Goal: Task Accomplishment & Management: Manage account settings

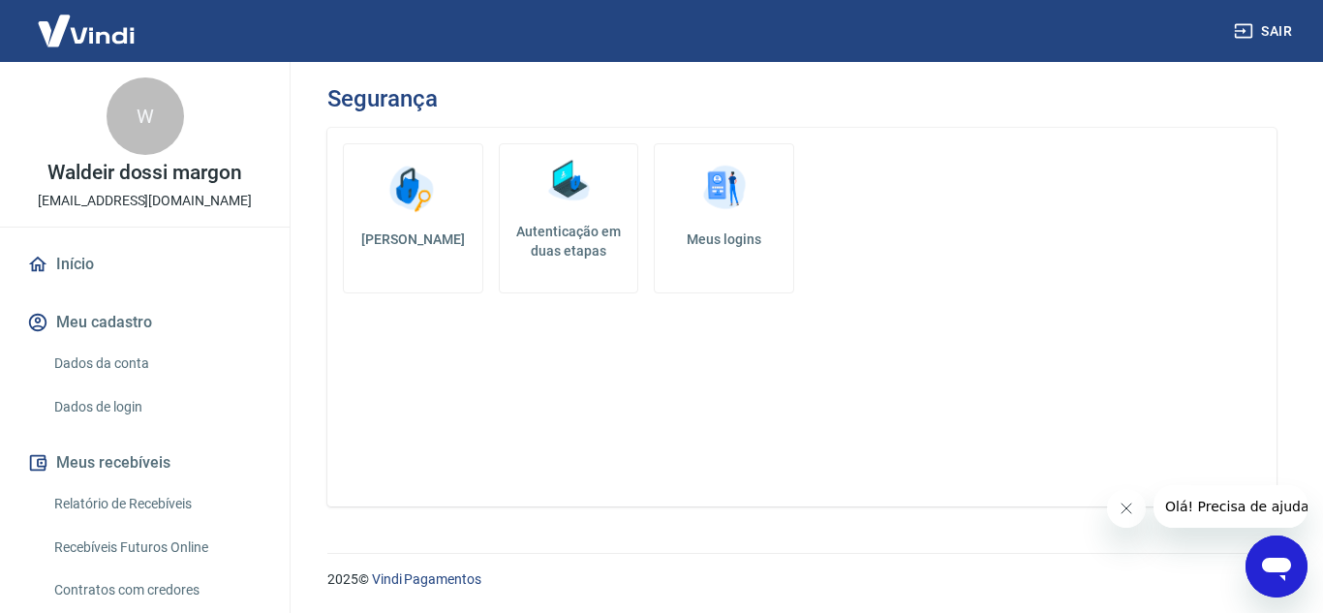
click at [585, 221] on link "Autenticação em duas etapas" at bounding box center [569, 218] width 140 height 150
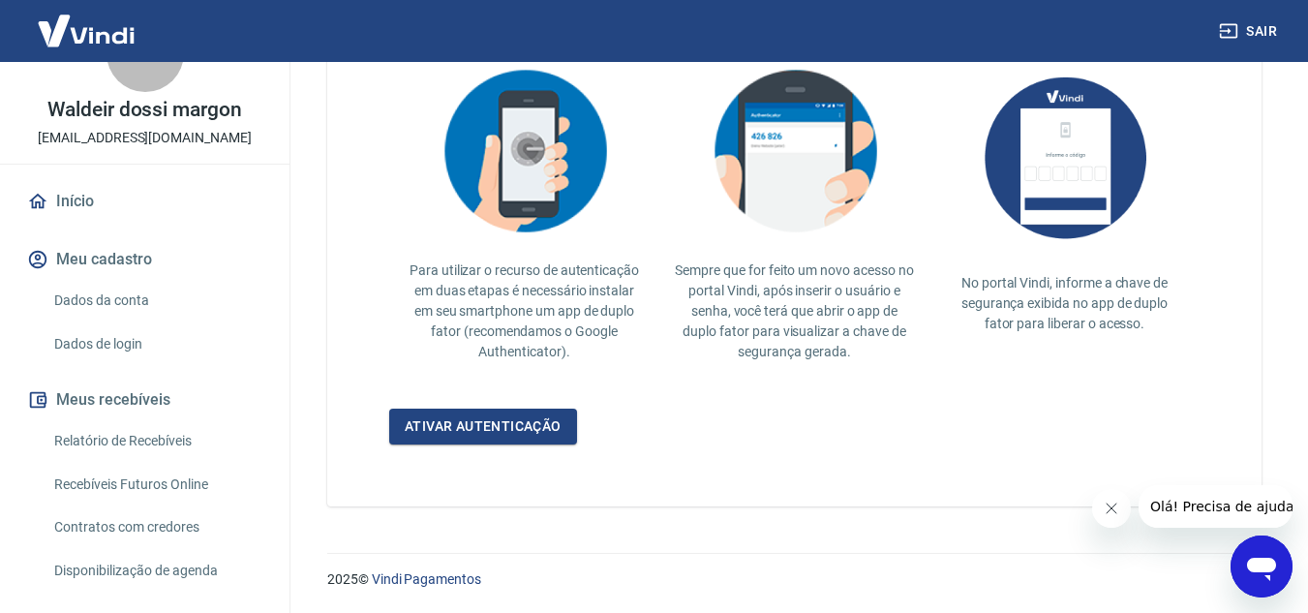
scroll to position [97, 0]
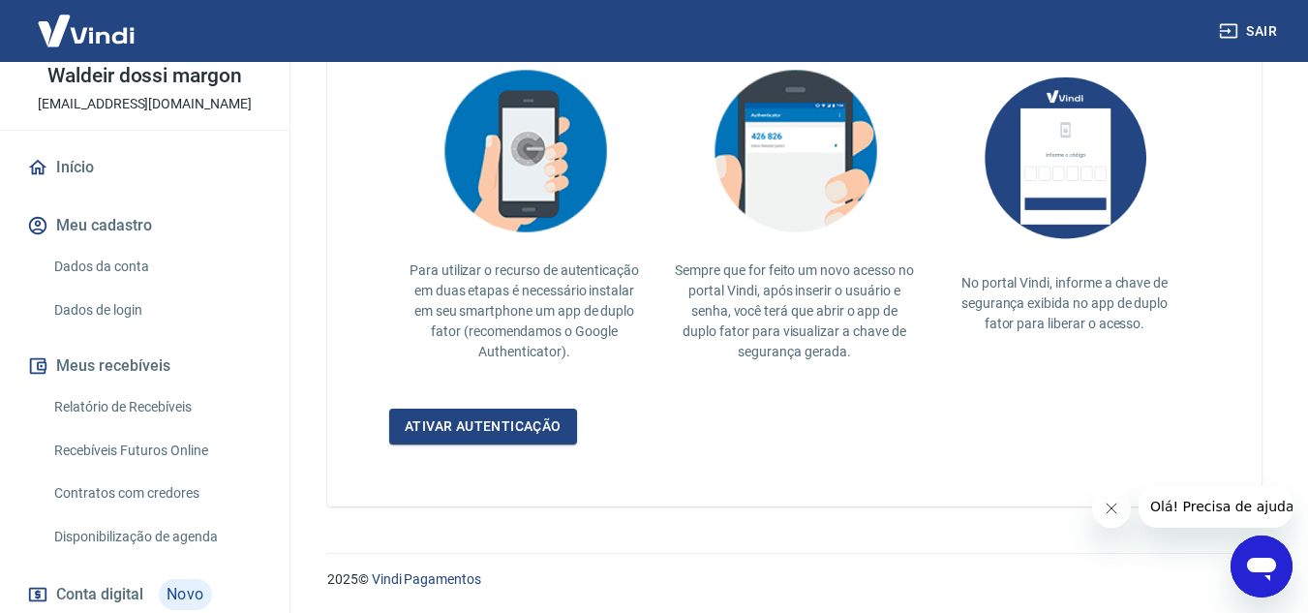
click at [141, 275] on link "Dados da conta" at bounding box center [156, 267] width 220 height 40
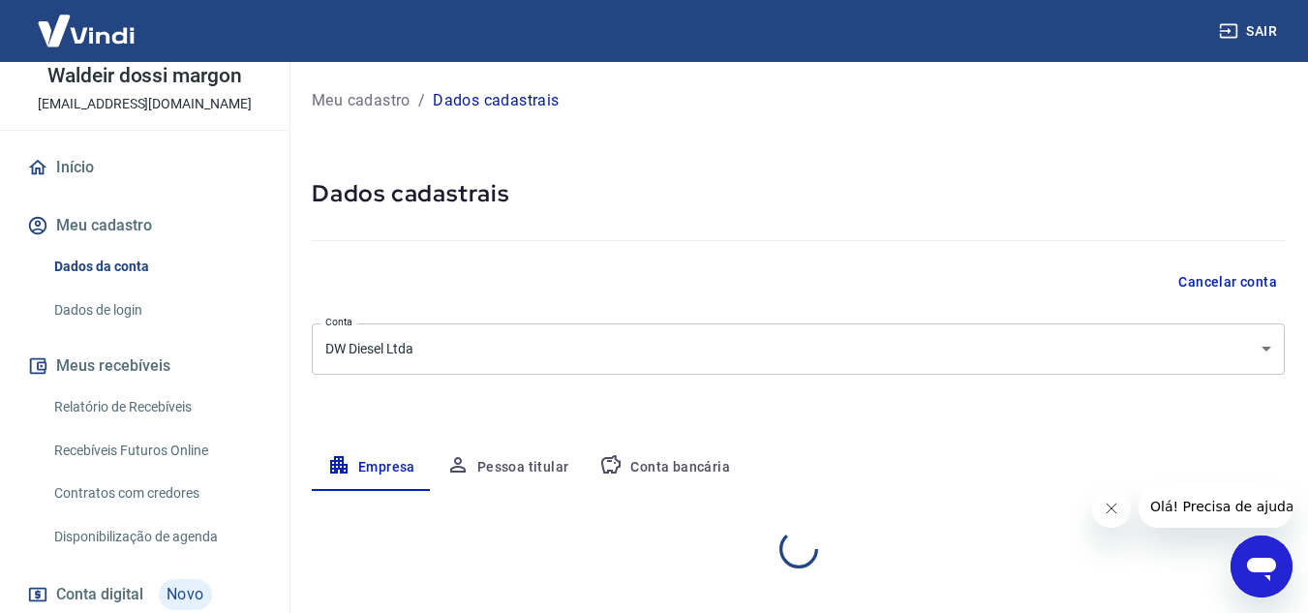
select select "ES"
select select "business"
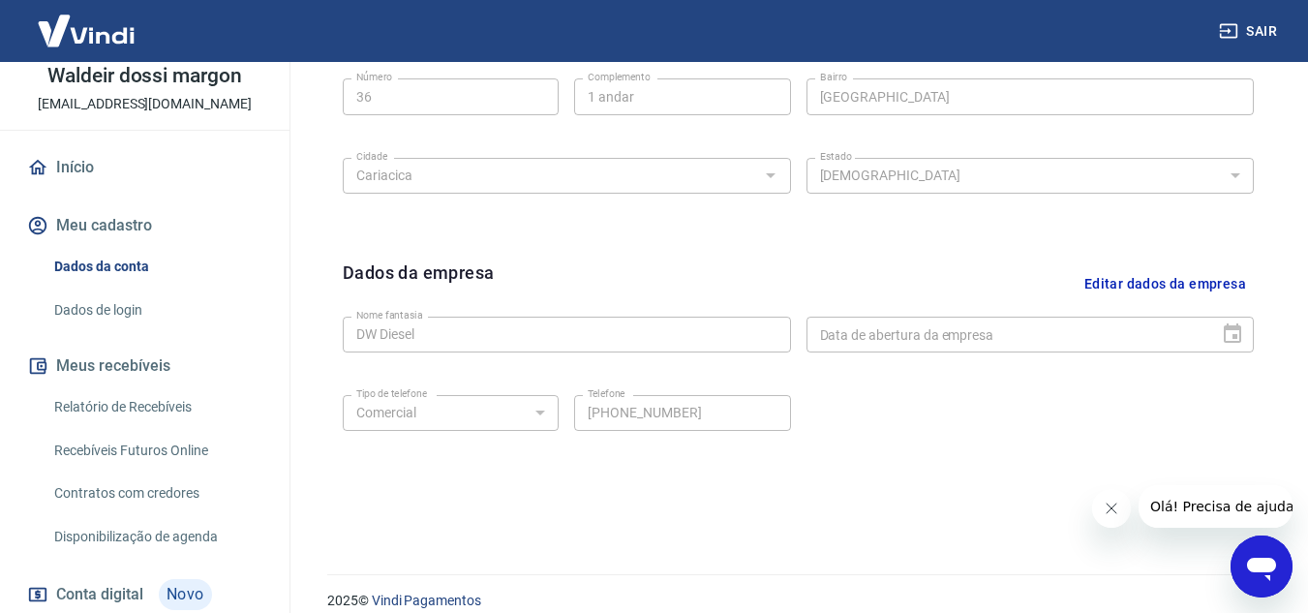
scroll to position [775, 0]
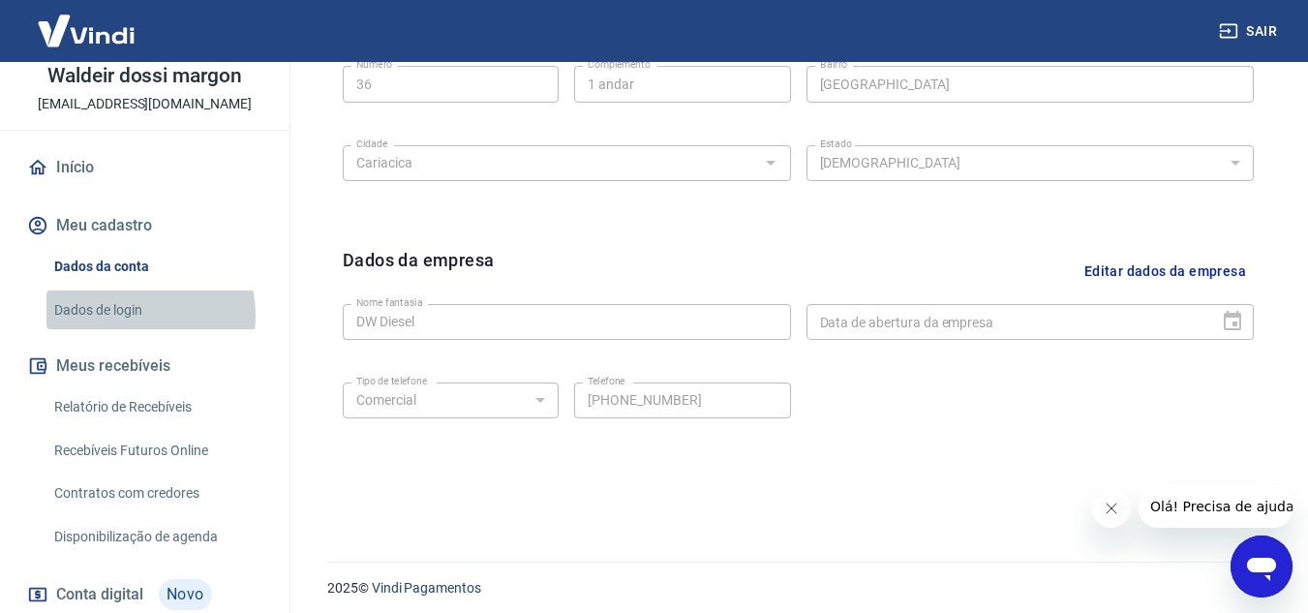
click at [128, 315] on link "Dados de login" at bounding box center [156, 311] width 220 height 40
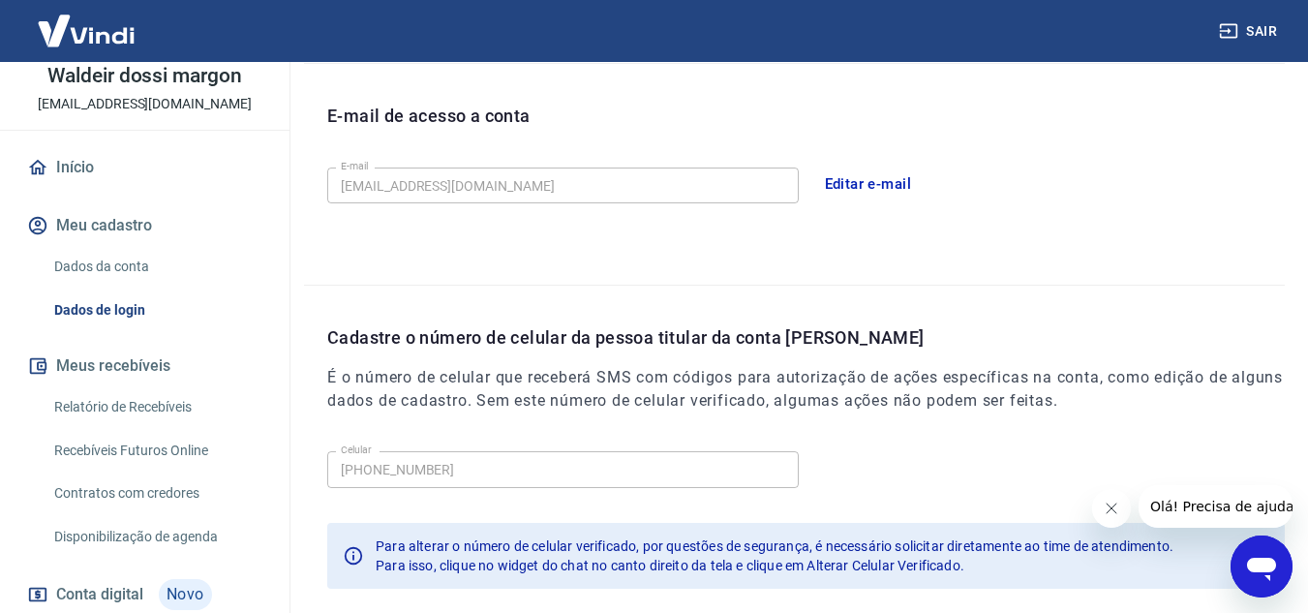
scroll to position [619, 0]
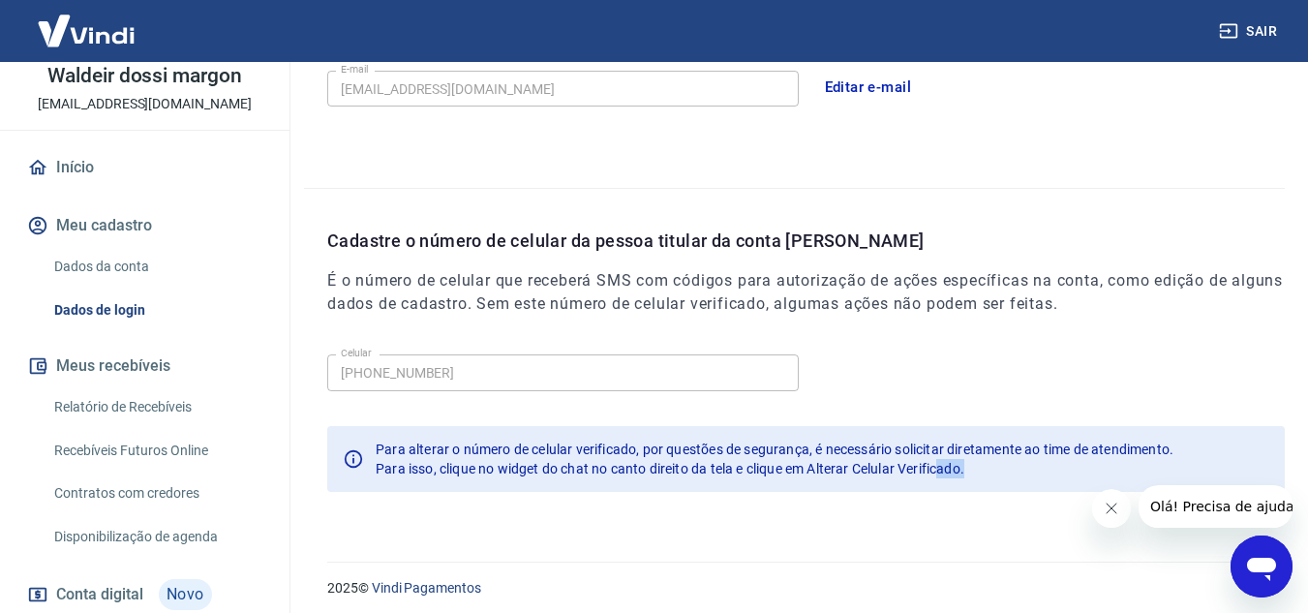
drag, startPoint x: 980, startPoint y: 474, endPoint x: 942, endPoint y: 476, distance: 37.9
click at [942, 476] on div "Para isso, clique no widget do chat no canto direito da tela e clique em Altera…" at bounding box center [775, 468] width 798 height 19
click at [804, 471] on span "Para isso, clique no widget do chat no canto direito da tela e clique em Altera…" at bounding box center [670, 468] width 589 height 15
drag, startPoint x: 816, startPoint y: 468, endPoint x: 965, endPoint y: 466, distance: 148.2
click at [965, 466] on span "Para isso, clique no widget do chat no canto direito da tela e clique em Altera…" at bounding box center [670, 468] width 589 height 15
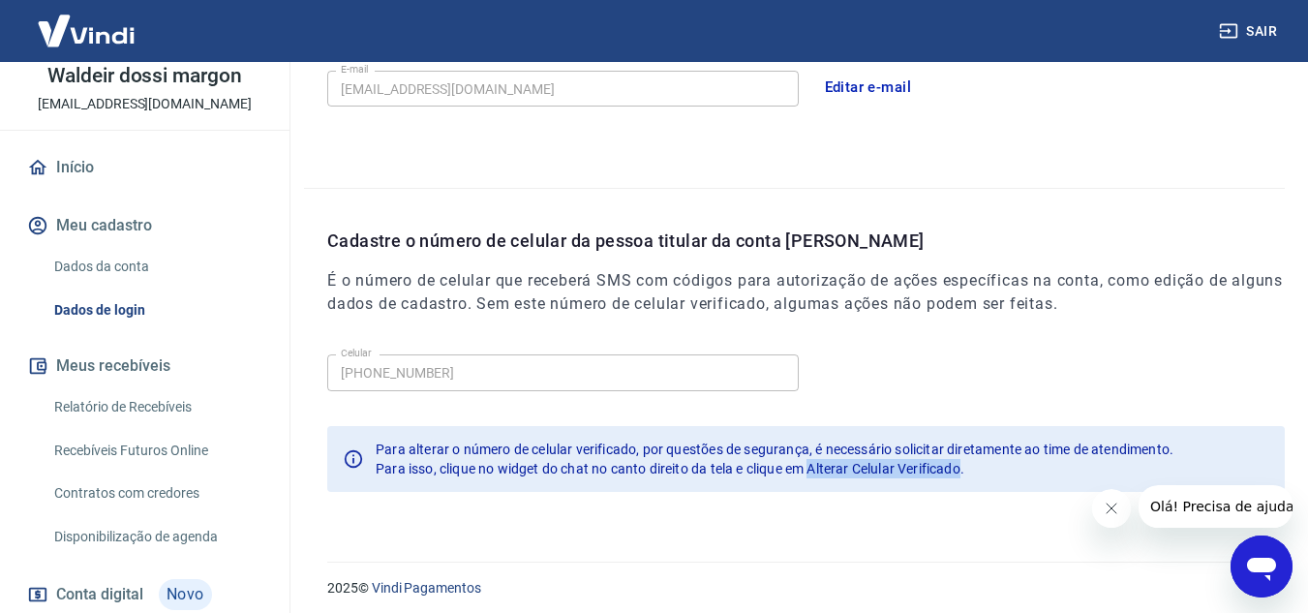
copy span "Alterar Celular Verificado"
click at [1258, 553] on icon "Abrir janela de mensagens" at bounding box center [1261, 566] width 35 height 35
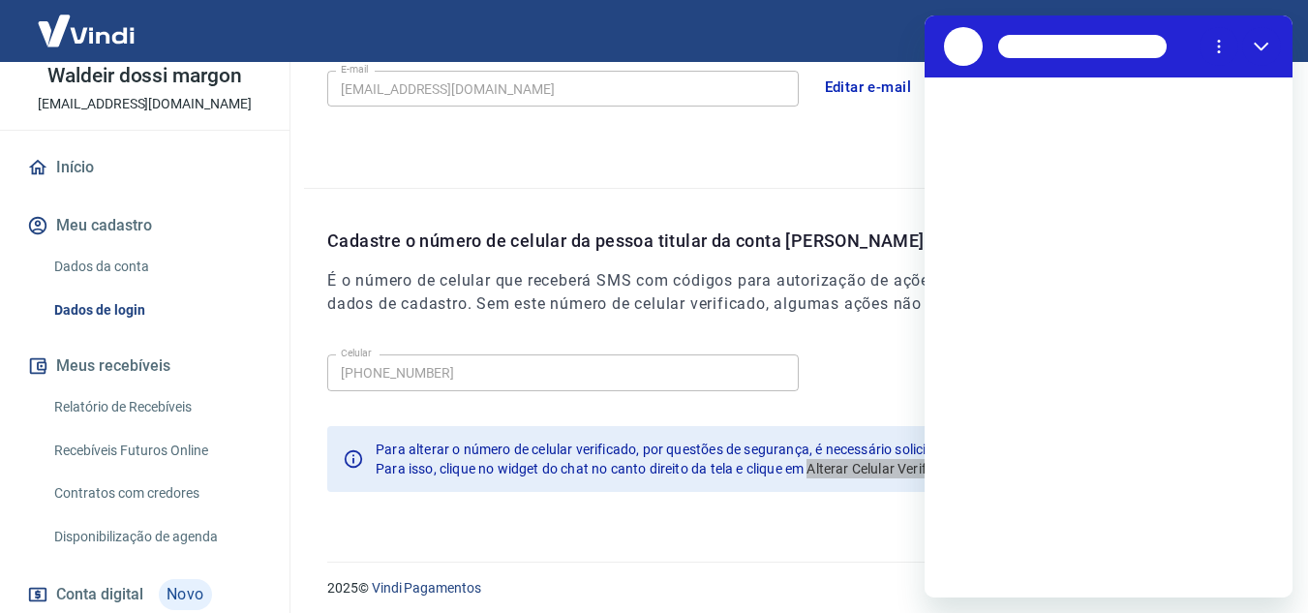
scroll to position [0, 0]
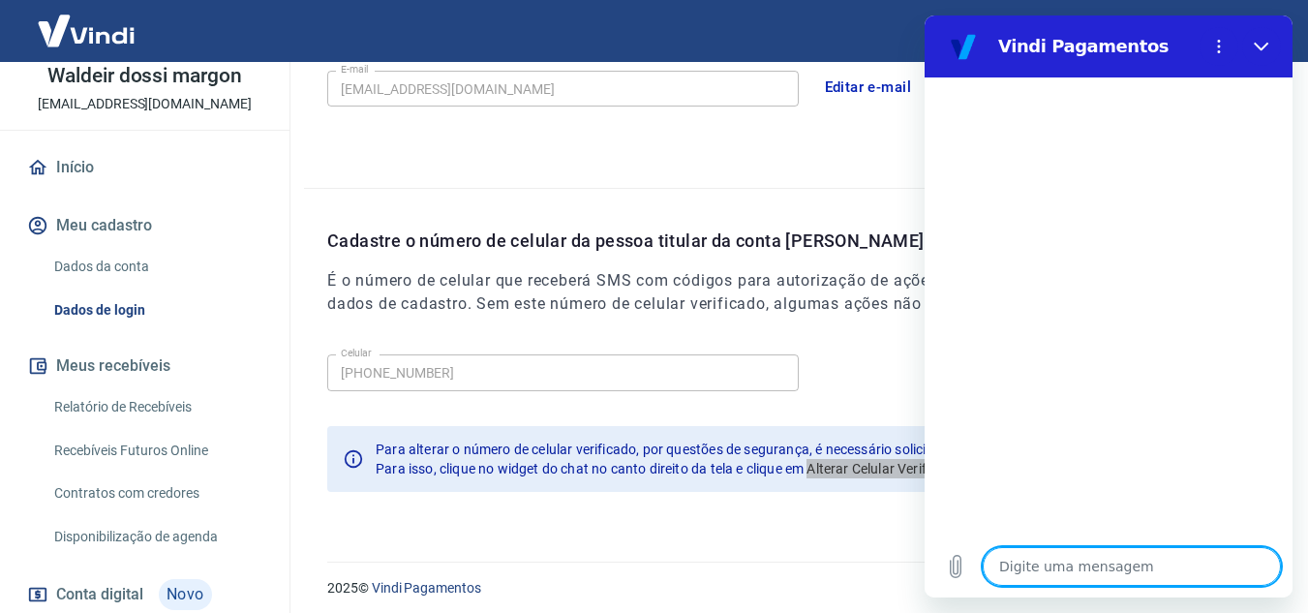
type textarea "Alterar Celular Verificado"
type textarea "x"
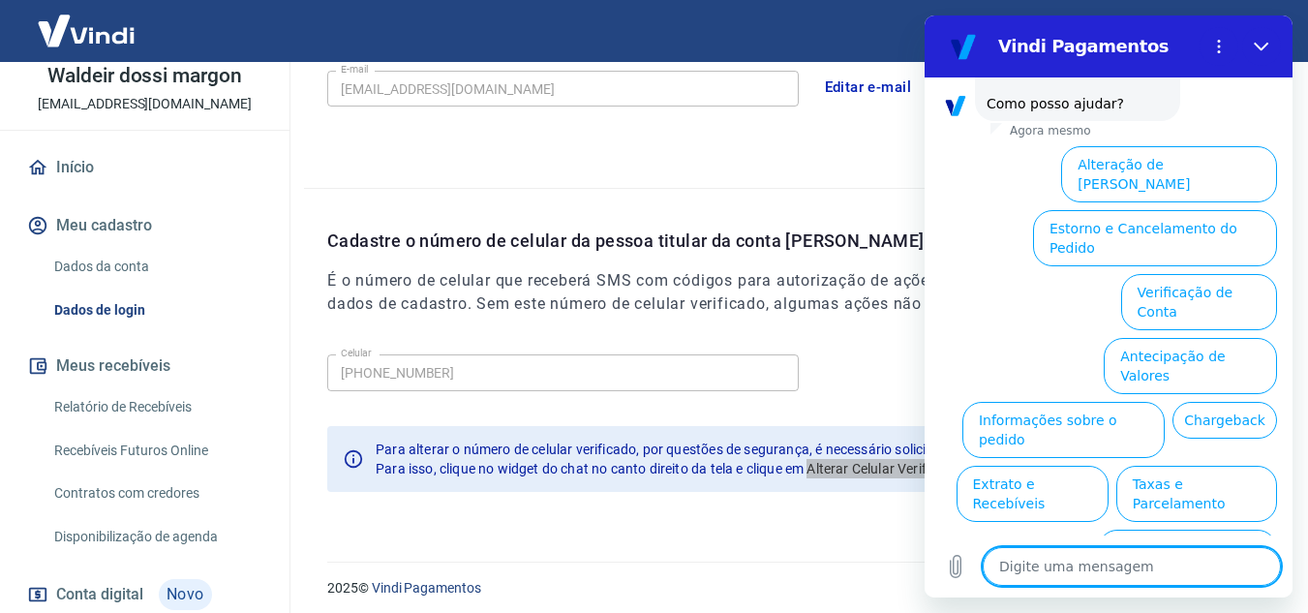
scroll to position [126, 0]
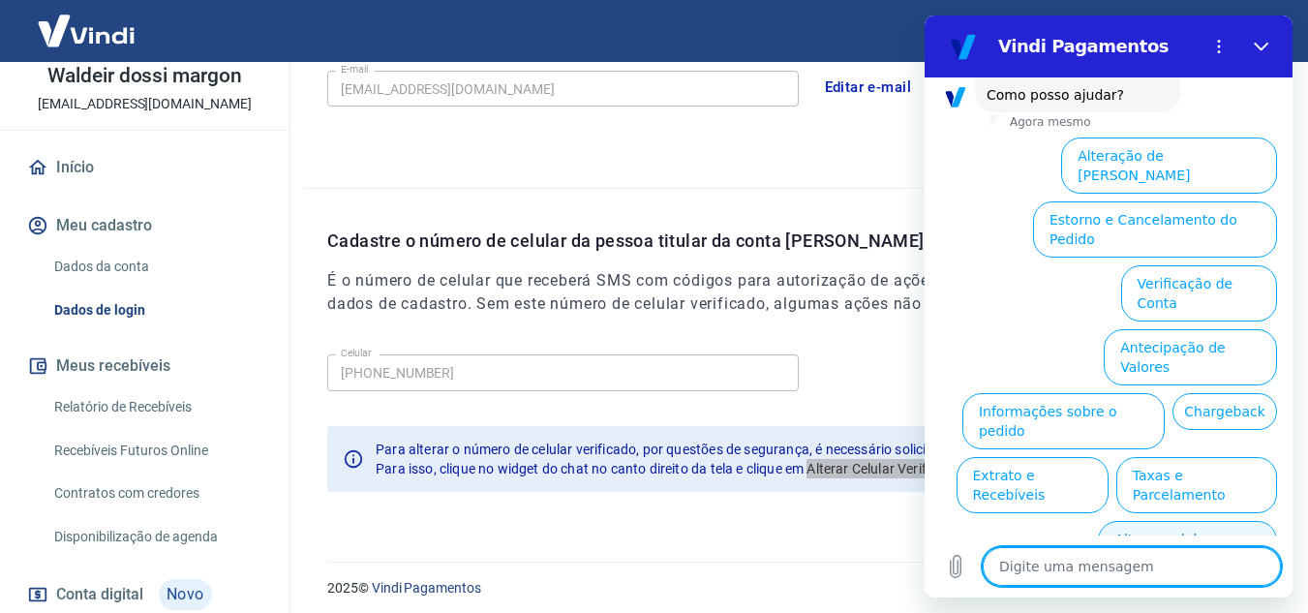
click at [1211, 521] on button "Alterar celular verificado" at bounding box center [1187, 549] width 179 height 56
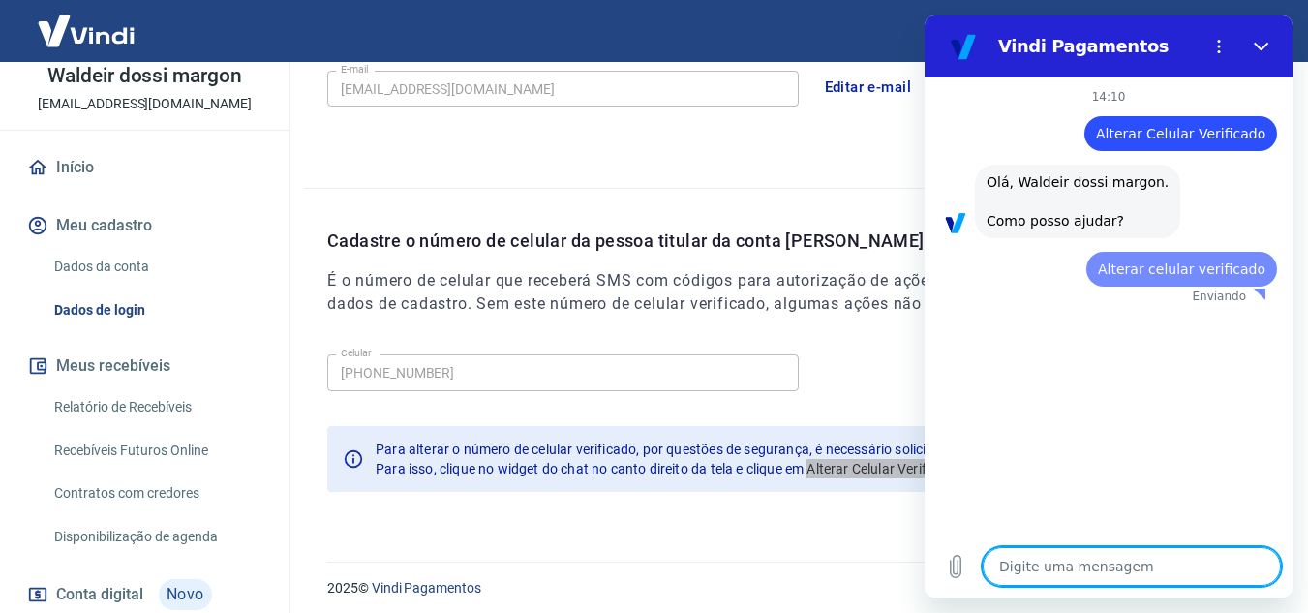
scroll to position [0, 0]
type textarea "x"
type textarea "w"
type textarea "x"
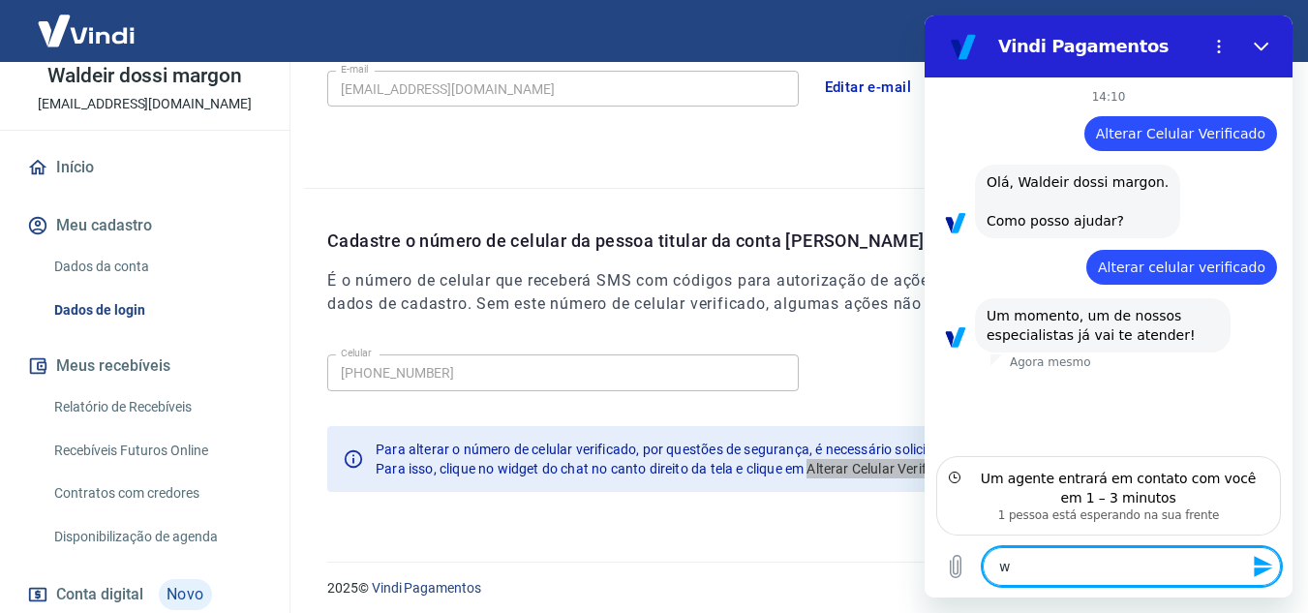
click at [1127, 573] on textarea "w" at bounding box center [1132, 566] width 298 height 39
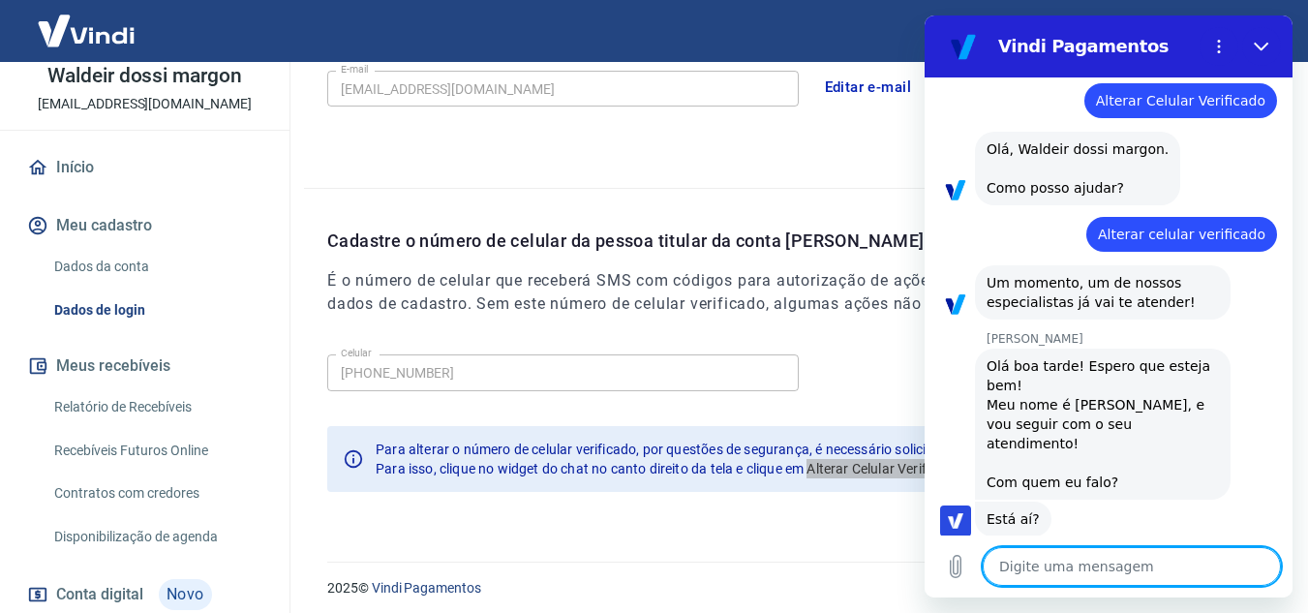
scroll to position [37, 0]
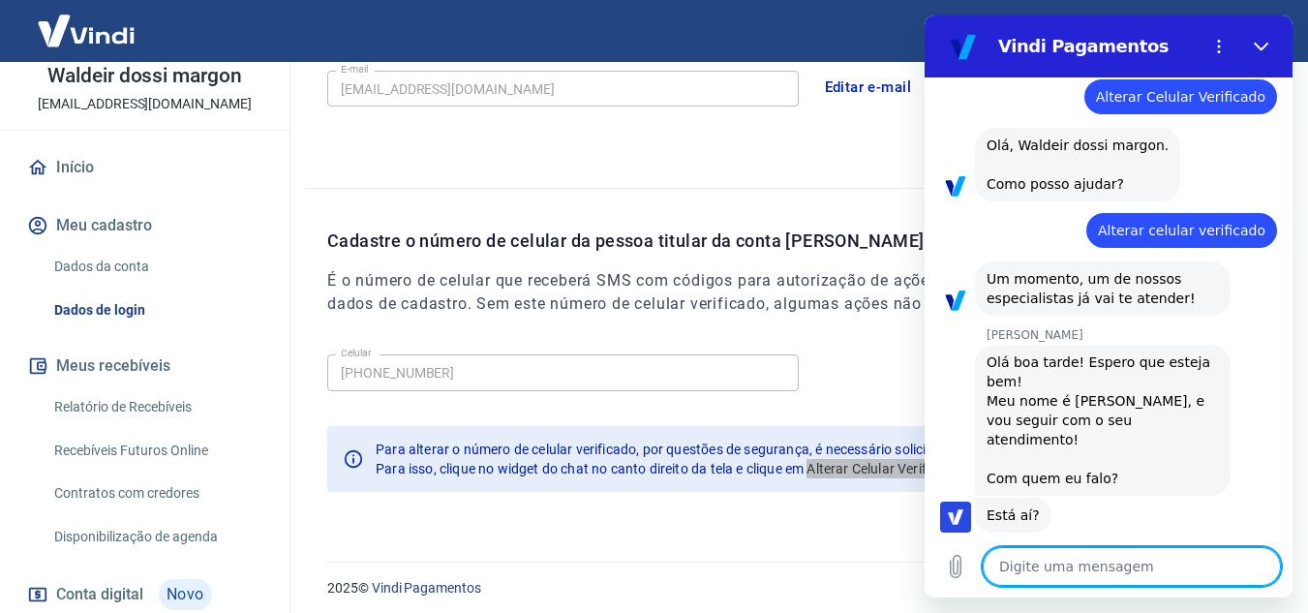
type textarea "x"
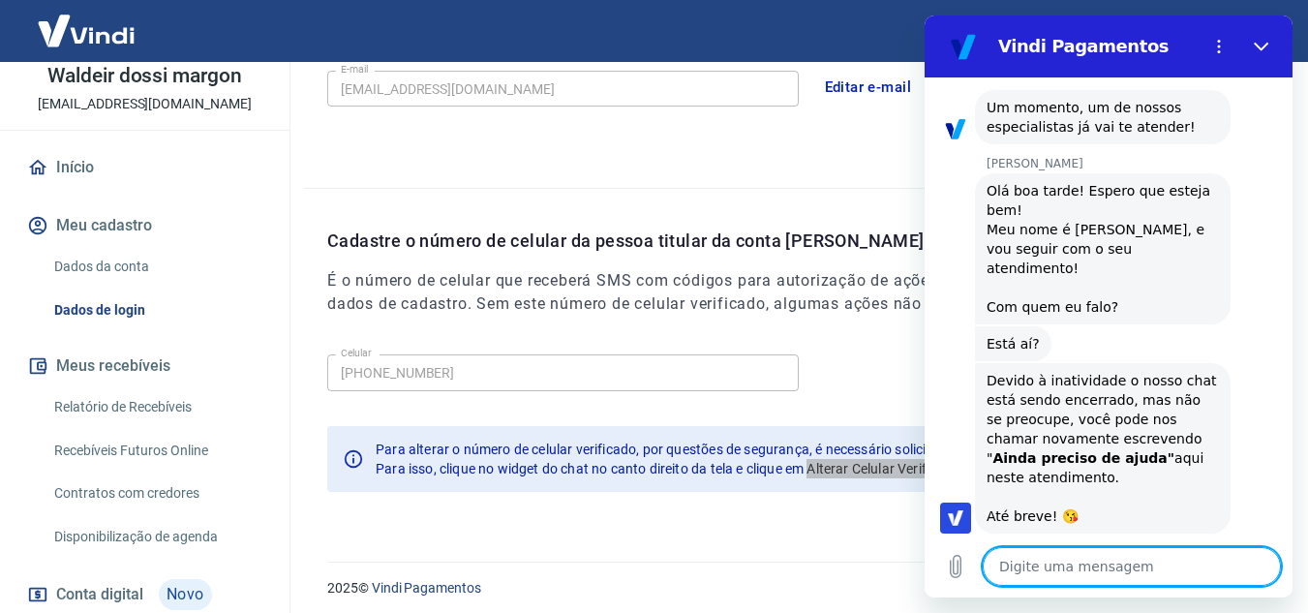
scroll to position [209, 0]
click at [1095, 587] on div "Digite uma mensagem x" at bounding box center [1109, 567] width 368 height 62
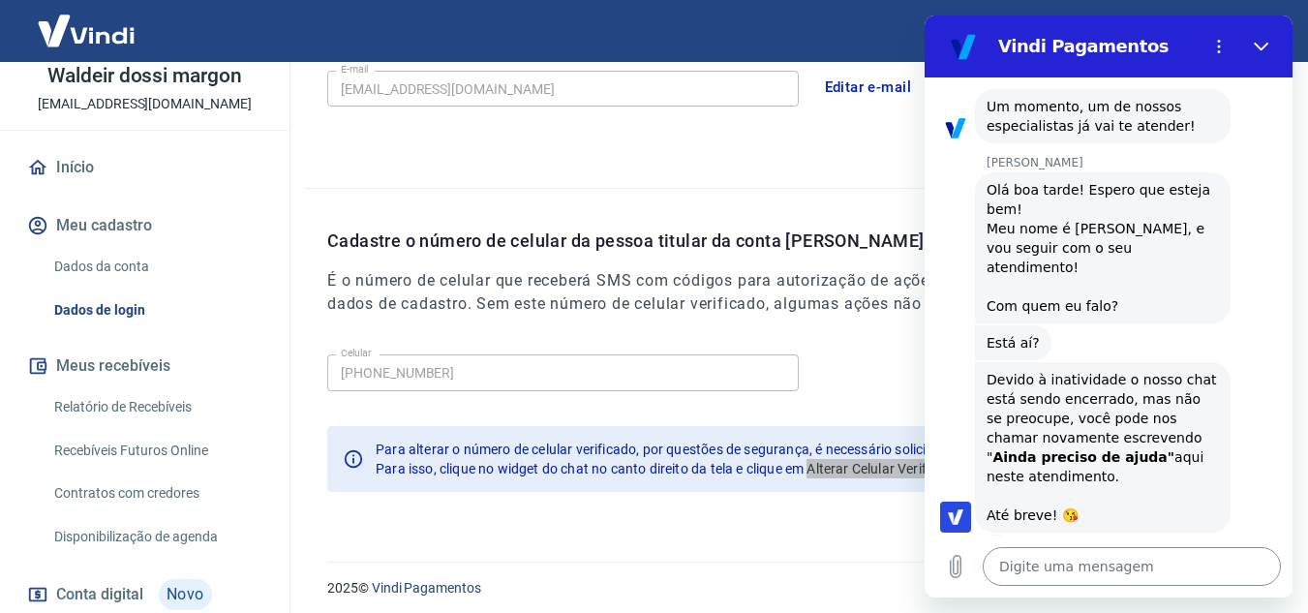
click at [1102, 572] on textarea at bounding box center [1132, 566] width 298 height 39
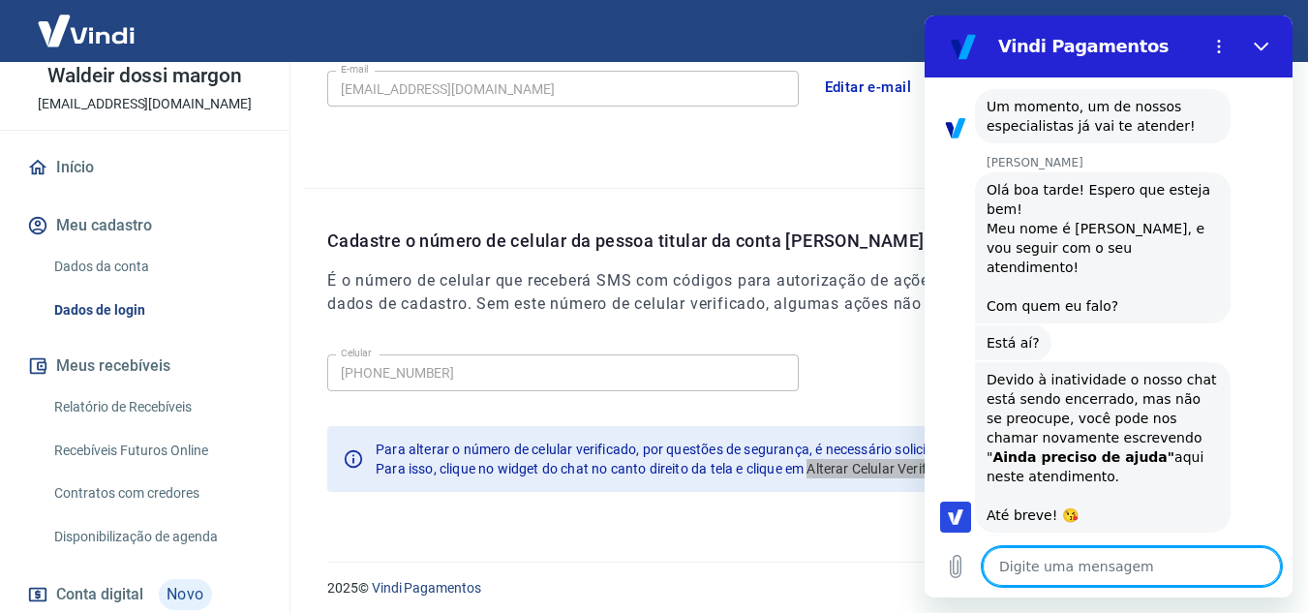
paste textarea "158808329"
type textarea "158808329"
type textarea "x"
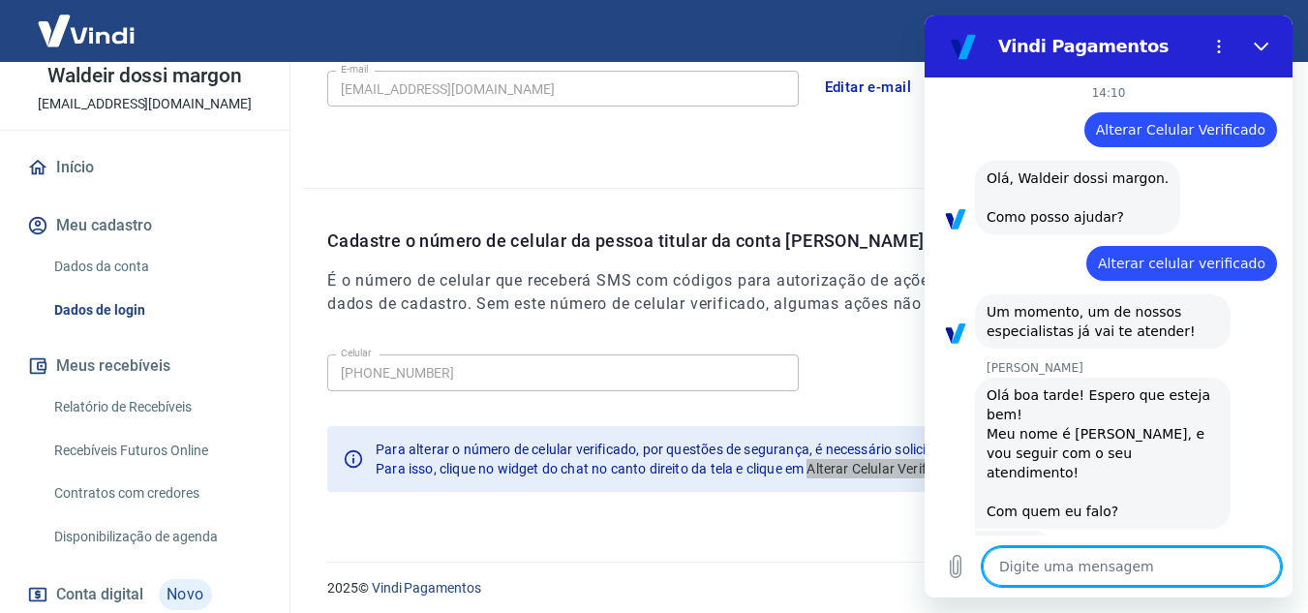
scroll to position [0, 0]
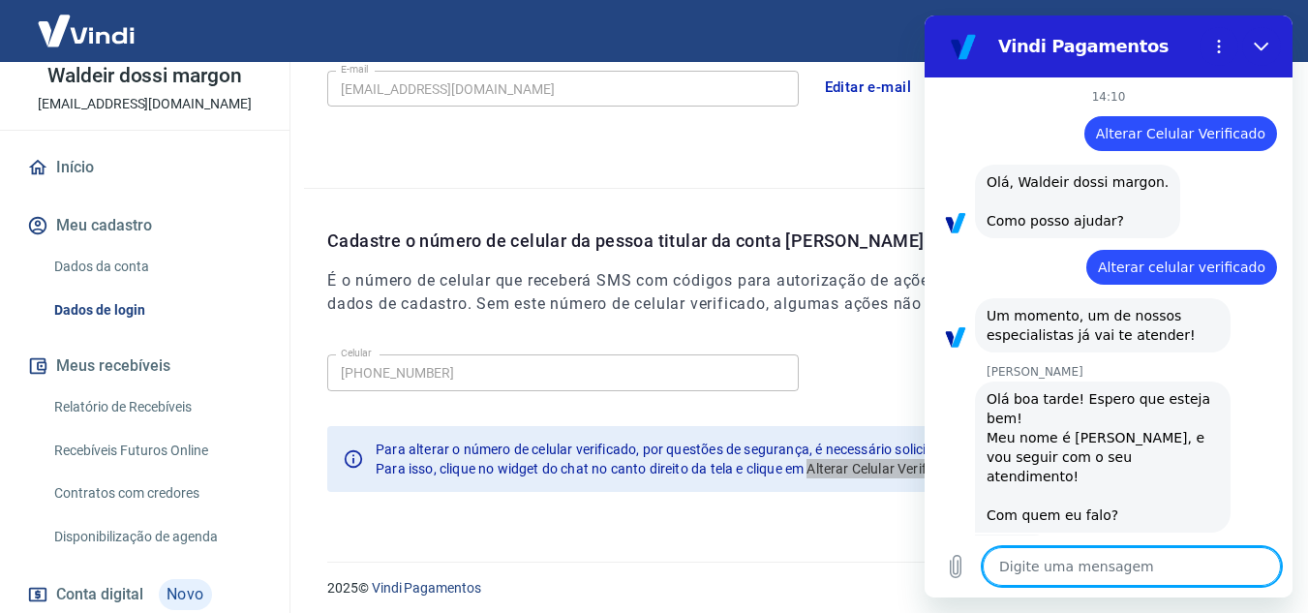
click at [1173, 268] on span "Alterar celular verificado" at bounding box center [1182, 267] width 168 height 19
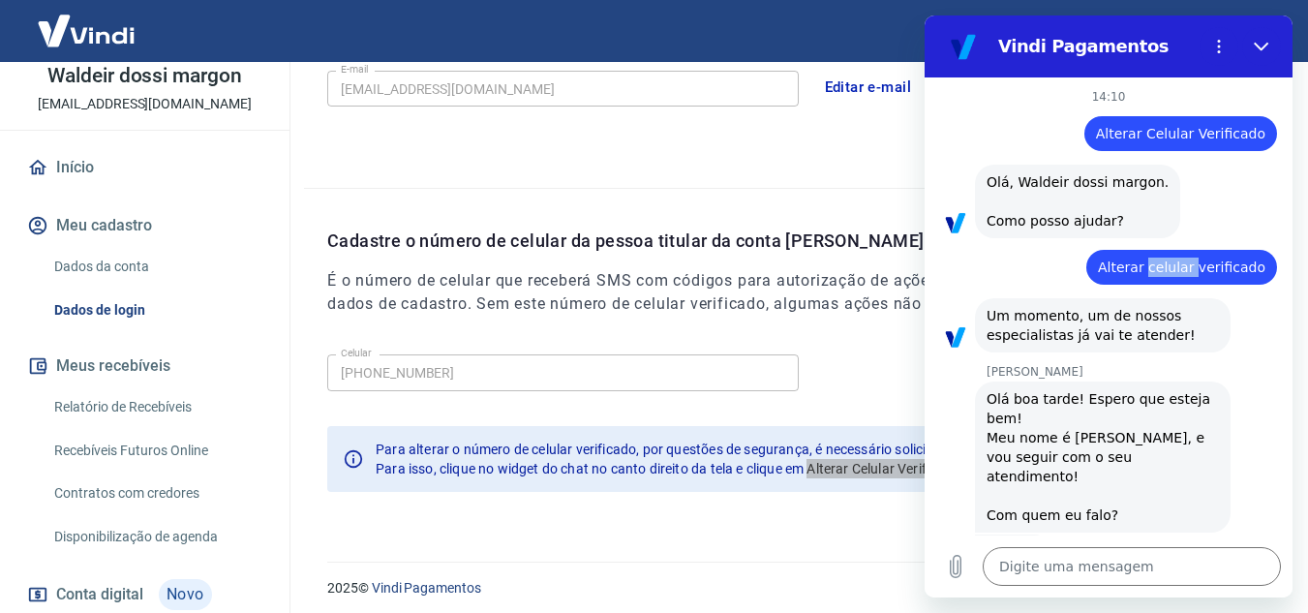
click at [1173, 268] on span "Alterar celular verificado" at bounding box center [1182, 267] width 168 height 19
copy span "Alterar celular verificado"
click at [1108, 564] on textarea at bounding box center [1132, 566] width 298 height 39
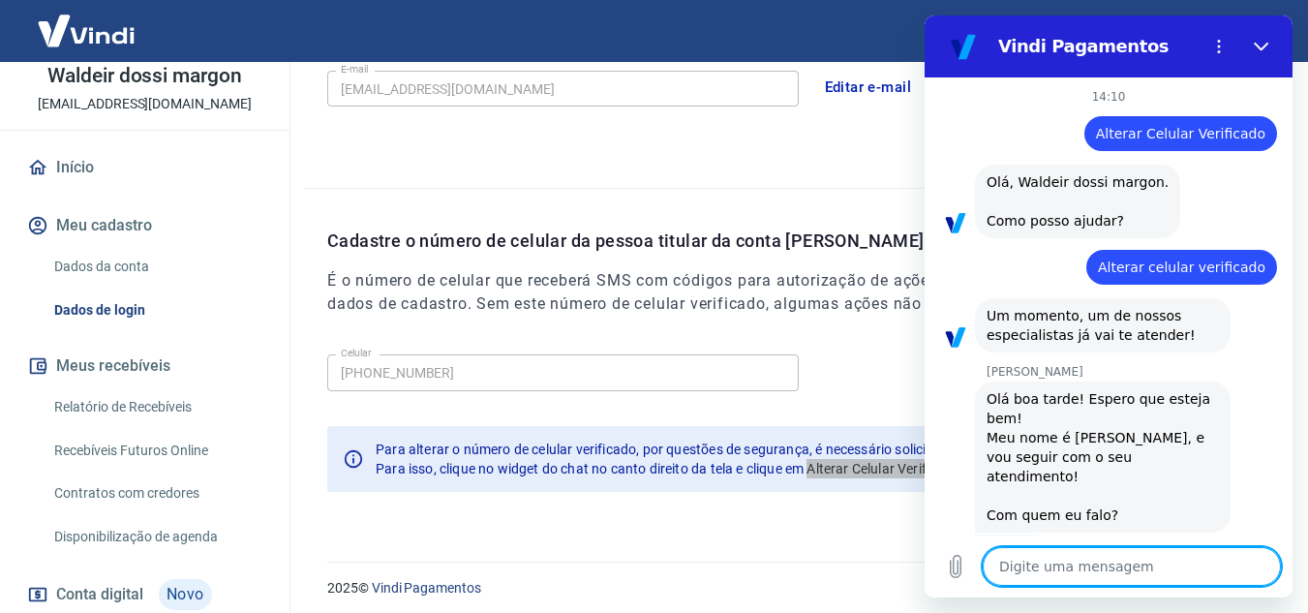
paste textarea "Alterar celular verificado"
type textarea "Alterar celular verificado"
type textarea "x"
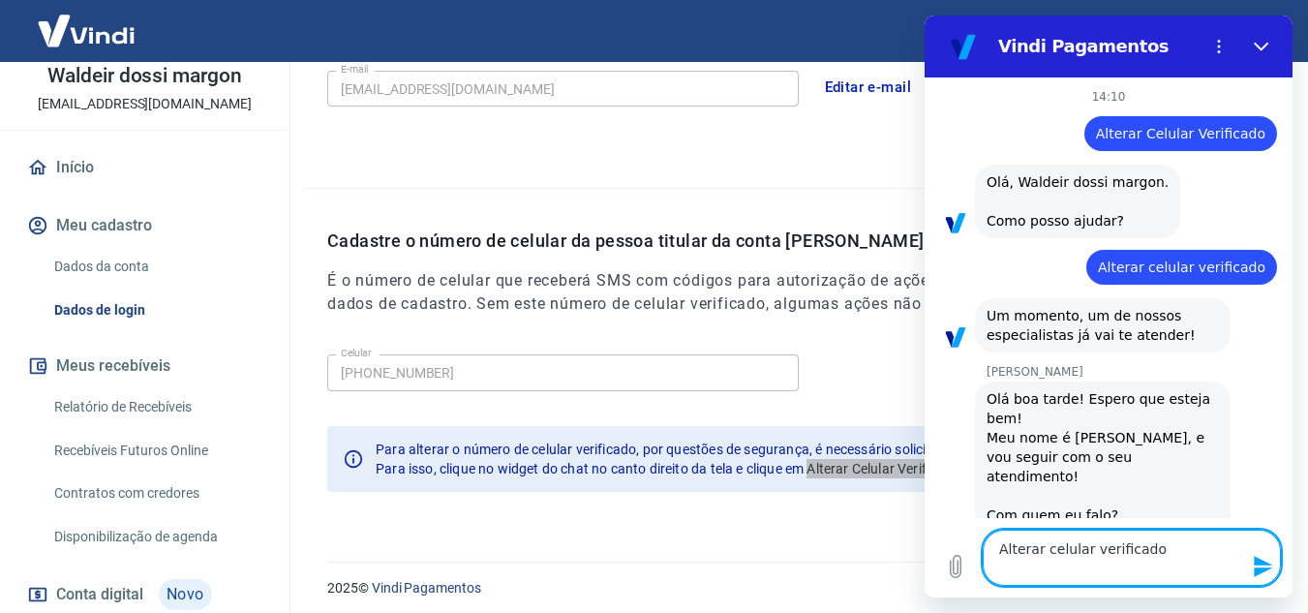
type textarea "Alterar celular verificado"
type textarea "x"
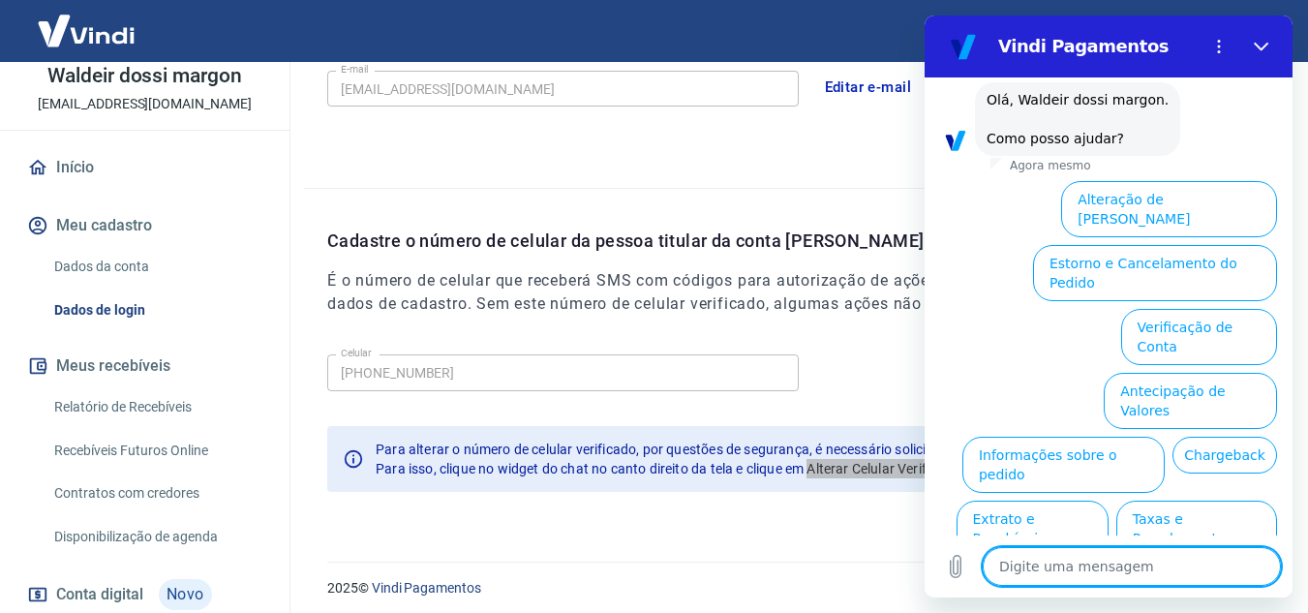
scroll to position [759, 0]
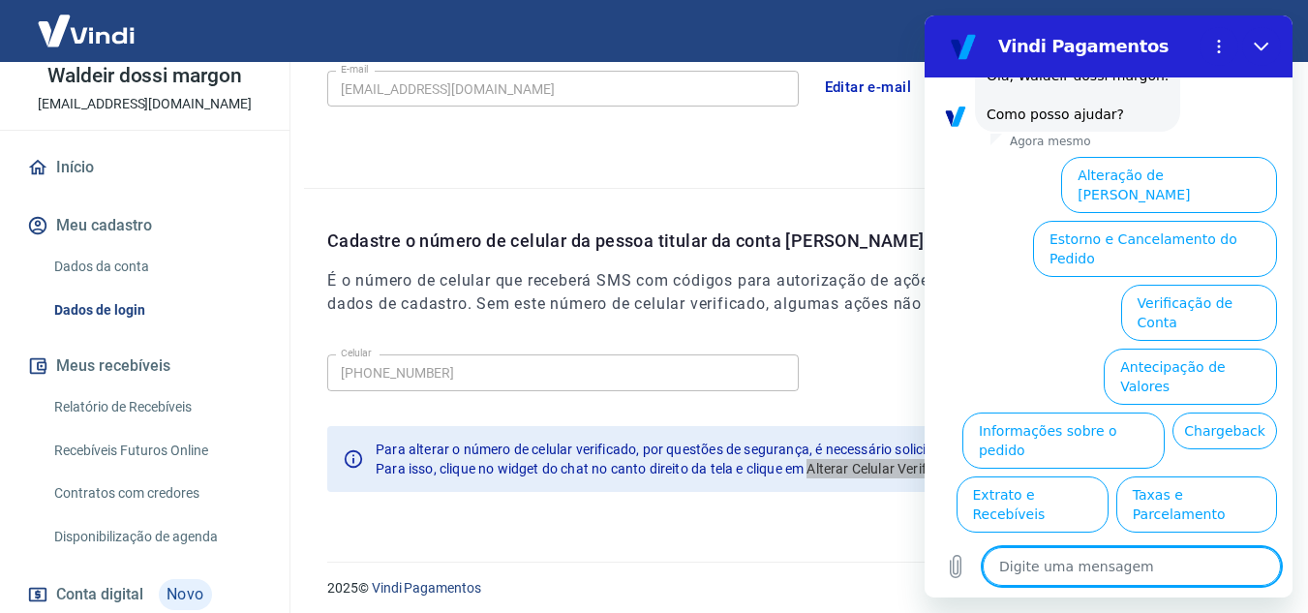
click at [1211, 540] on button "Alterar celular verificado" at bounding box center [1187, 568] width 179 height 56
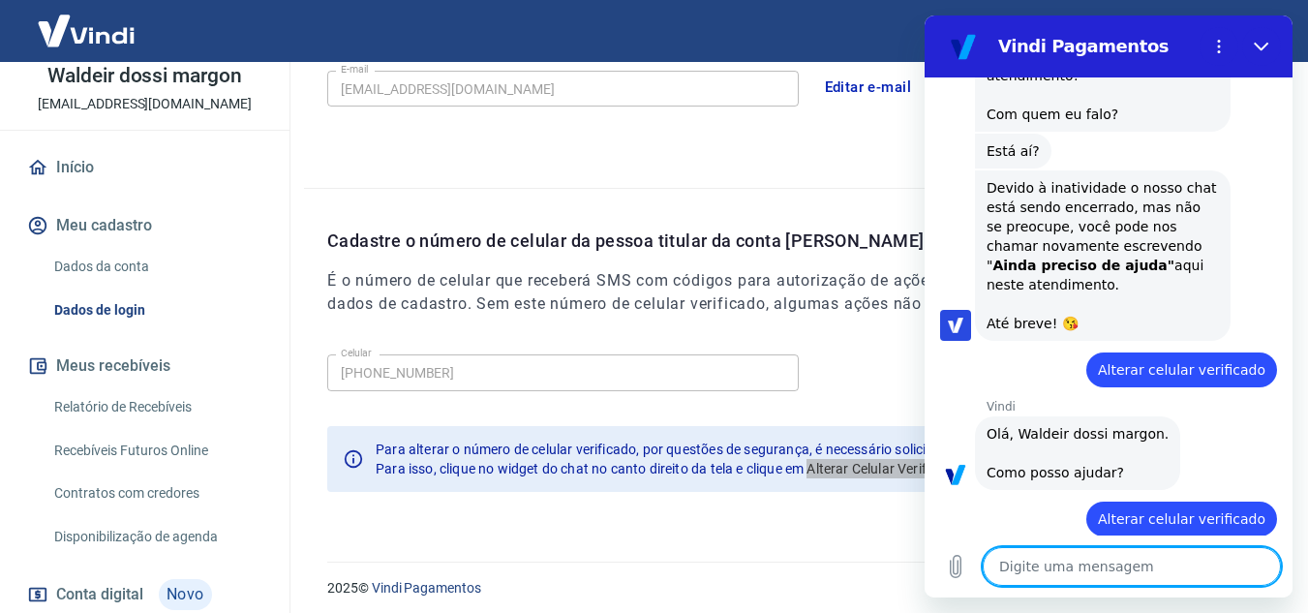
scroll to position [405, 0]
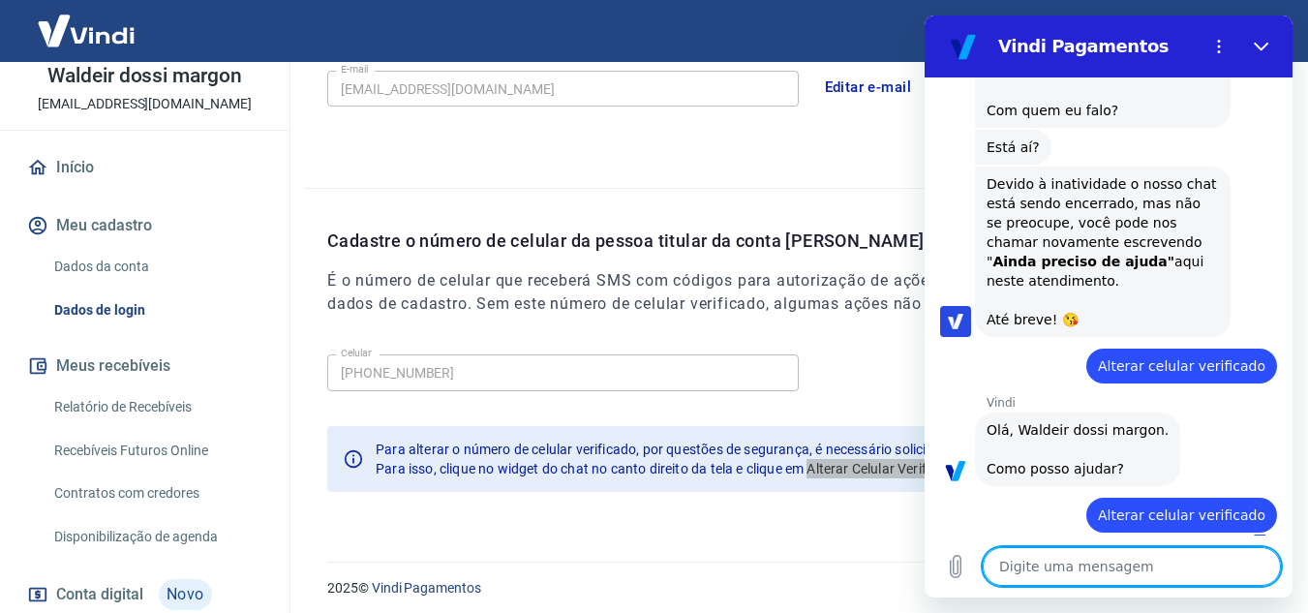
type textarea "x"
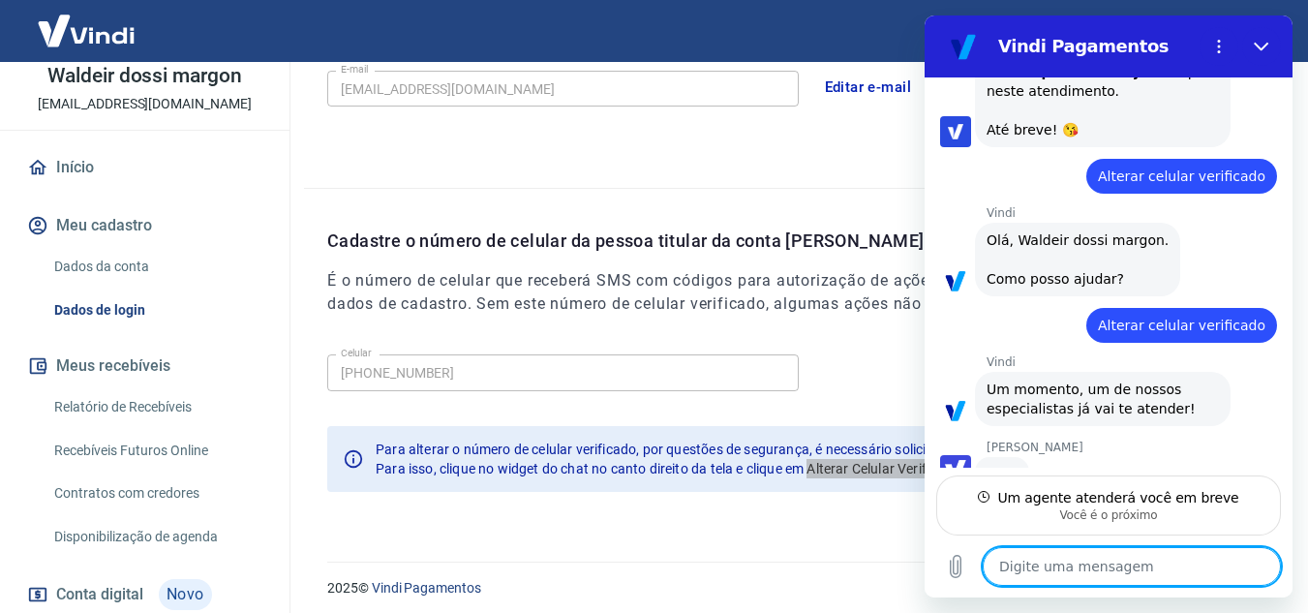
scroll to position [593, 0]
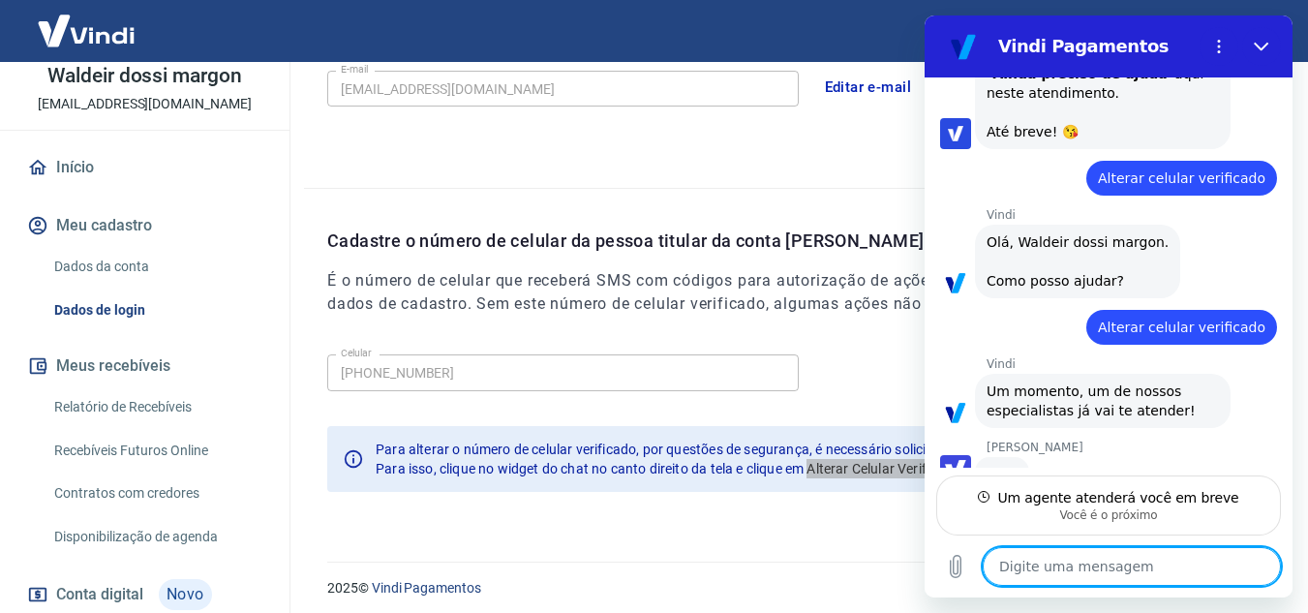
click at [1150, 567] on textarea at bounding box center [1132, 566] width 298 height 39
type textarea "L"
type textarea "x"
type textarea "Lu"
type textarea "x"
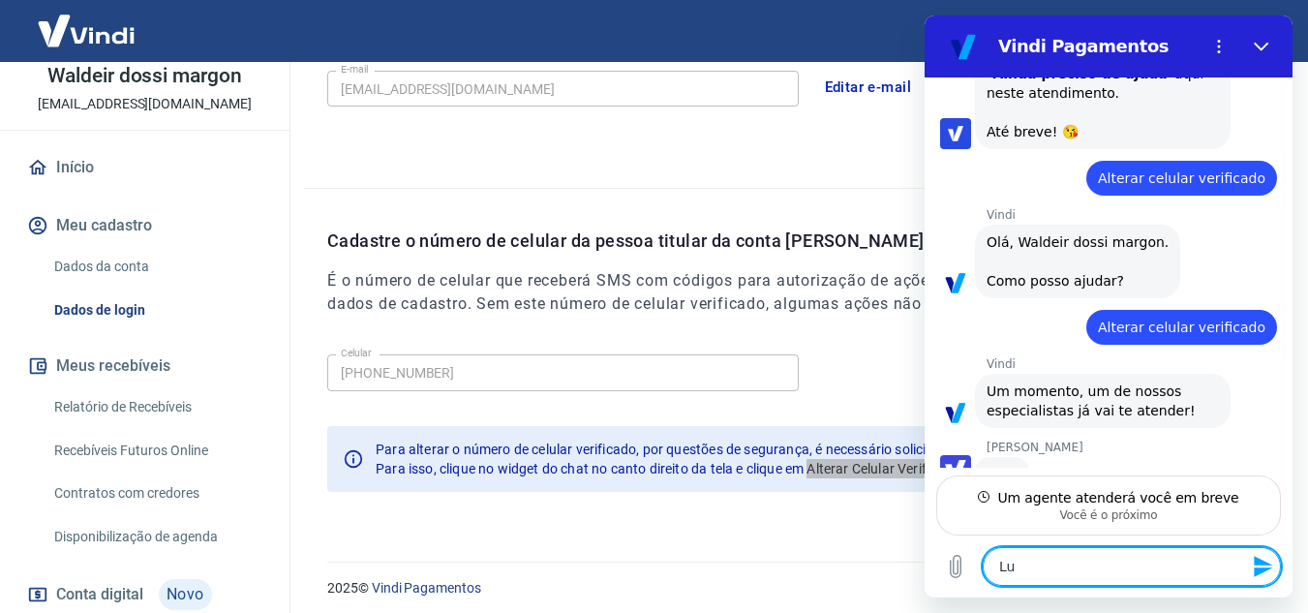
type textarea "Lua"
type textarea "x"
type textarea "Luan"
type textarea "x"
type textarea "Luana"
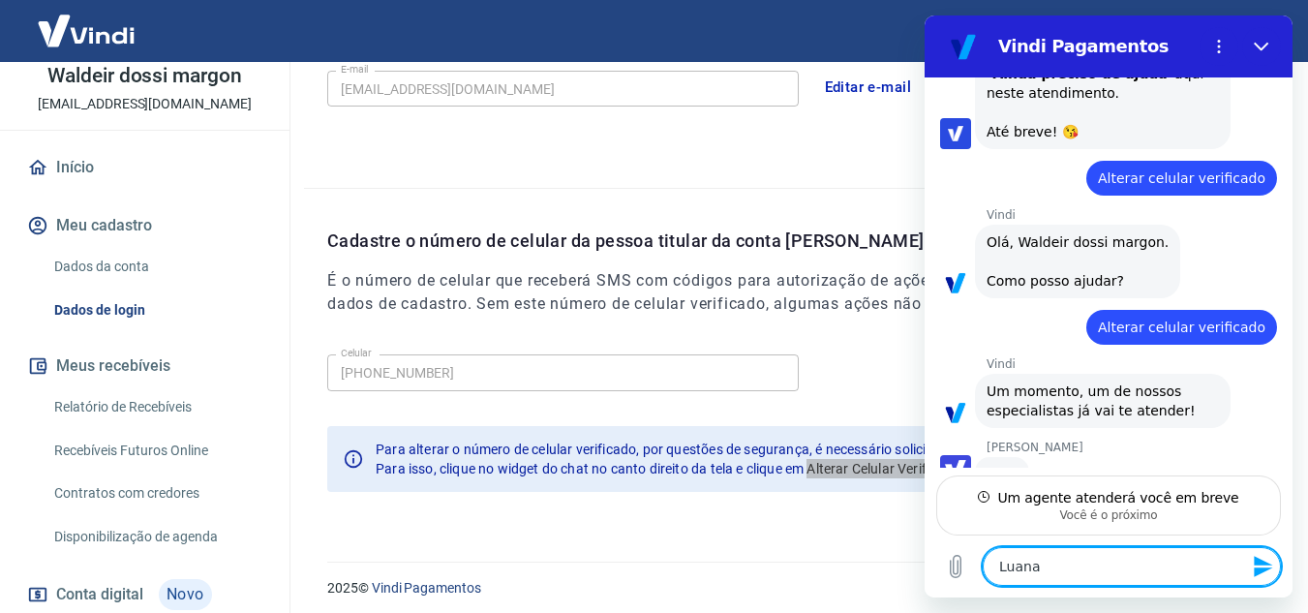
type textarea "x"
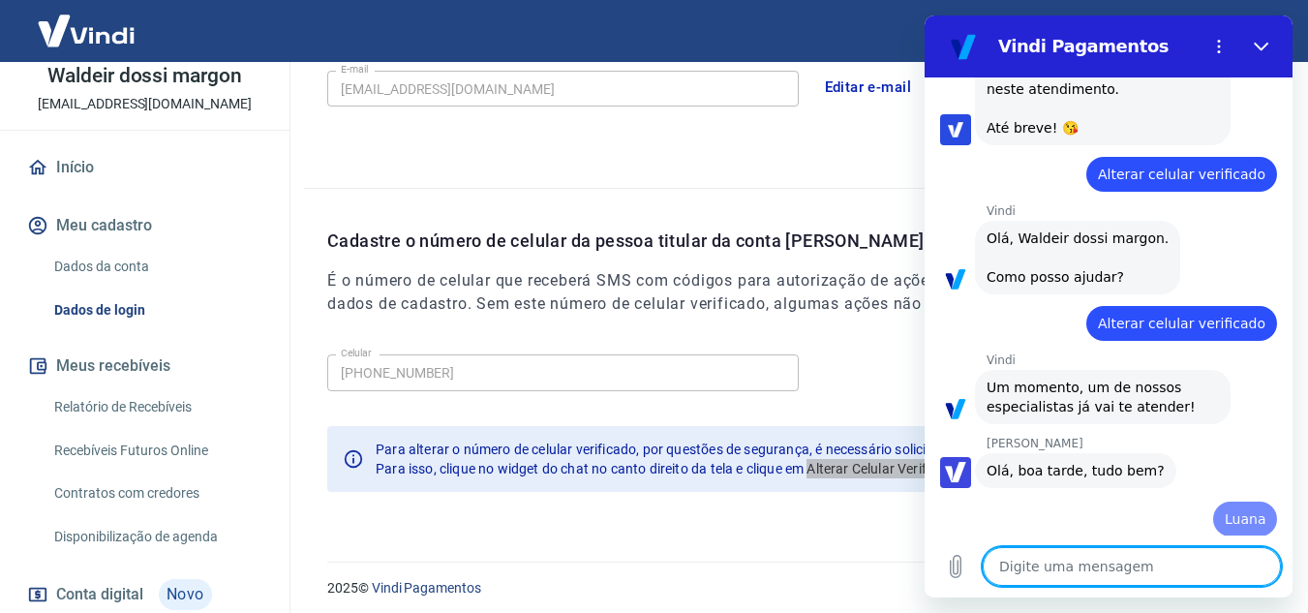
type textarea "x"
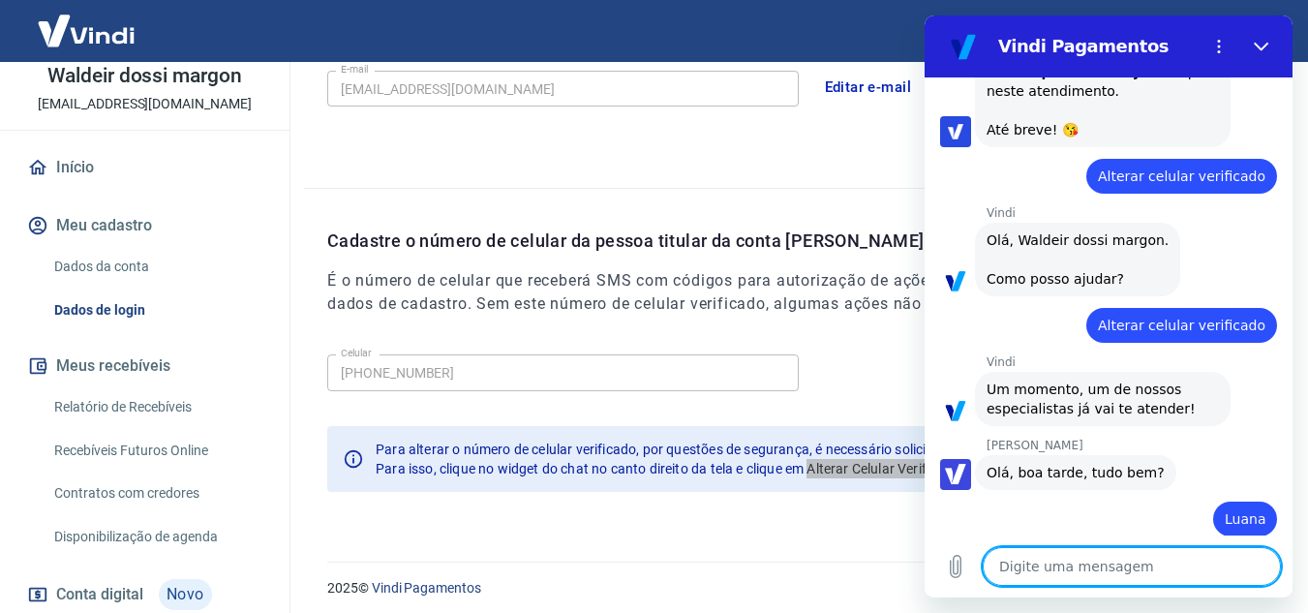
type textarea "P"
type textarea "x"
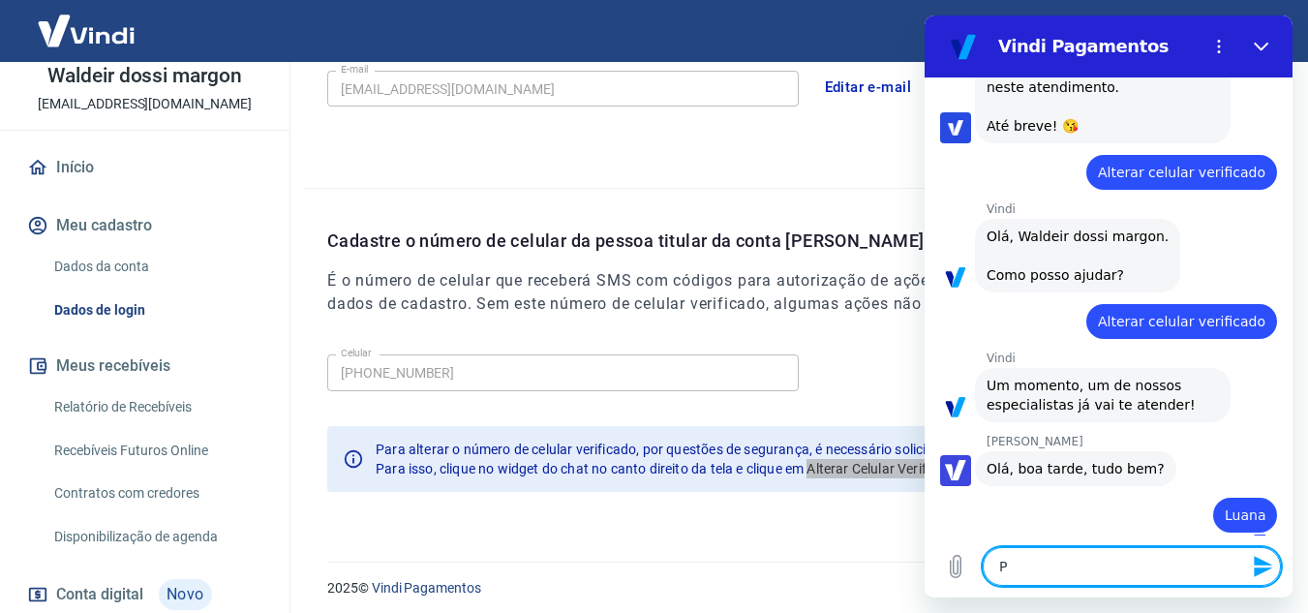
type textarea "Pr"
type textarea "x"
type textarea "Pre"
type textarea "x"
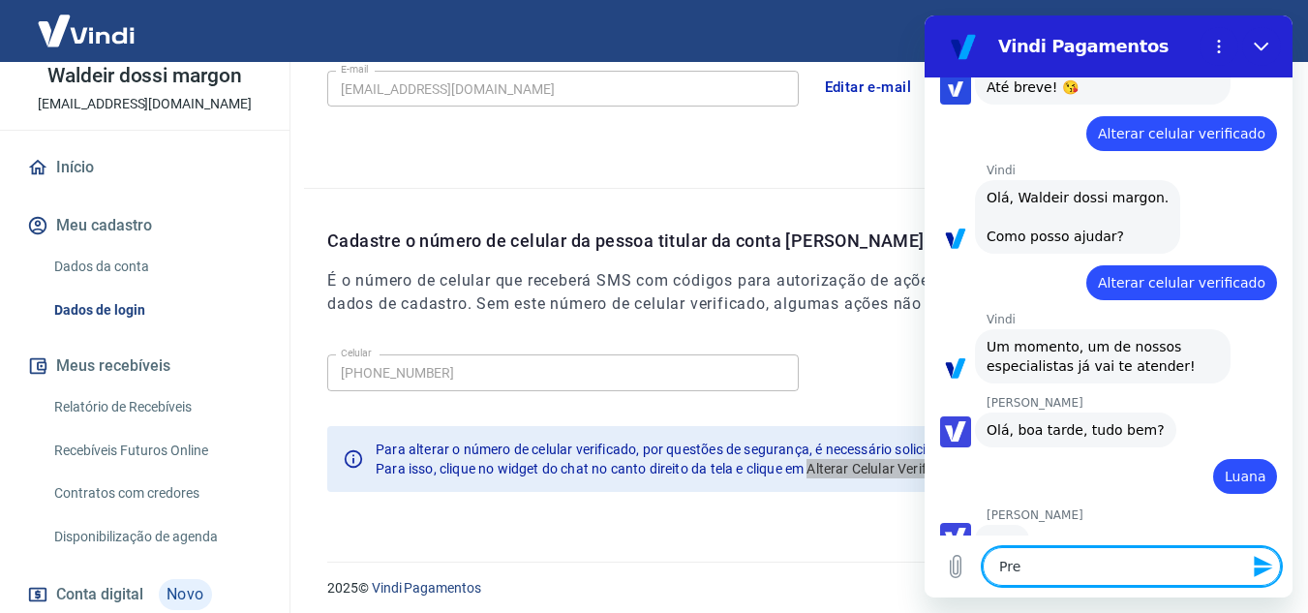
type textarea "Prec"
type textarea "x"
type textarea "Preci"
type textarea "x"
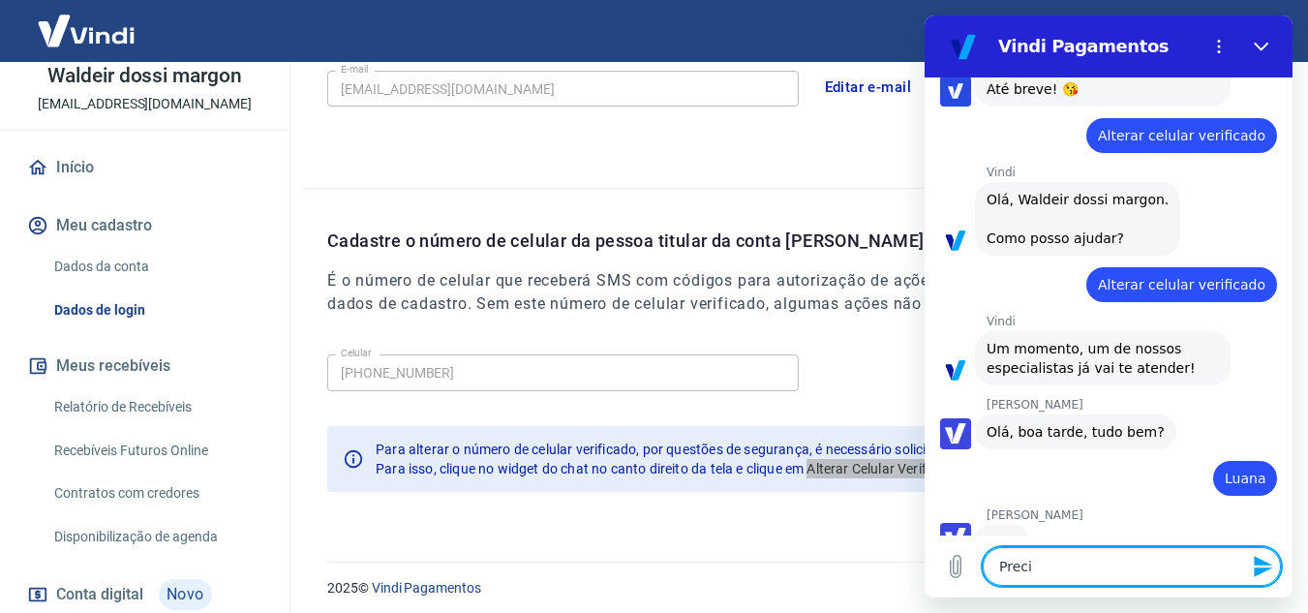
type textarea "Precis"
type textarea "x"
type textarea "Preciso"
type textarea "x"
type textarea "Preciso"
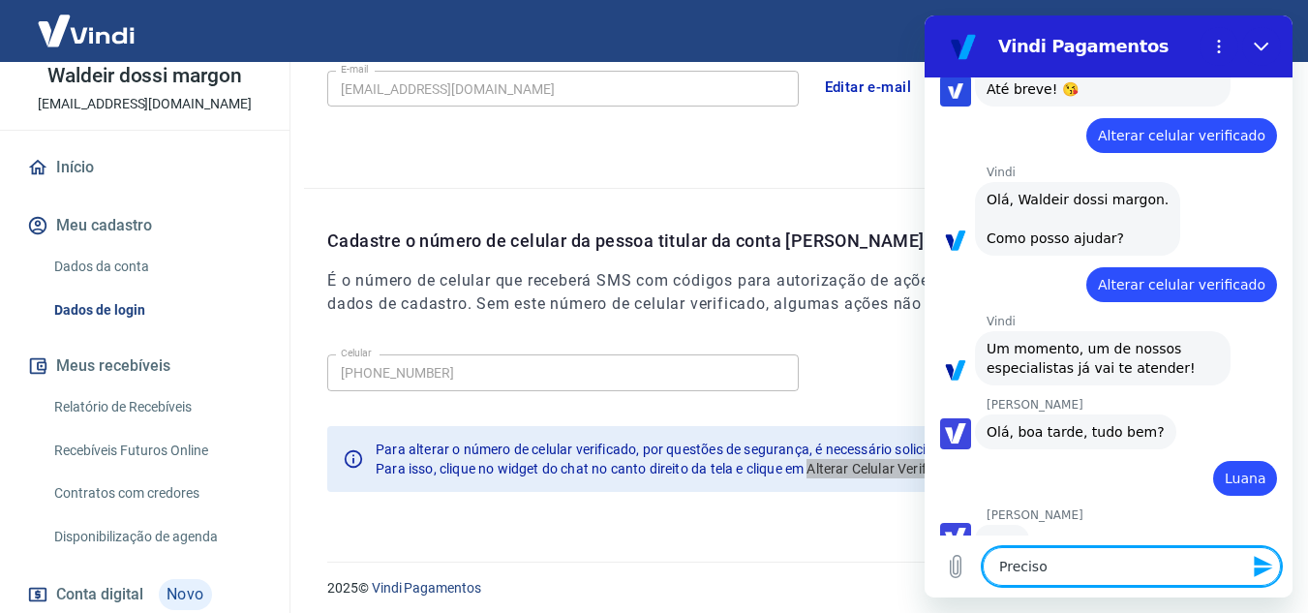
type textarea "x"
type textarea "Preciso e"
type textarea "x"
type textarea "Preciso es"
type textarea "x"
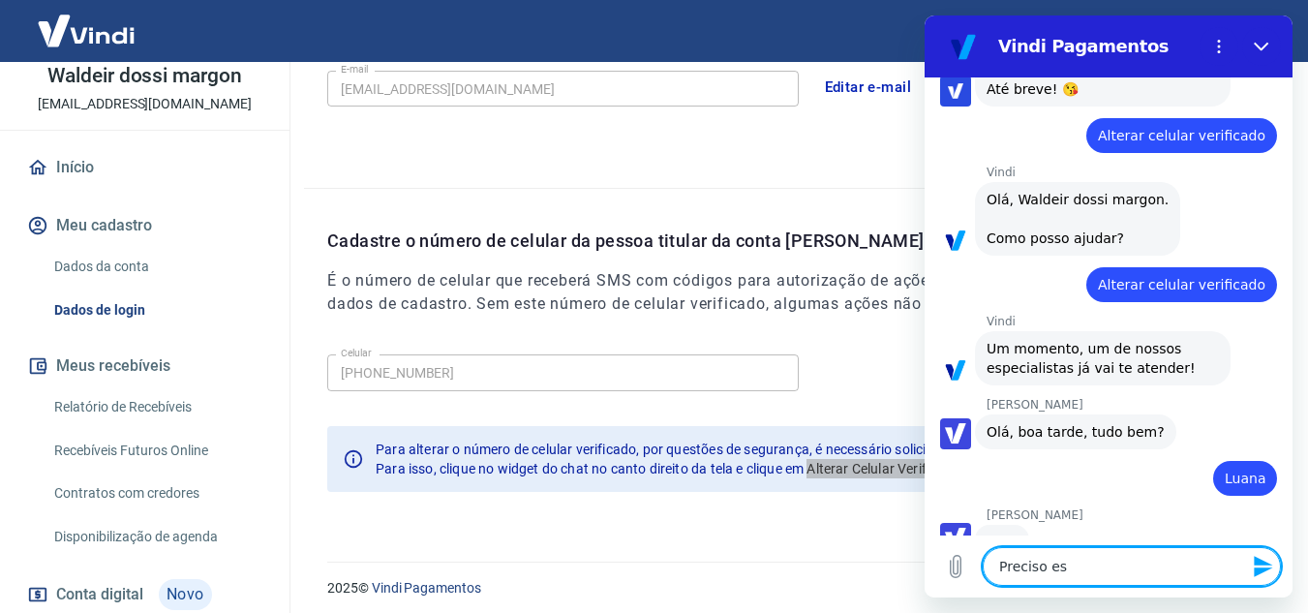
type textarea "Preciso est"
type textarea "x"
type textarea "Preciso está"
type textarea "x"
type textarea "Preciso está"
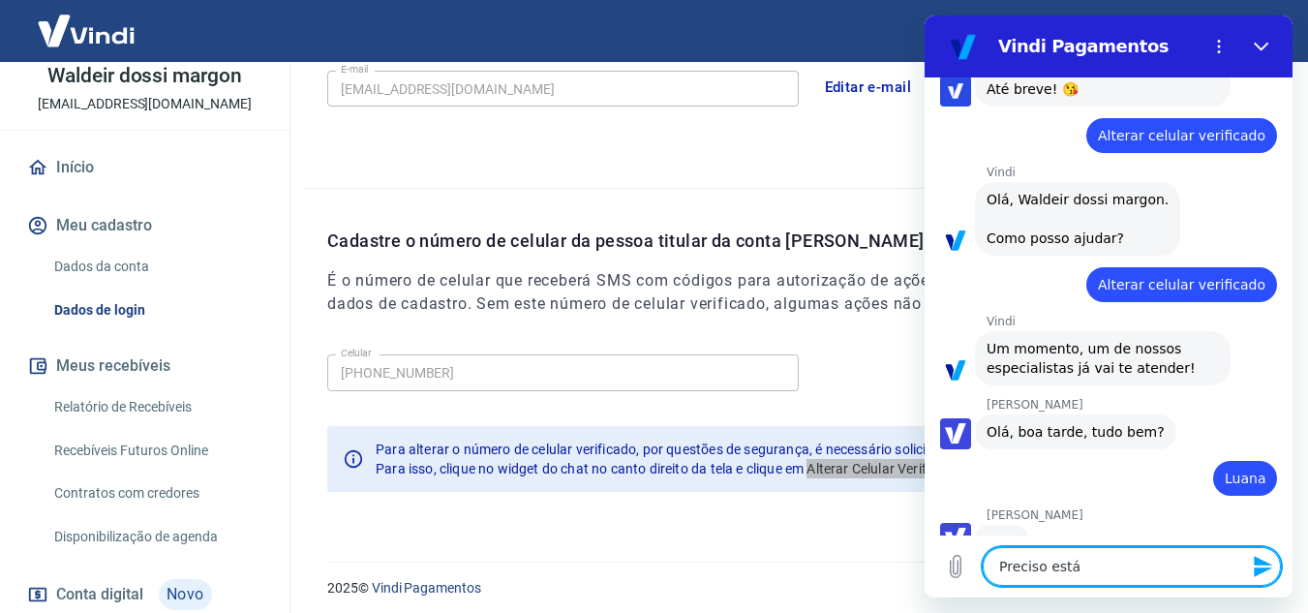
type textarea "x"
type textarea "Preciso está t"
type textarea "x"
type textarea "Preciso está tr"
type textarea "x"
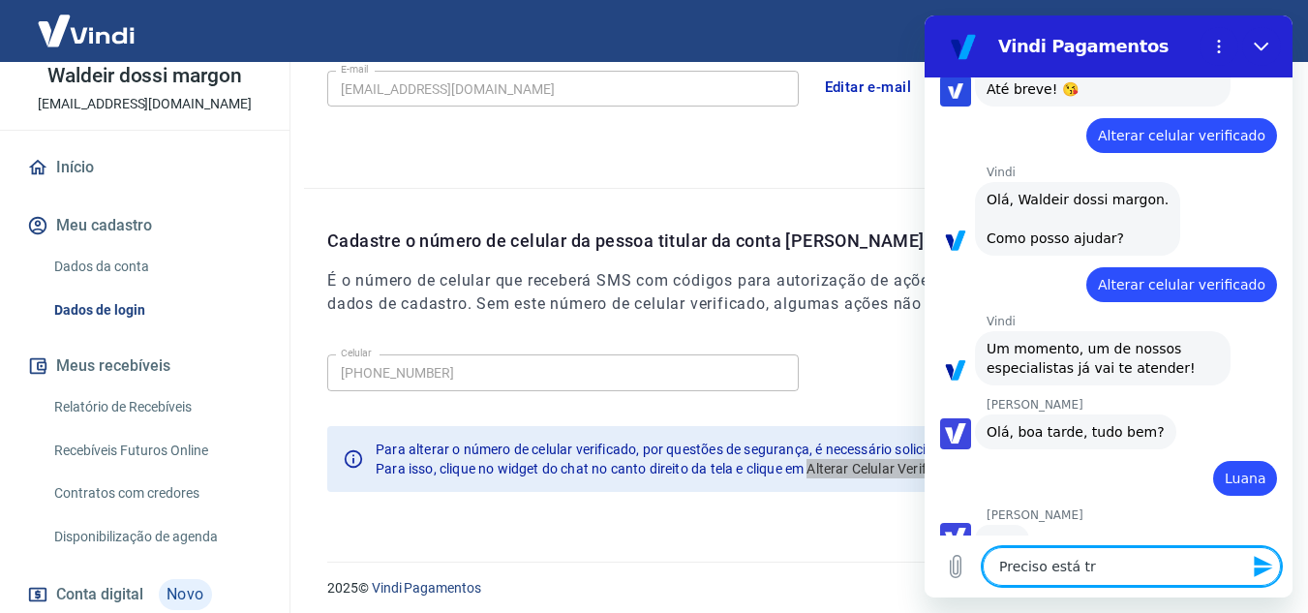
type textarea "Preciso está tro"
type textarea "x"
type textarea "Preciso está troc"
type textarea "x"
type textarea "Preciso está troca"
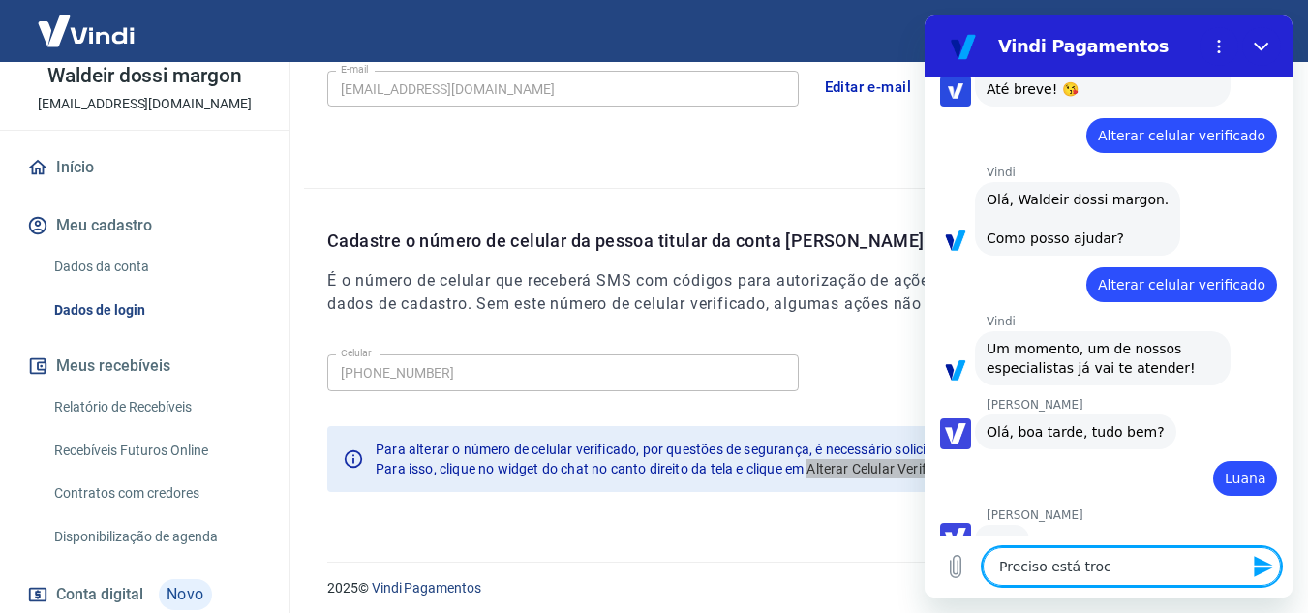
type textarea "x"
type textarea "Preciso está trocan"
type textarea "x"
type textarea "Preciso está trocand"
type textarea "x"
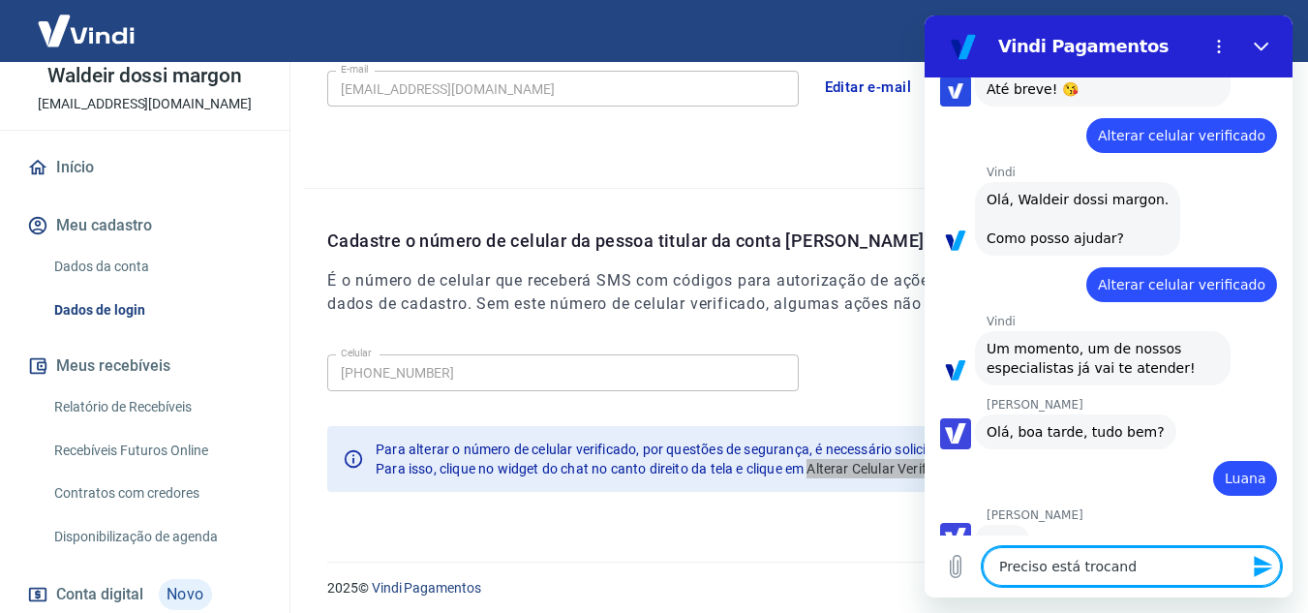
type textarea "Preciso está trocando"
type textarea "x"
type textarea "Preciso está trocando"
type textarea "x"
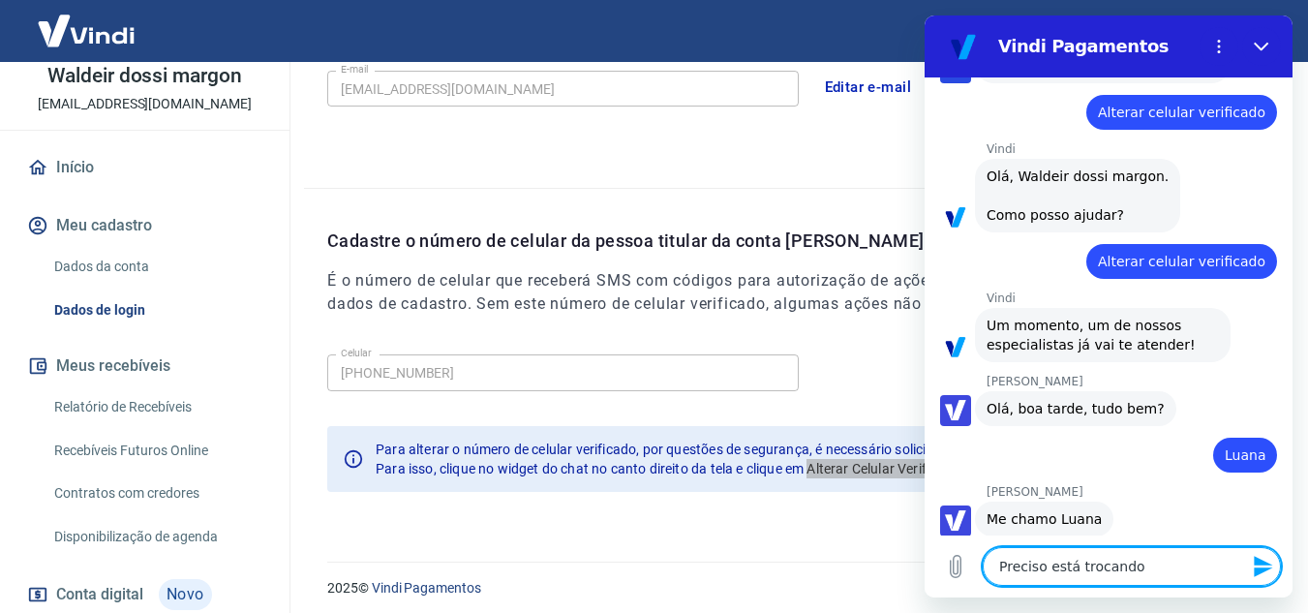
scroll to position [662, 0]
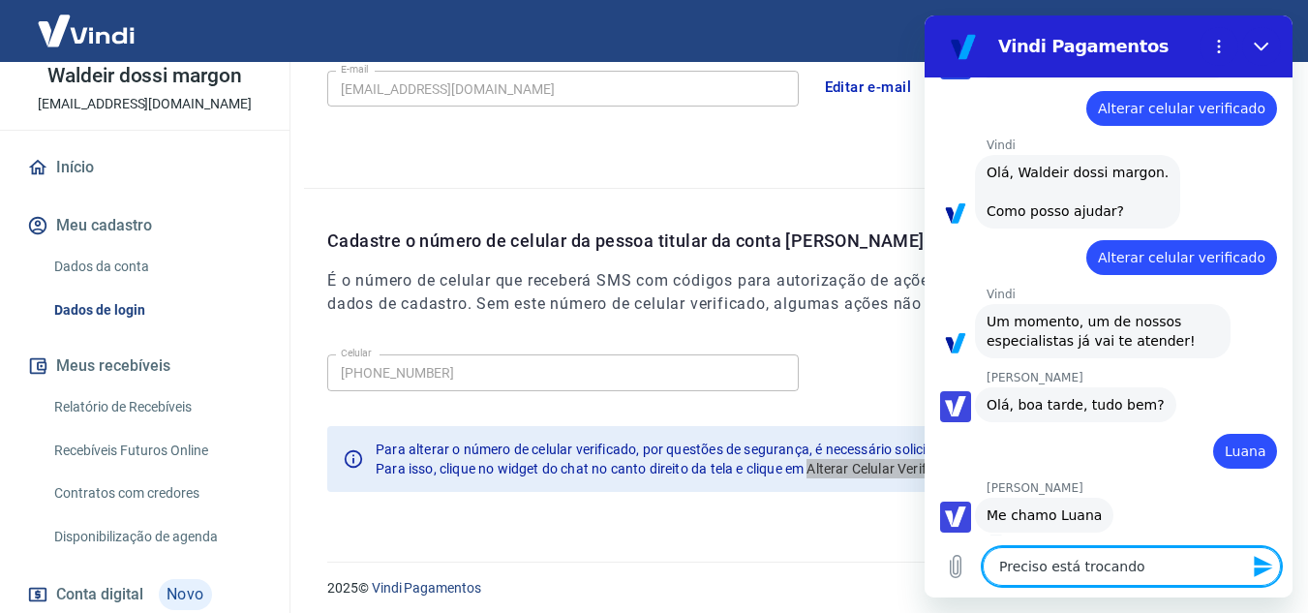
type textarea "x"
type textarea "B"
type textarea "x"
type textarea "Bo"
type textarea "x"
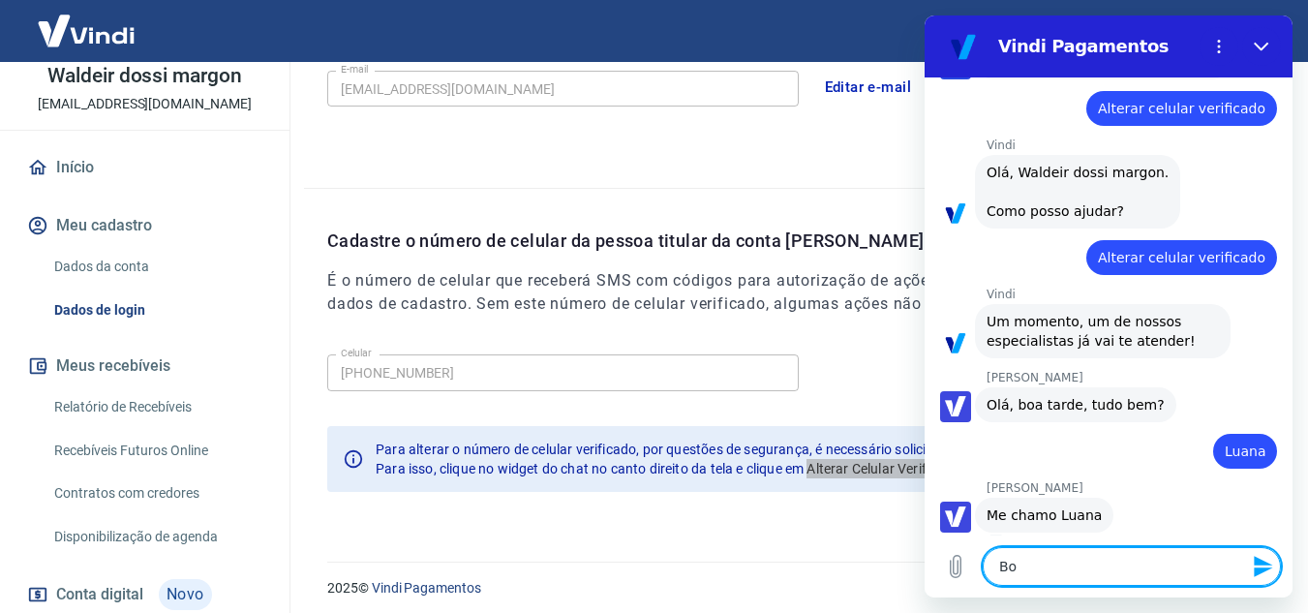
type textarea "Boa"
type textarea "x"
type textarea "Boa"
type textarea "x"
type textarea "Boa t"
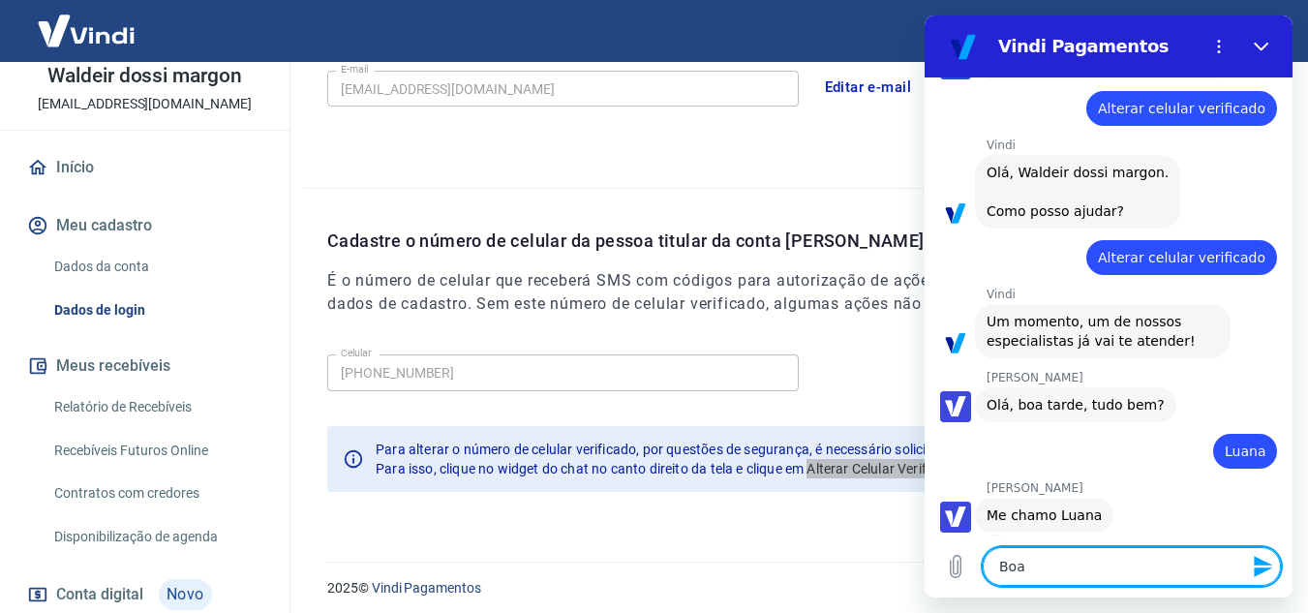
type textarea "x"
type textarea "Boa ta"
type textarea "x"
type textarea "Boa tar"
type textarea "x"
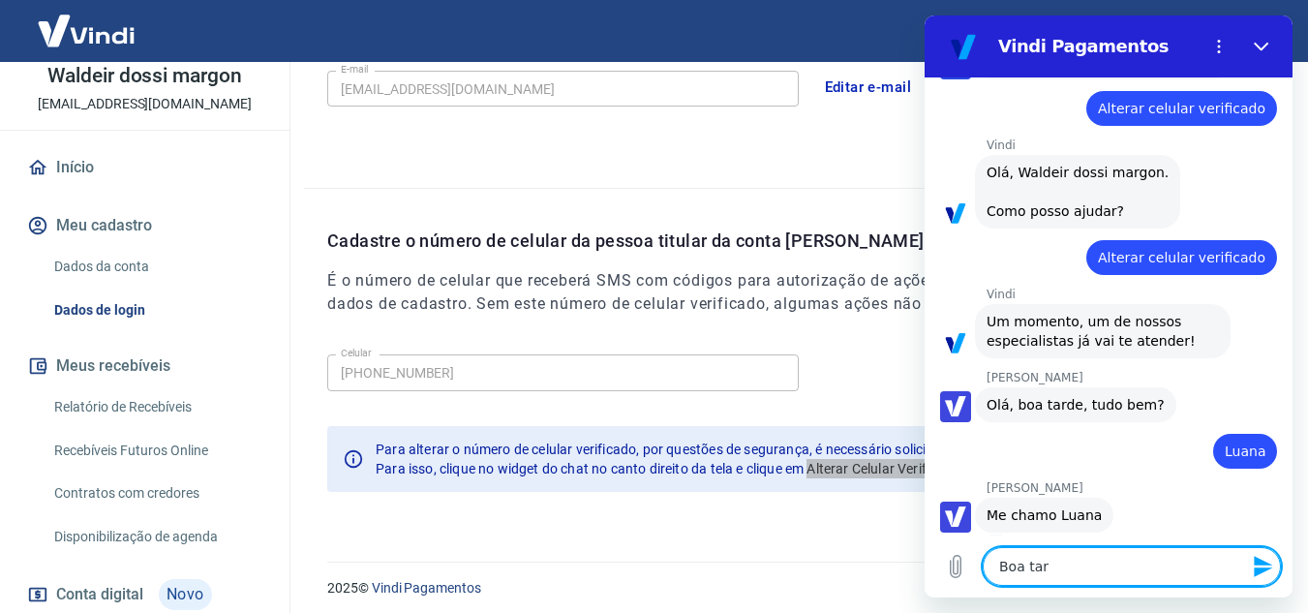
type textarea "Boa tard"
type textarea "x"
type textarea "Boa tarde"
type textarea "x"
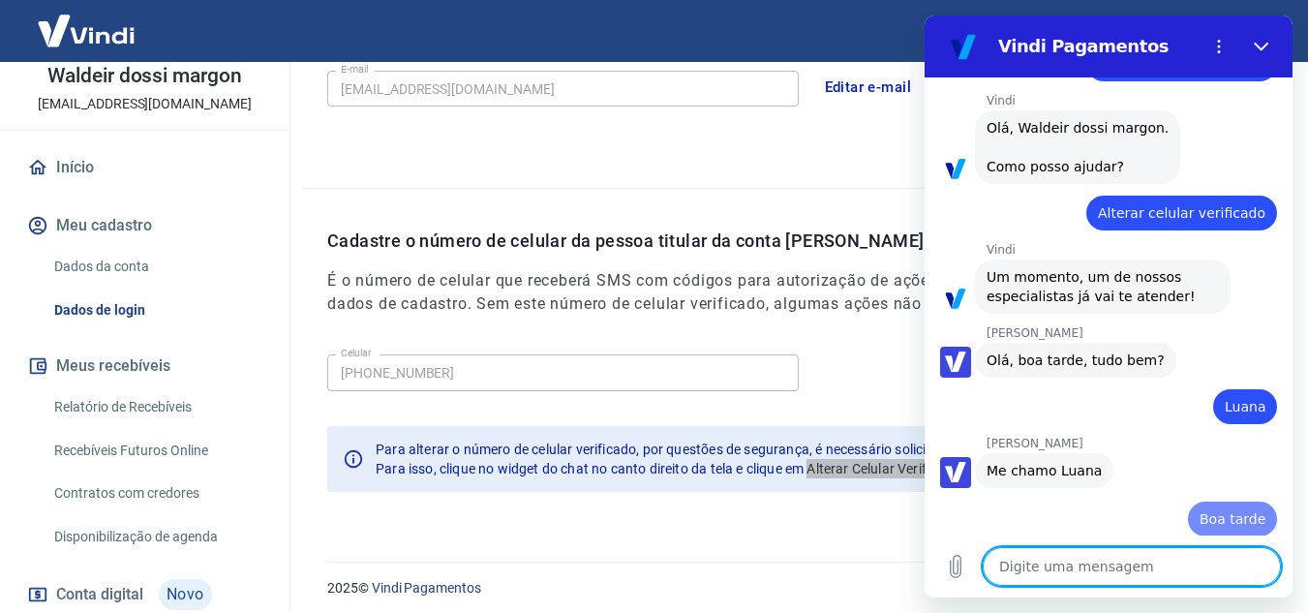
type textarea "x"
type textarea "p"
type textarea "x"
type textarea "pr"
type textarea "x"
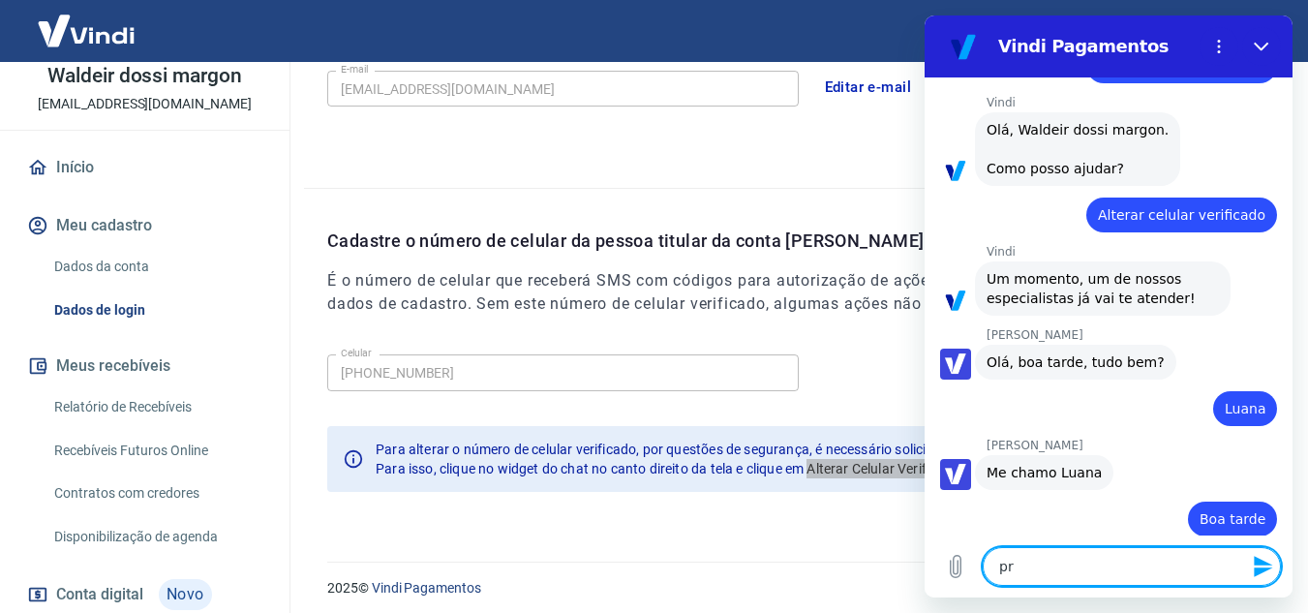
type textarea "pre"
type textarea "x"
type textarea "prec"
type textarea "x"
type textarea "preci"
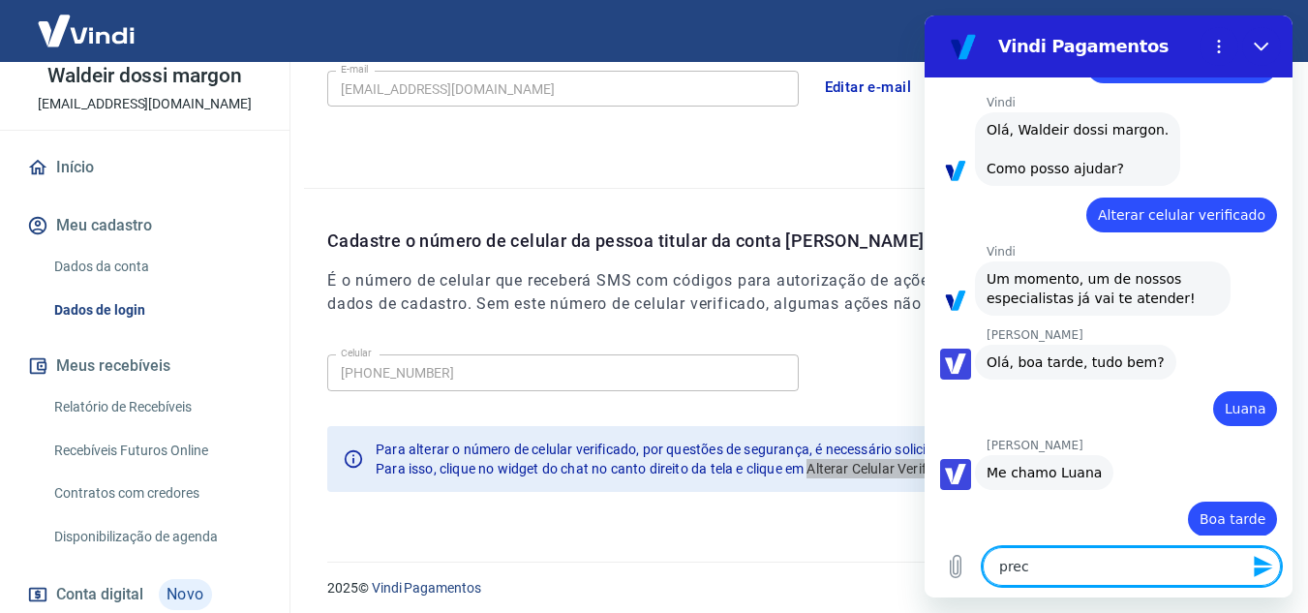
type textarea "x"
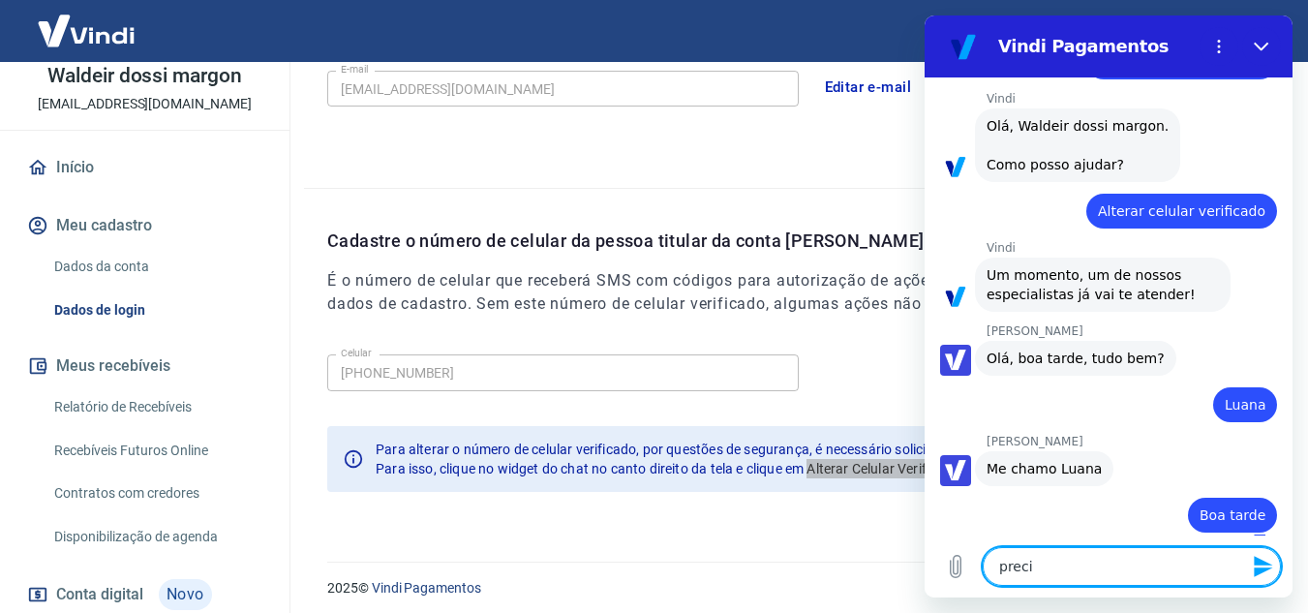
type textarea "precis"
type textarea "x"
type textarea "preciso"
type textarea "x"
type textarea "preciso"
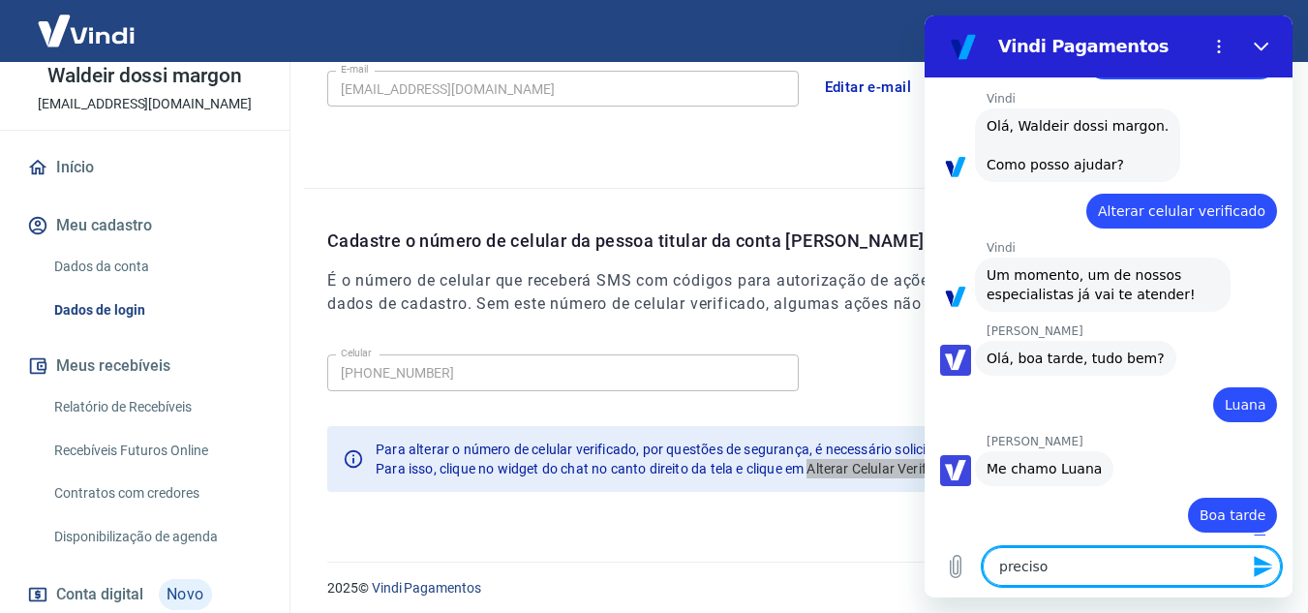
type textarea "x"
type textarea "preciso e"
type textarea "x"
type textarea "preciso es"
type textarea "x"
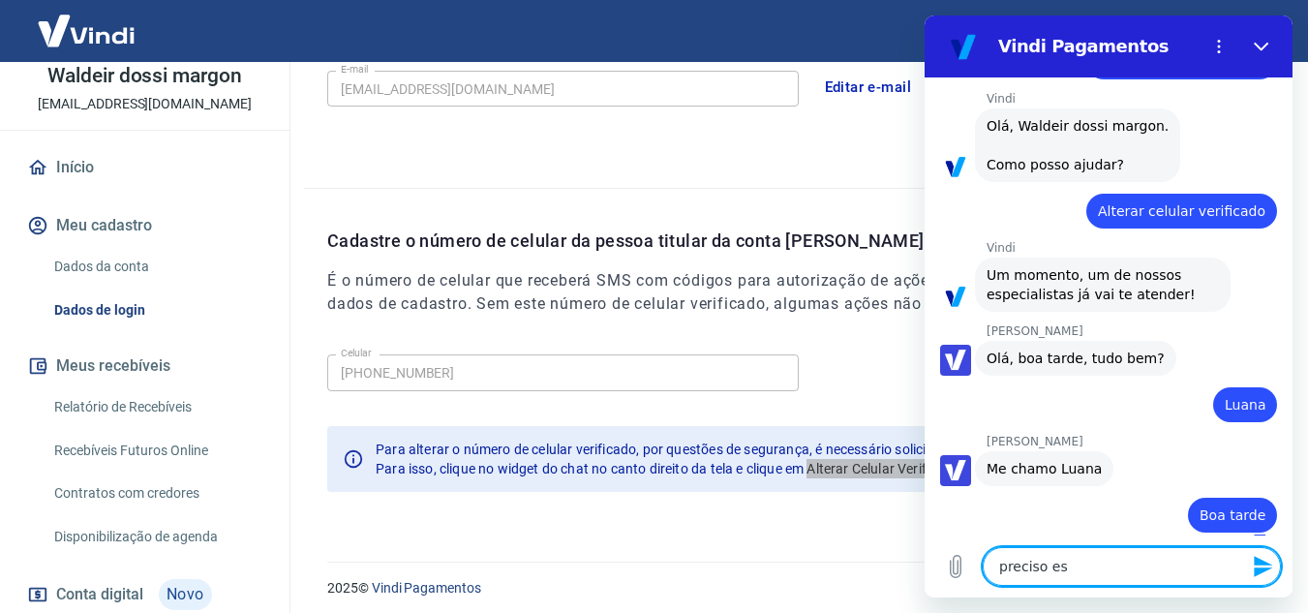
type textarea "preciso est"
type textarea "x"
type textarea "preciso está"
type textarea "x"
type textarea "preciso está"
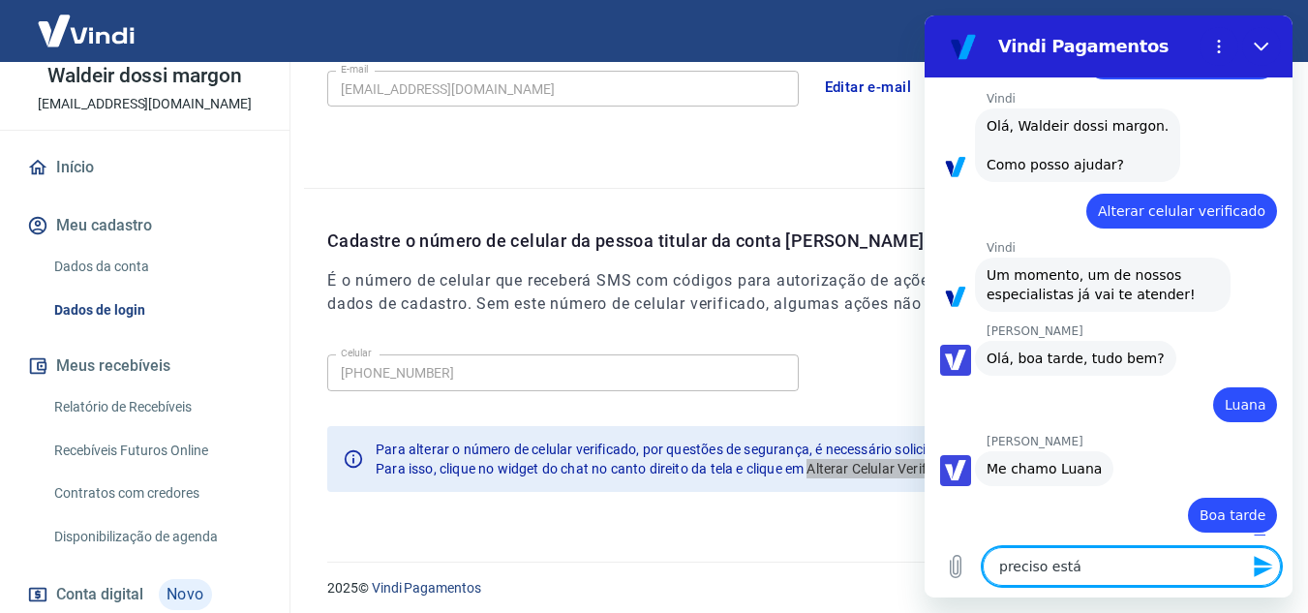
type textarea "x"
type textarea "preciso está r"
type textarea "x"
type textarea "preciso está re"
type textarea "x"
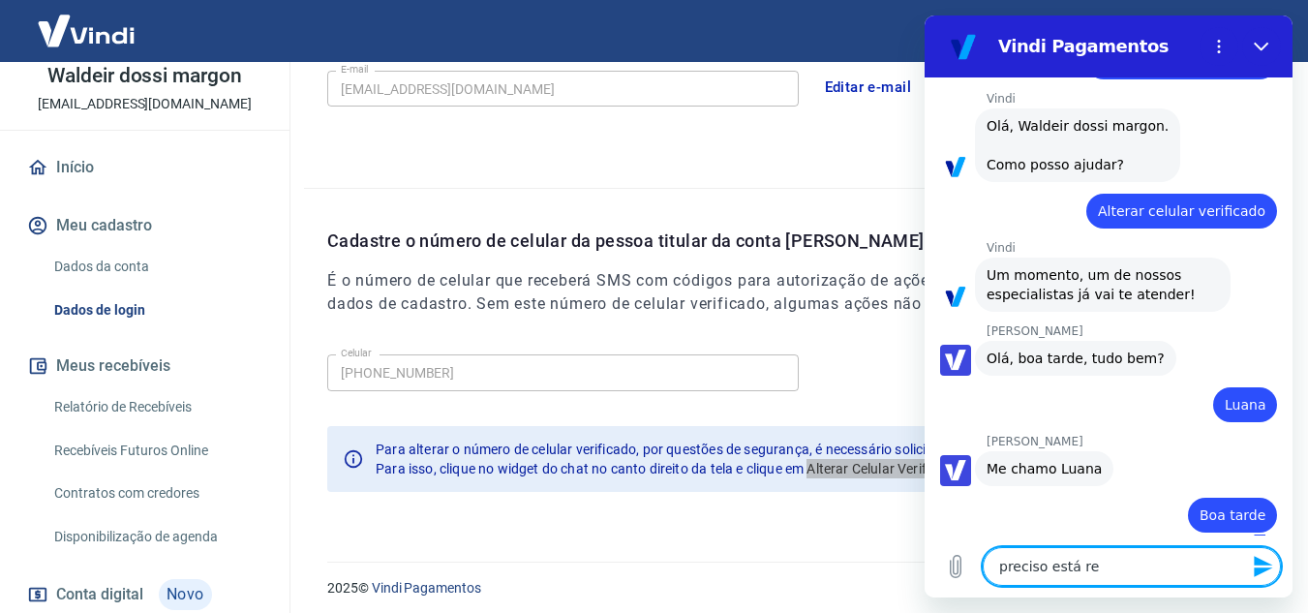
type textarea "preciso está rea"
type textarea "x"
type textarea "preciso está real"
type textarea "x"
type textarea "preciso está reali"
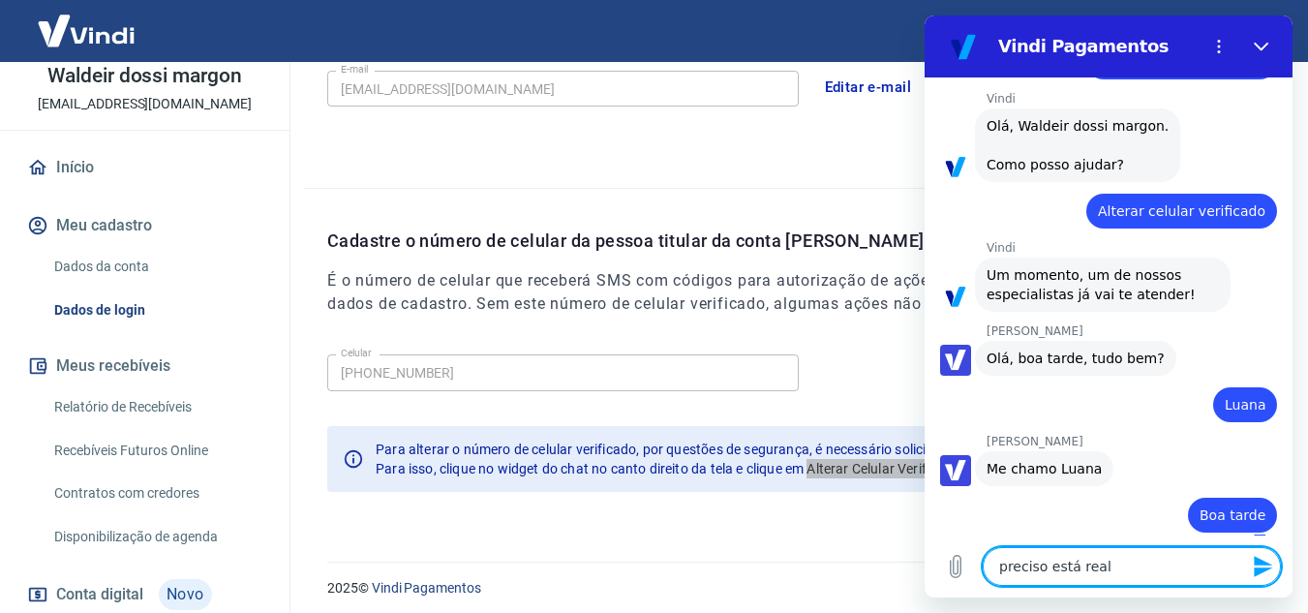
type textarea "x"
type textarea "preciso está realiz"
type textarea "x"
type textarea "preciso está realiza"
type textarea "x"
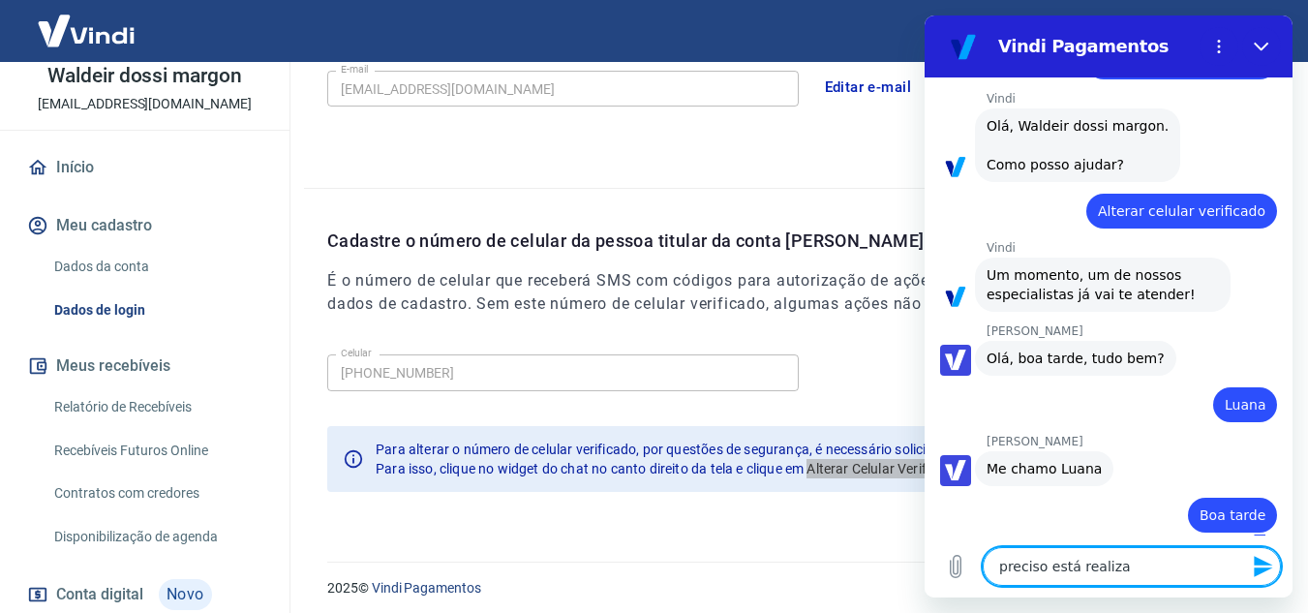
type textarea "preciso está realizan"
type textarea "x"
type textarea "preciso está realizand"
type textarea "x"
type textarea "preciso está realizando"
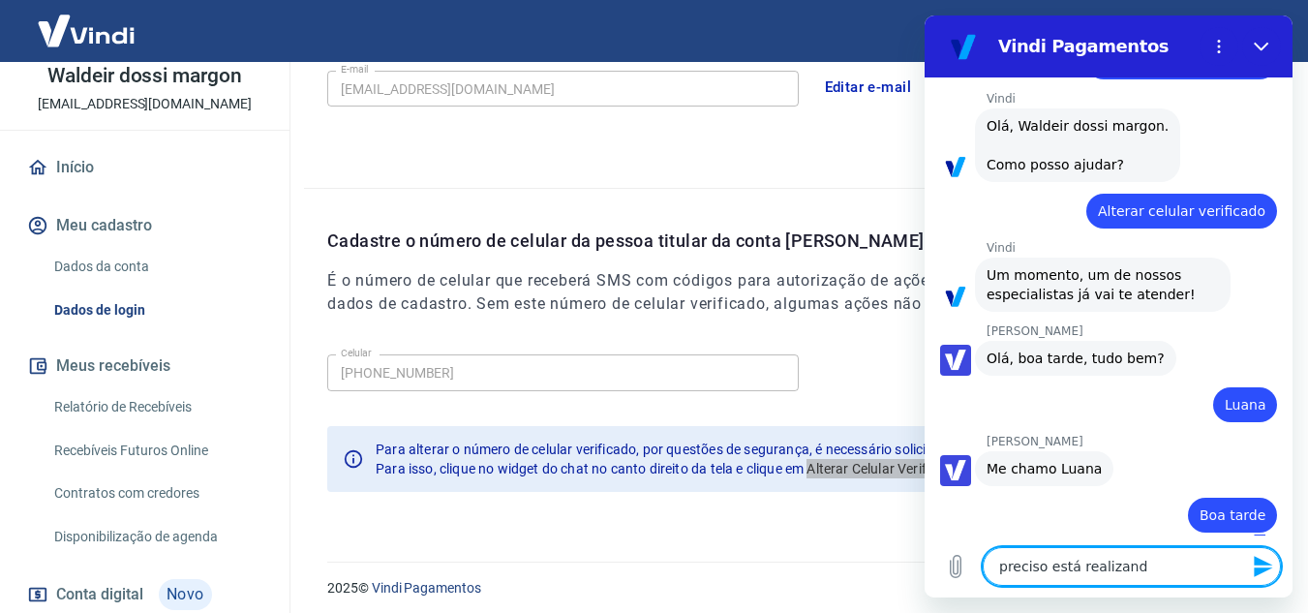
type textarea "x"
type textarea "preciso está realizando"
type textarea "x"
type textarea "preciso está realizando a"
type textarea "x"
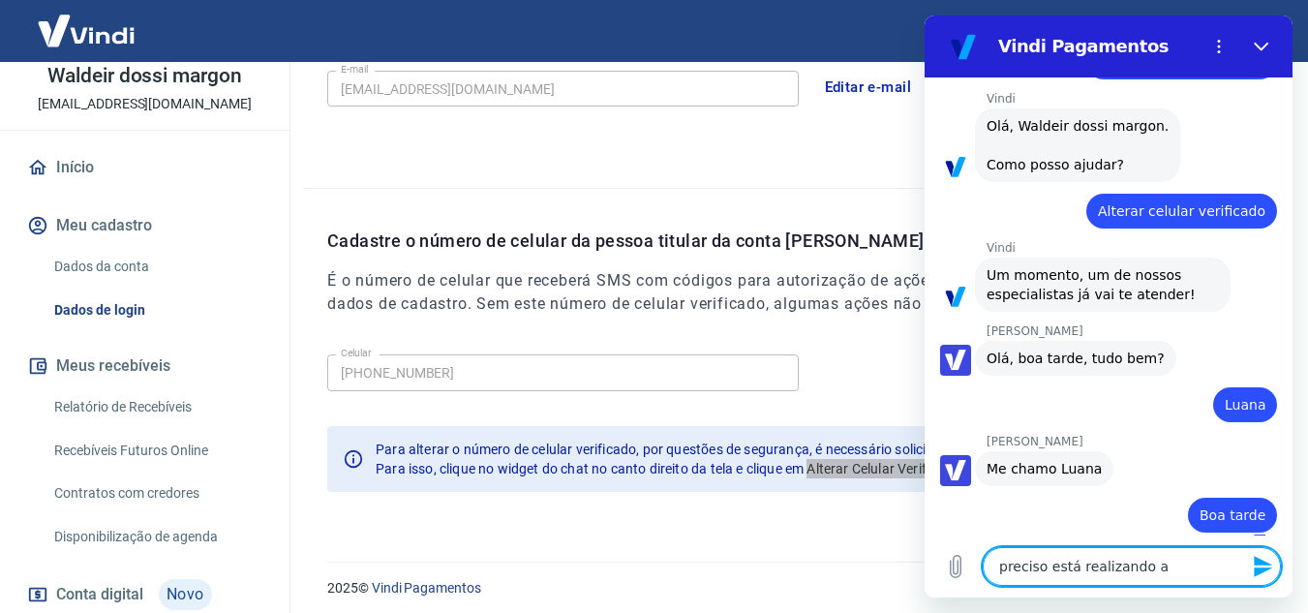
type textarea "preciso está realizando a"
type textarea "x"
type textarea "preciso está realizando a t"
type textarea "x"
type textarea "preciso está realizando a tr"
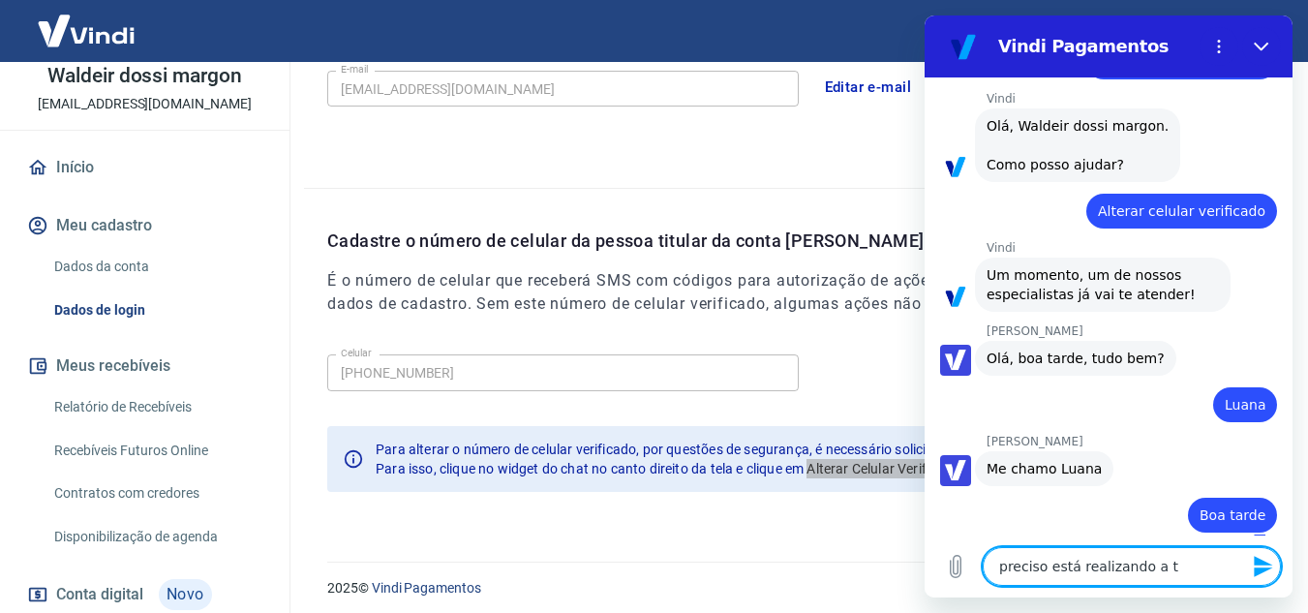
type textarea "x"
type textarea "preciso está realizando a tro"
type textarea "x"
type textarea "preciso está realizando a troc"
type textarea "x"
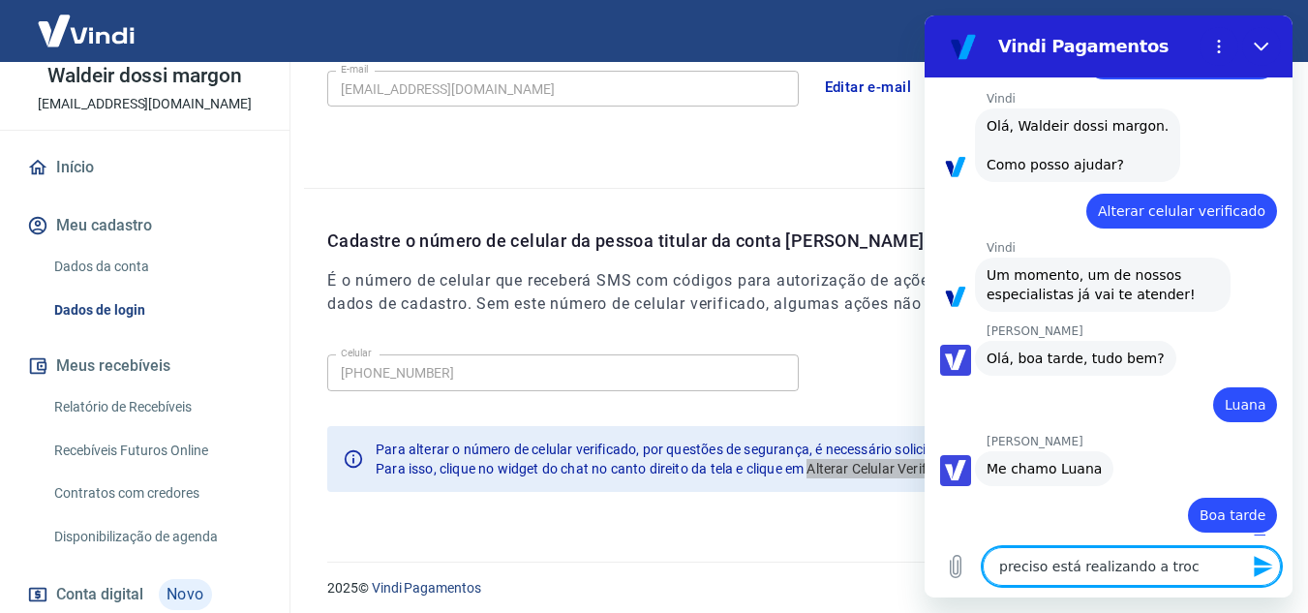
type textarea "preciso está realizando a troca"
type textarea "x"
type textarea "preciso está realizando a troca"
type textarea "x"
type textarea "preciso está realizando a troca d"
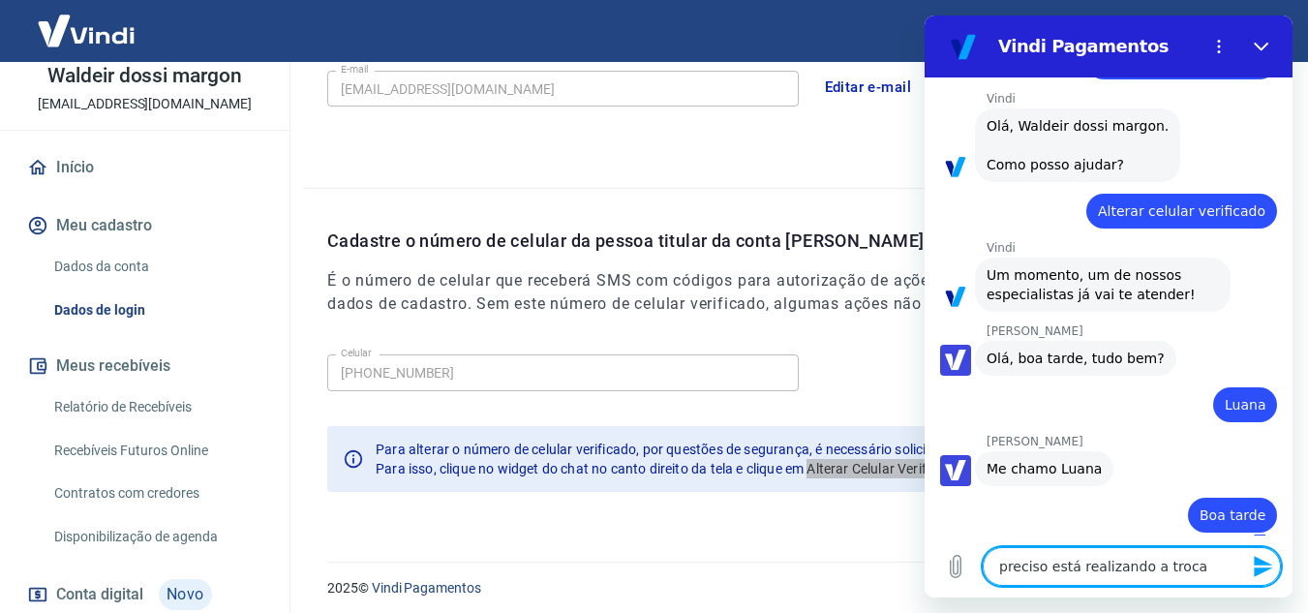
type textarea "x"
type textarea "preciso está realizando a troca do"
type textarea "x"
type textarea "preciso está realizando a troca do"
type textarea "x"
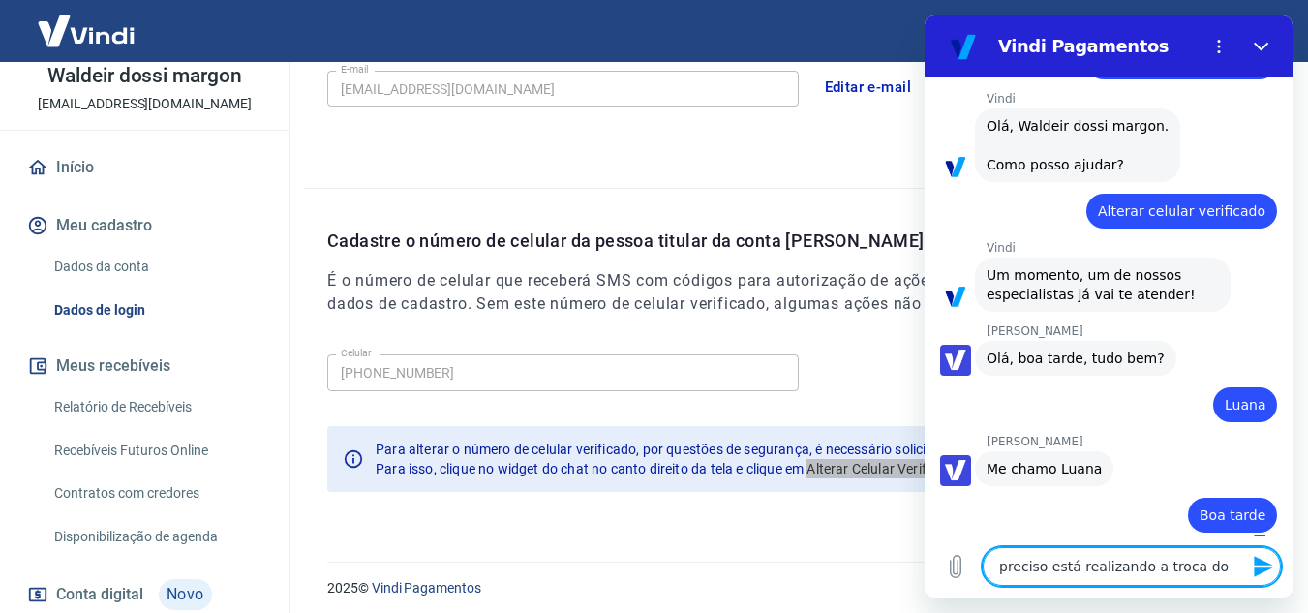
type textarea "preciso está realizando a troca do n"
type textarea "x"
type textarea "preciso está realizando a troca do nu"
type textarea "x"
type textarea "preciso está realizando a troca do num"
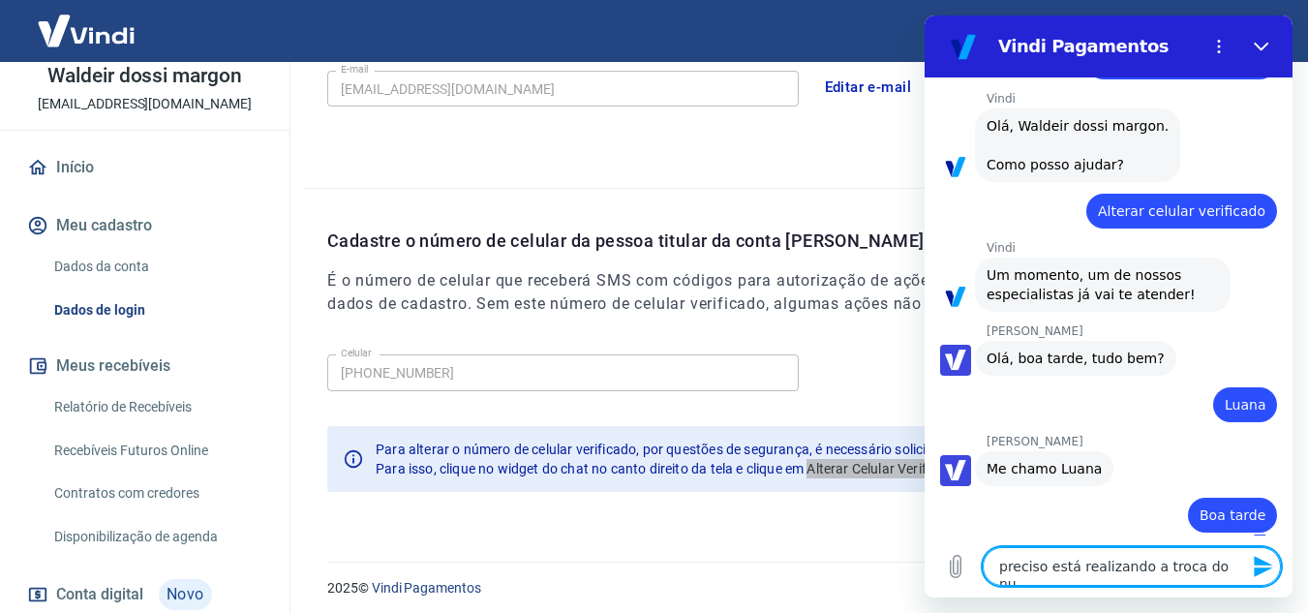
type textarea "x"
type textarea "preciso está realizando a troca do nume"
type textarea "x"
type textarea "preciso está realizando a troca do numer"
type textarea "x"
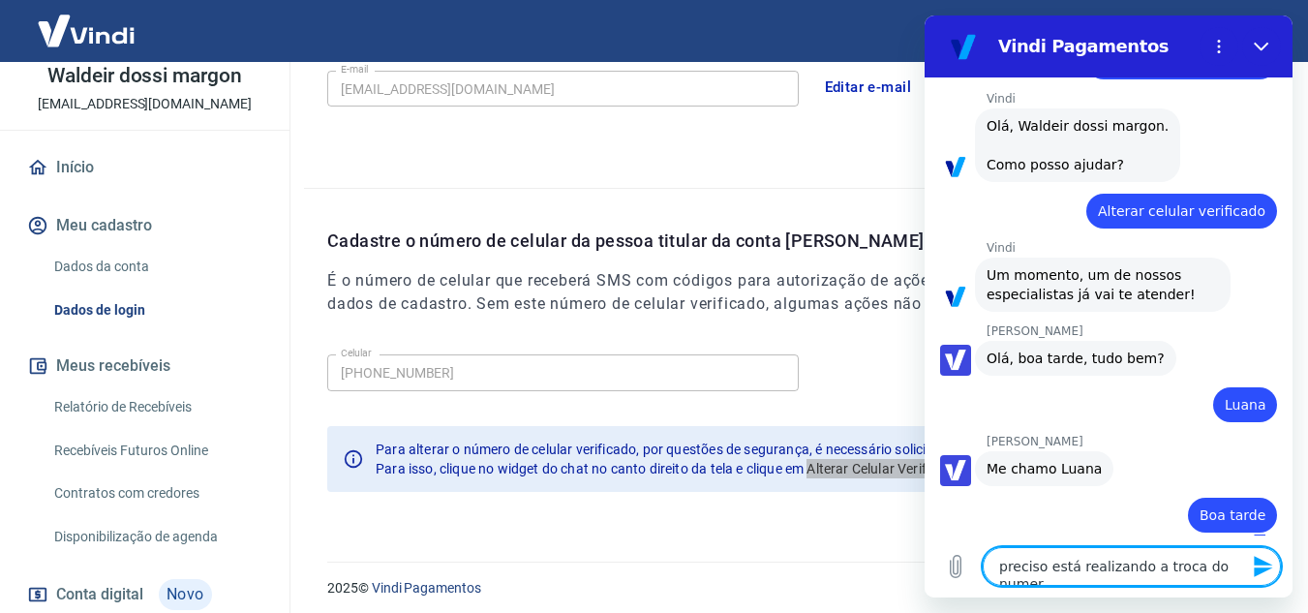
scroll to position [726, 0]
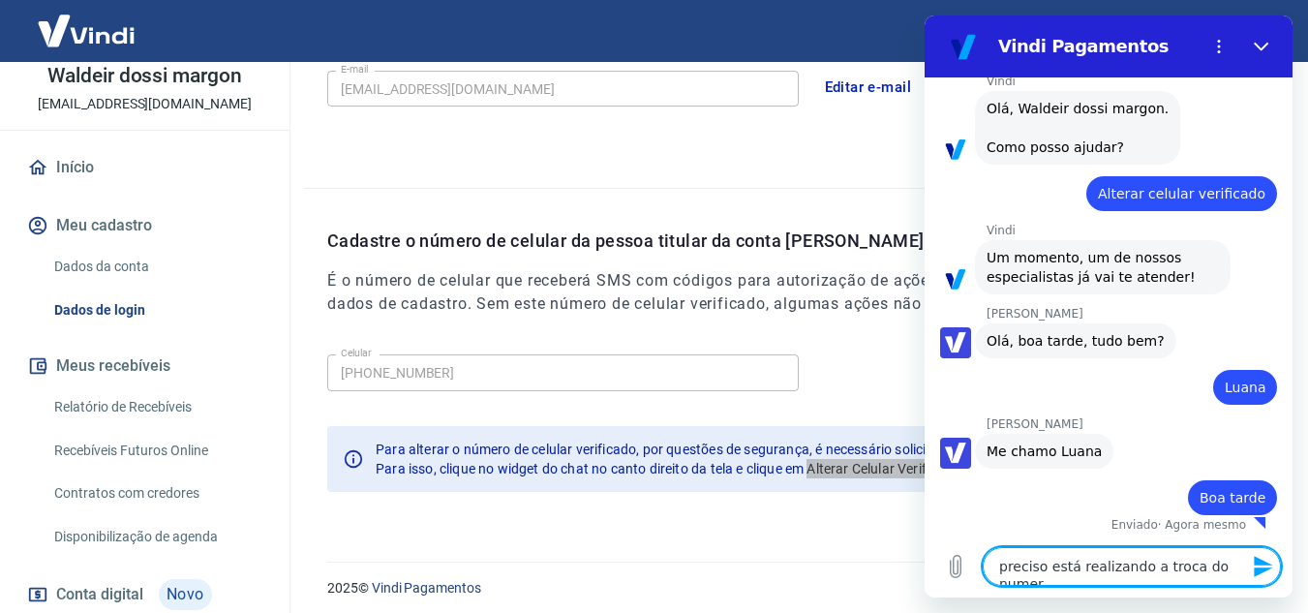
type textarea "preciso está realizando a troca do numero"
type textarea "x"
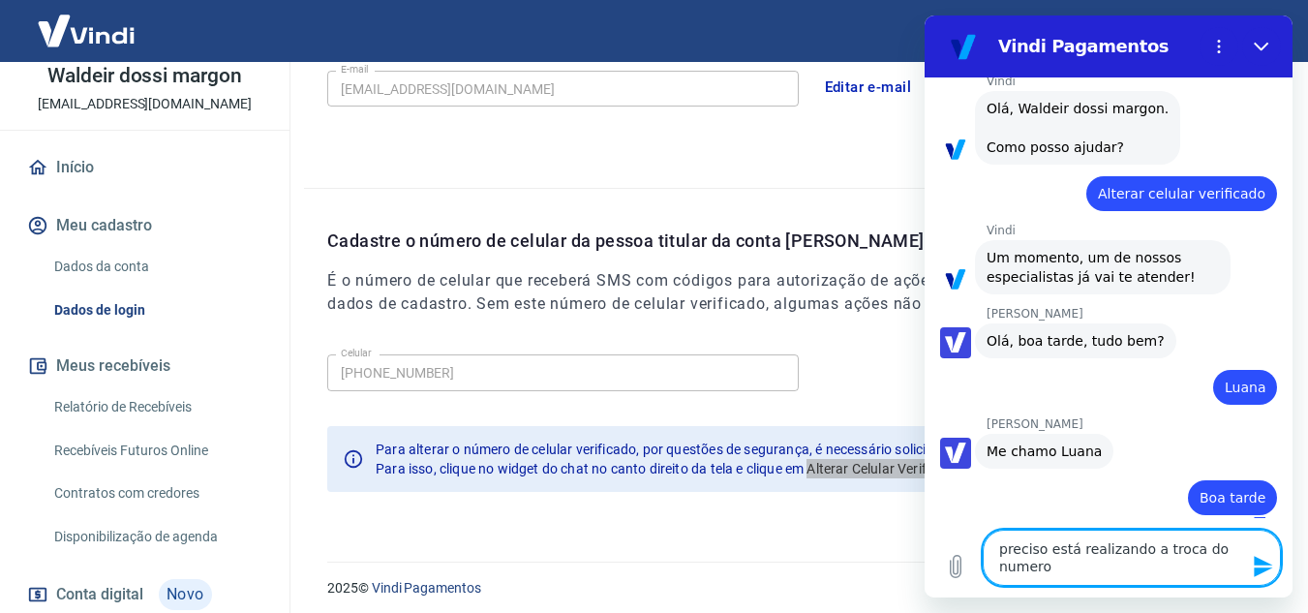
type textarea "preciso está realizando a troca do numero"
type textarea "x"
type textarea "preciso está realizando a troca do numero d"
type textarea "x"
type textarea "preciso está realizando a troca do numero de"
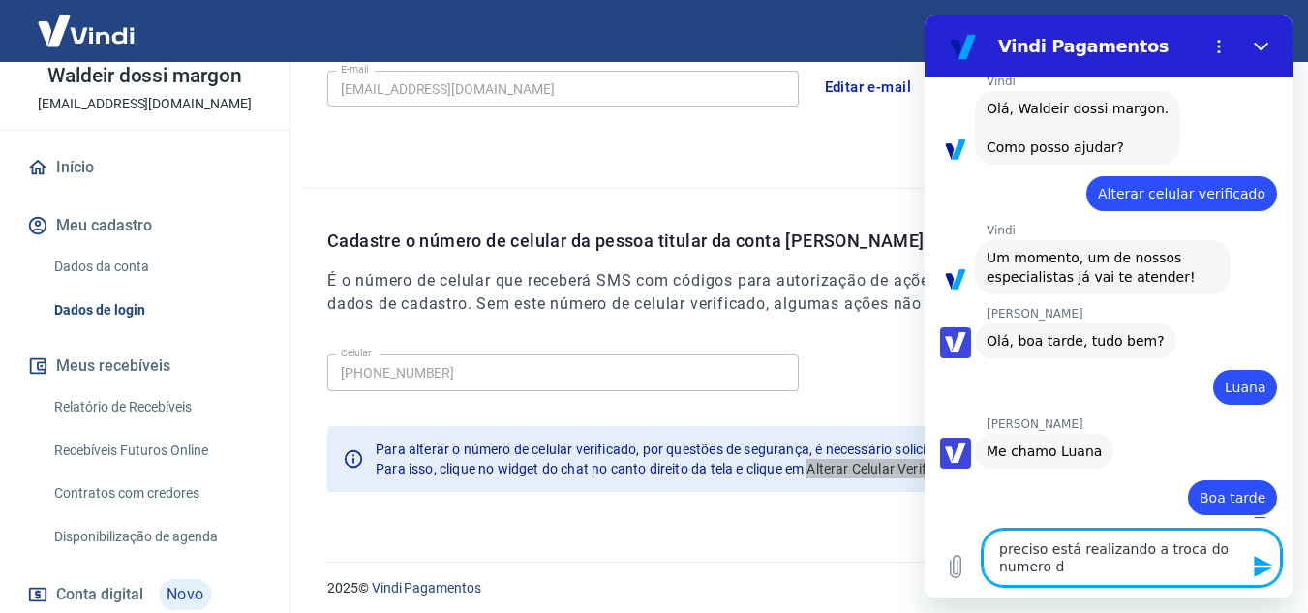
type textarea "x"
type textarea "preciso está realizando a troca do numero de"
type textarea "x"
type textarea "preciso está realizando a troca do numero de t"
type textarea "x"
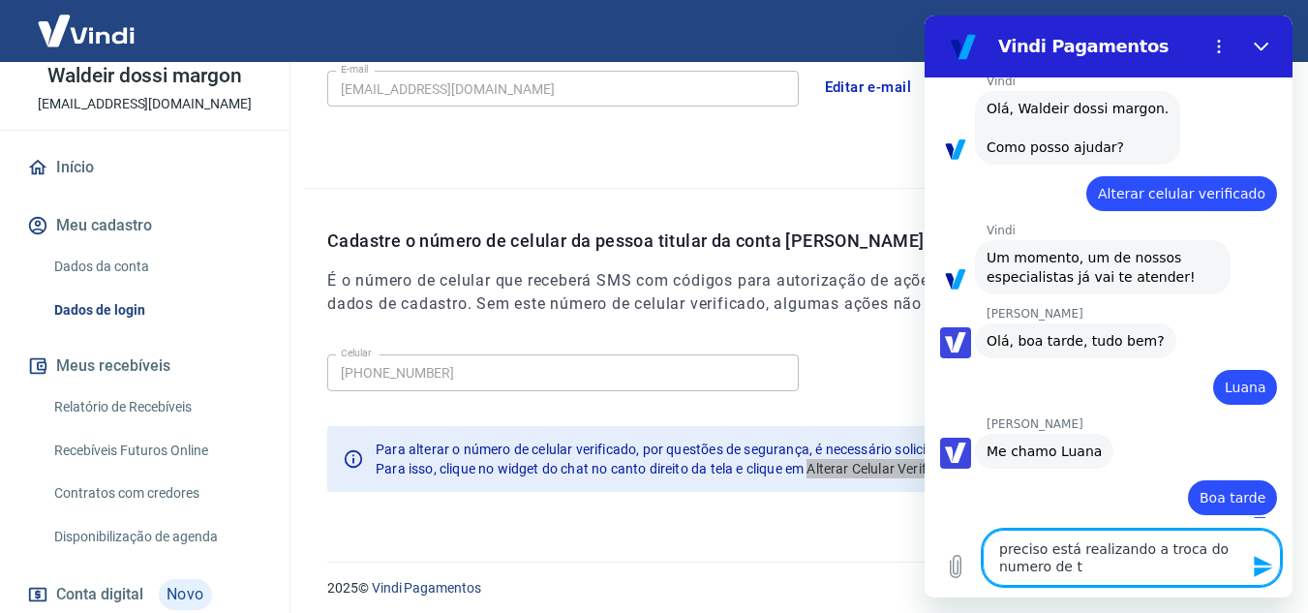
type textarea "preciso está realizando a troca do numero de te"
type textarea "x"
type textarea "preciso está realizando a troca do numero de tel"
type textarea "x"
type textarea "preciso está realizando a troca do numero de tele"
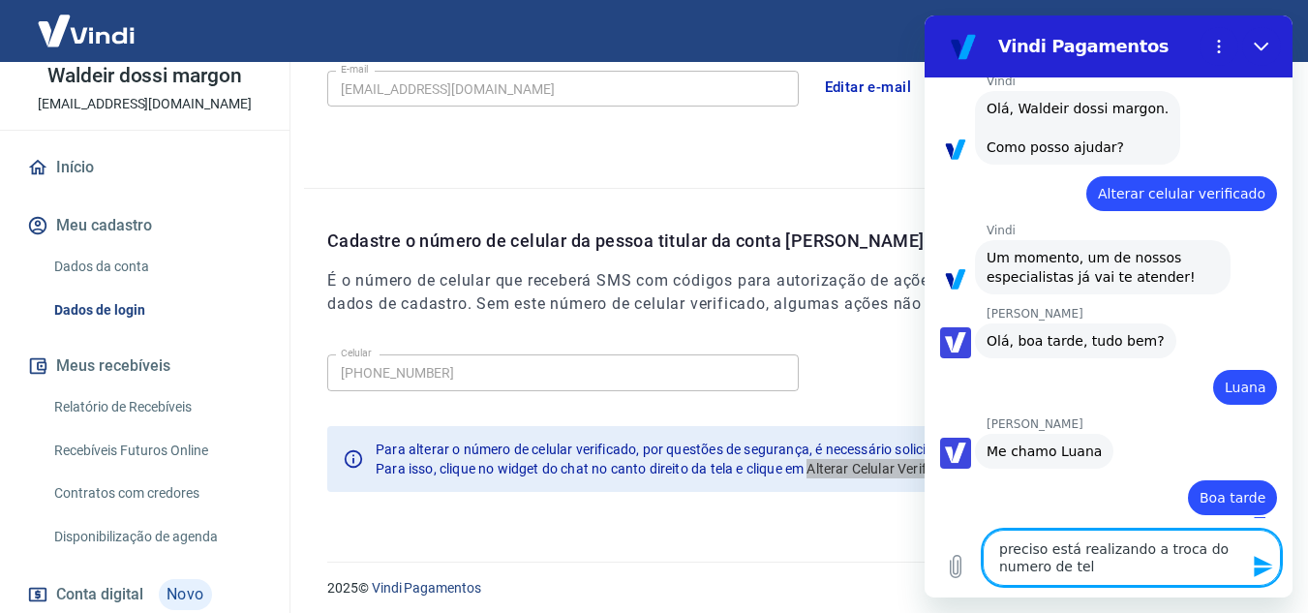
type textarea "x"
type textarea "preciso está realizando a troca do numero de telef"
type textarea "x"
type textarea "preciso está realizando a troca do numero de telefo"
type textarea "x"
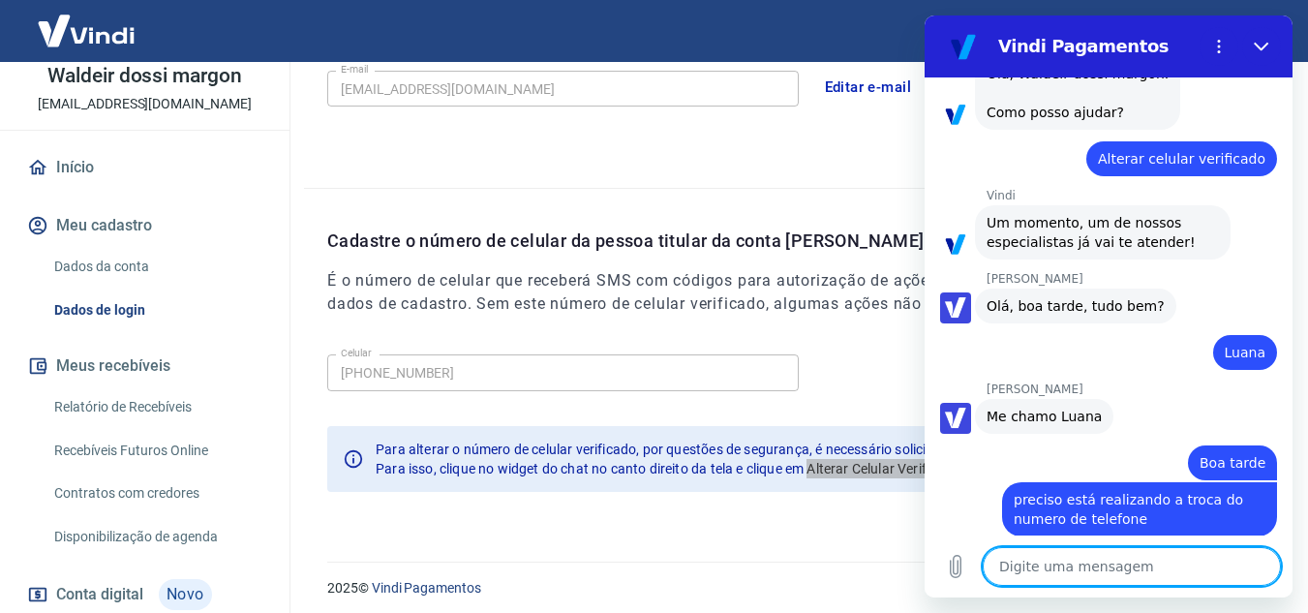
scroll to position [765, 0]
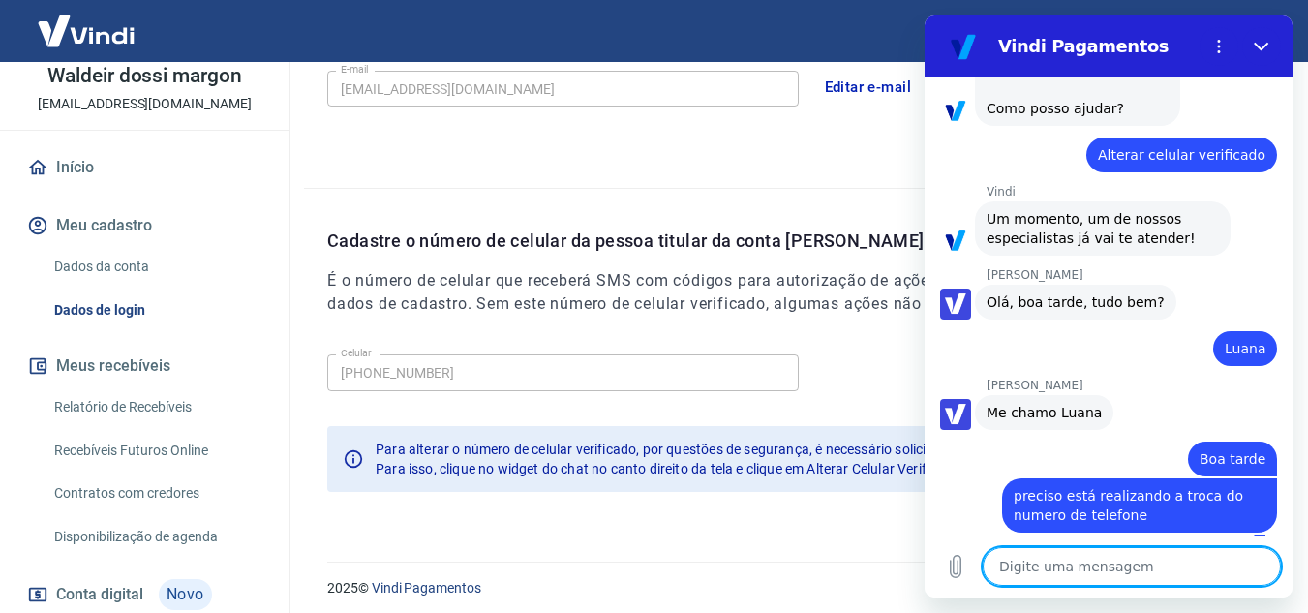
click at [1114, 568] on textarea at bounding box center [1132, 566] width 298 height 39
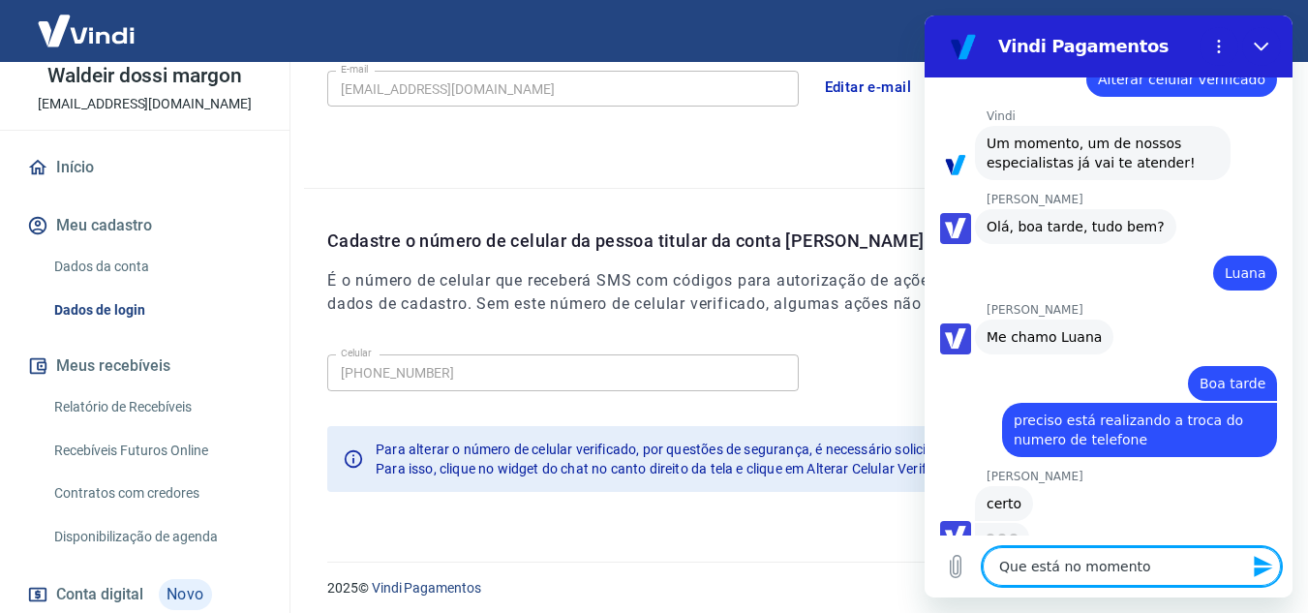
scroll to position [839, 0]
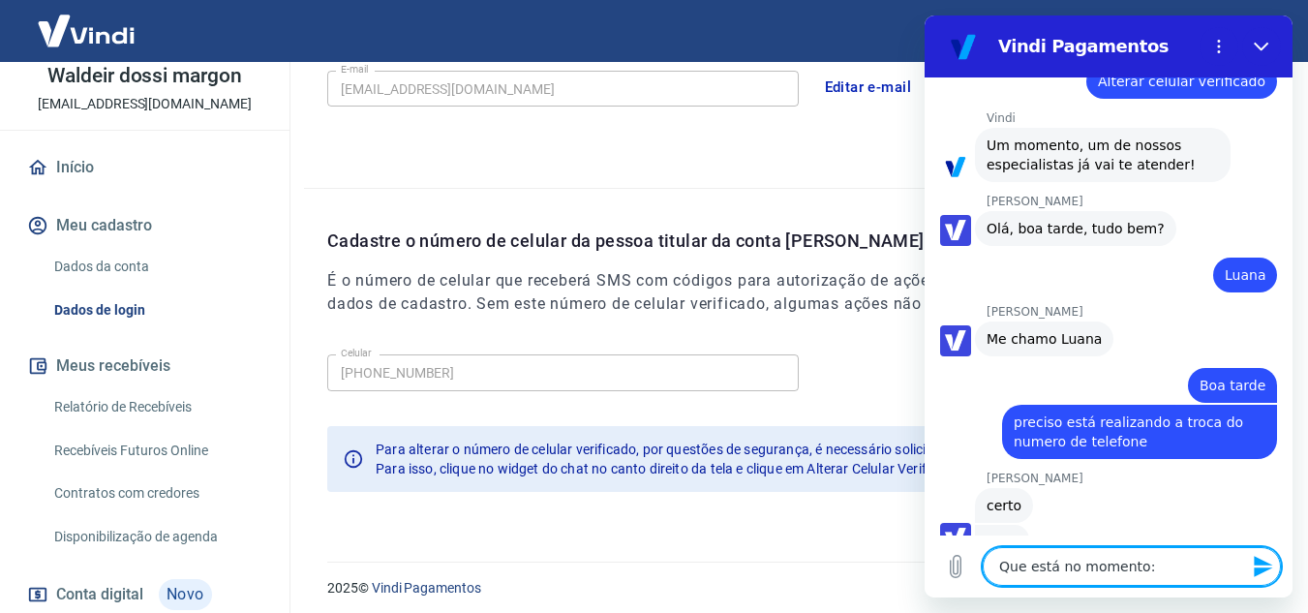
paste textarea "[PHONE_NUMBER]"
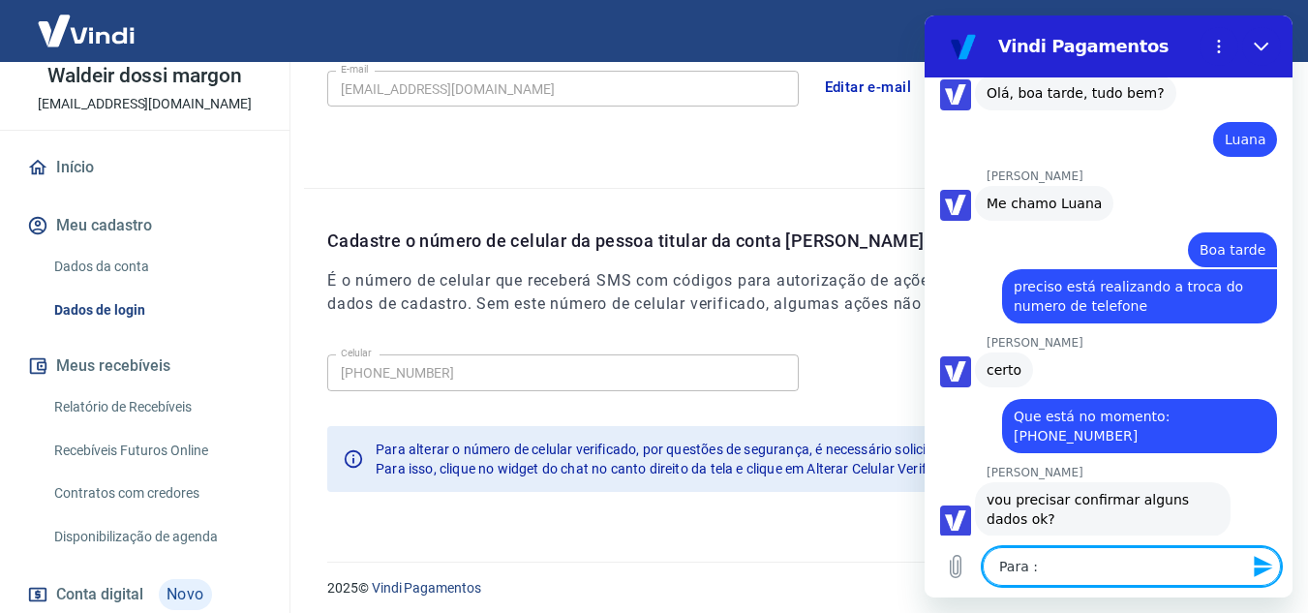
scroll to position [978, 0]
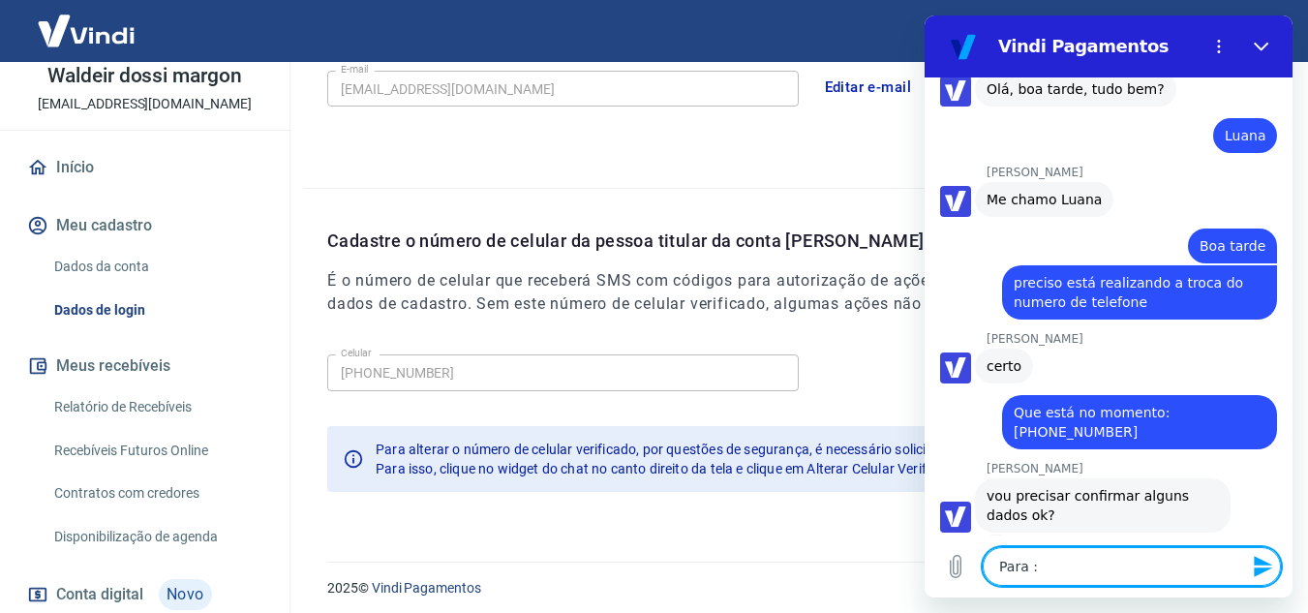
paste textarea "27988795982"
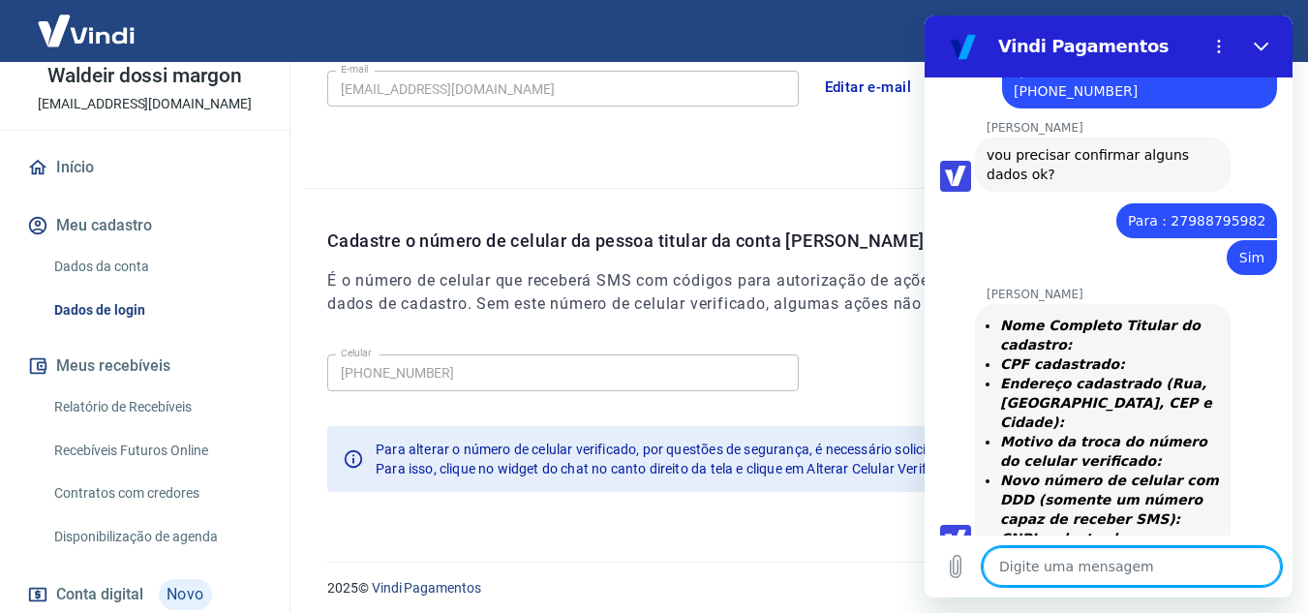
scroll to position [1323, 0]
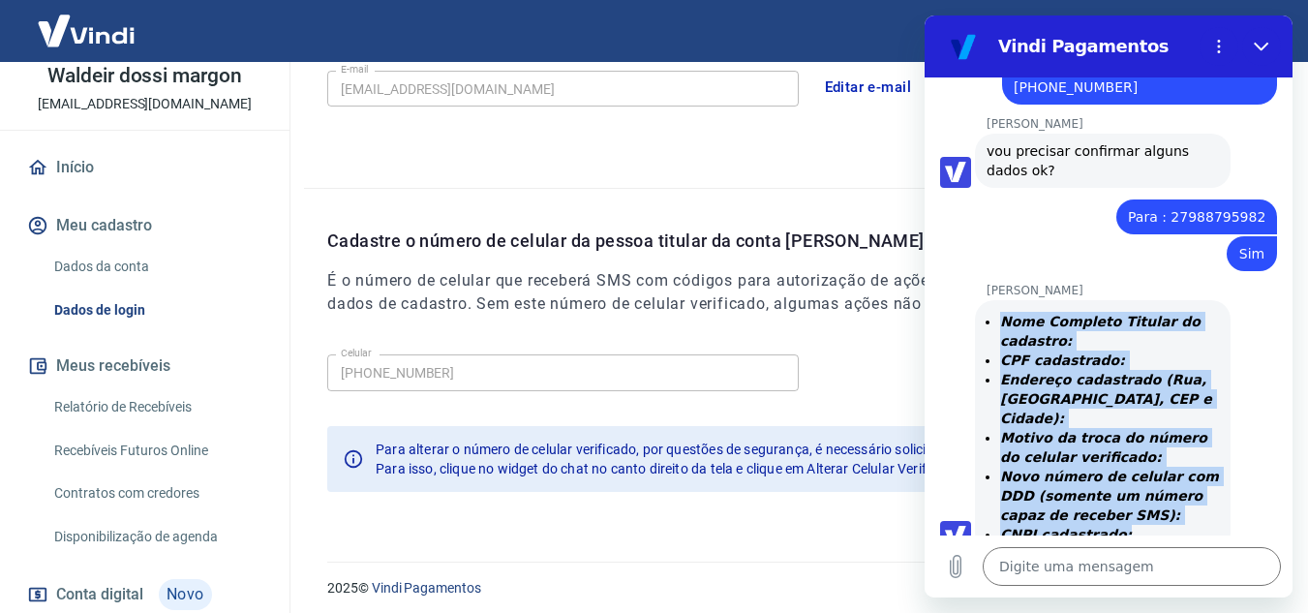
drag, startPoint x: 1116, startPoint y: 496, endPoint x: 999, endPoint y: 295, distance: 231.7
click at [999, 312] on ul "Nome Completo Titular do cadastro: CPF cadastrado: Endereço cadastrado (Rua, Ba…" at bounding box center [1103, 428] width 232 height 232
copy ul "Nome Completo Titular do cadastro: CPF cadastrado: Endereço cadastrado (Rua, Ba…"
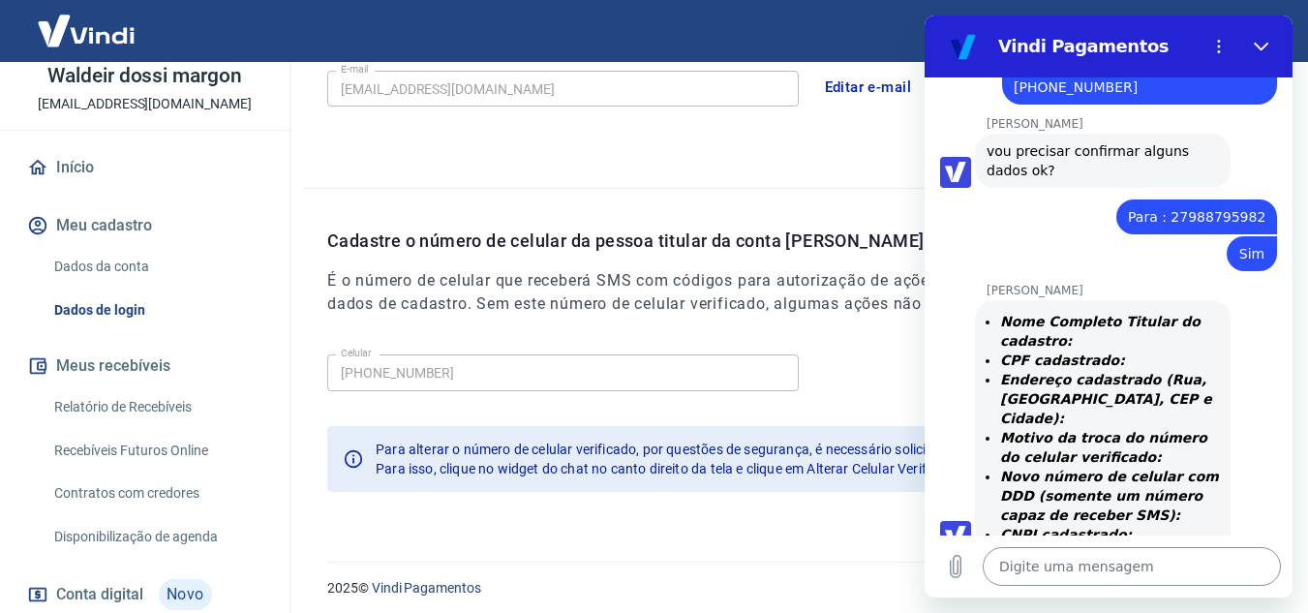
click at [1051, 572] on textarea at bounding box center [1132, 566] width 298 height 39
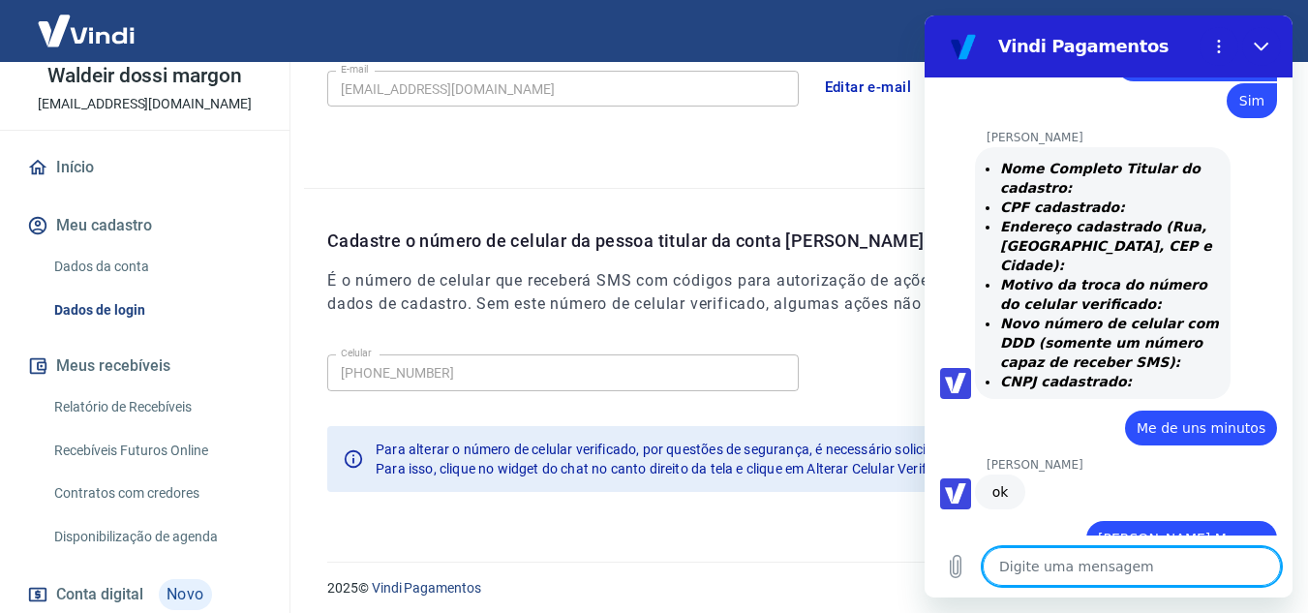
scroll to position [1480, 0]
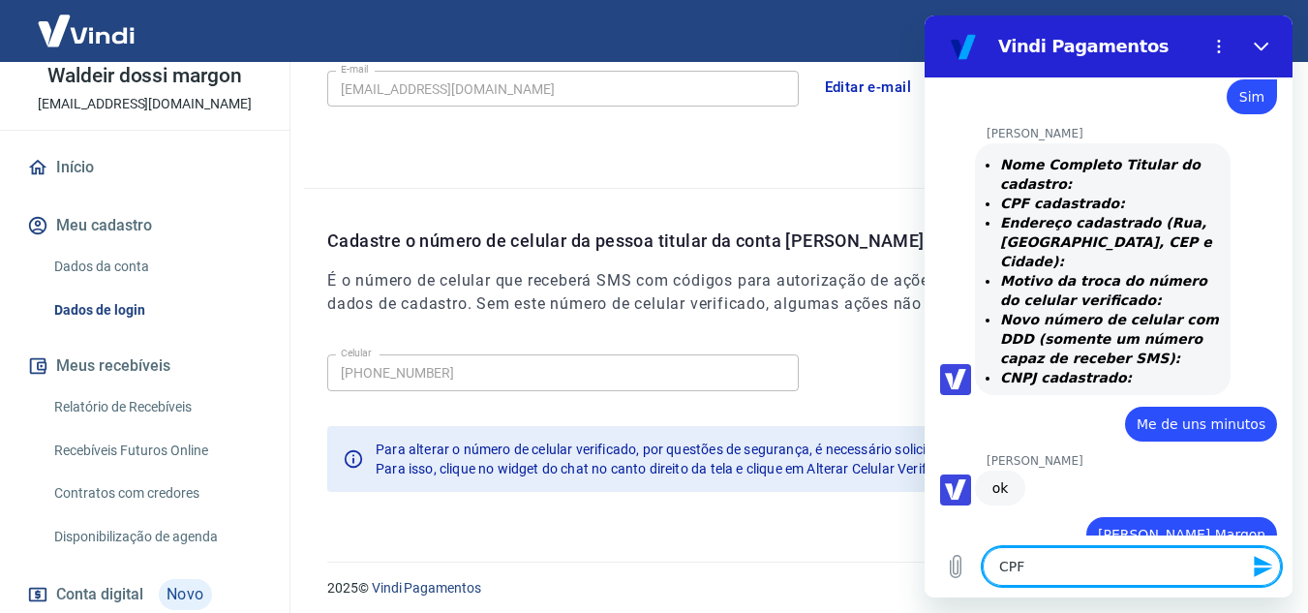
click at [1067, 567] on textarea "CPF" at bounding box center [1132, 566] width 298 height 39
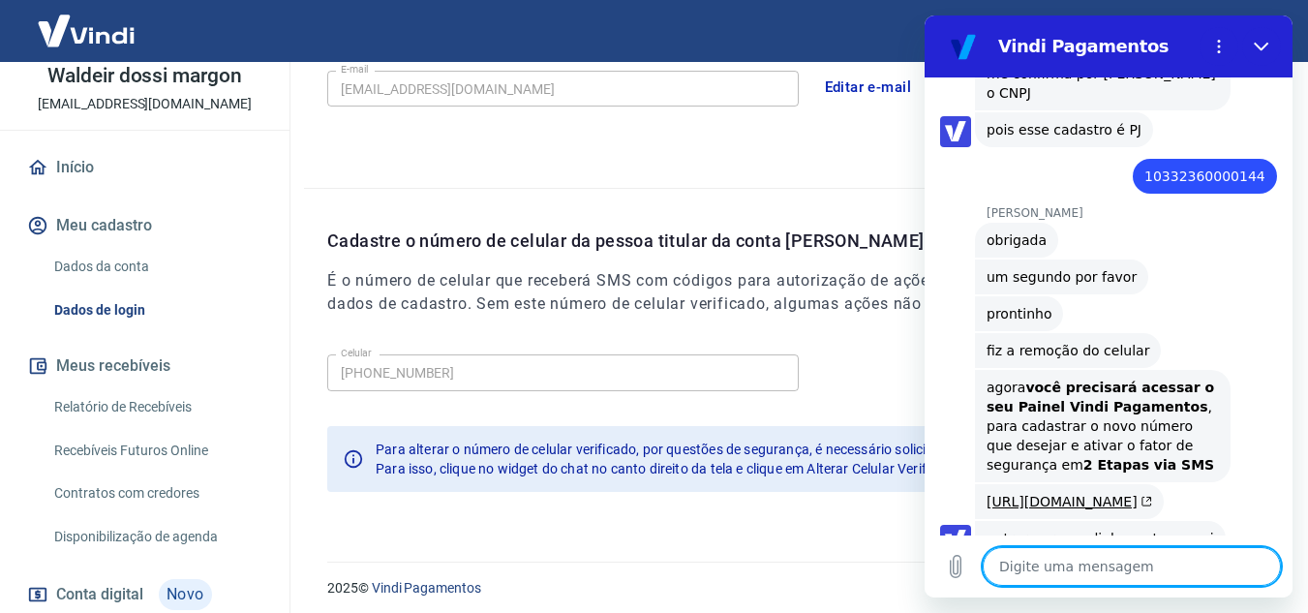
scroll to position [2268, 0]
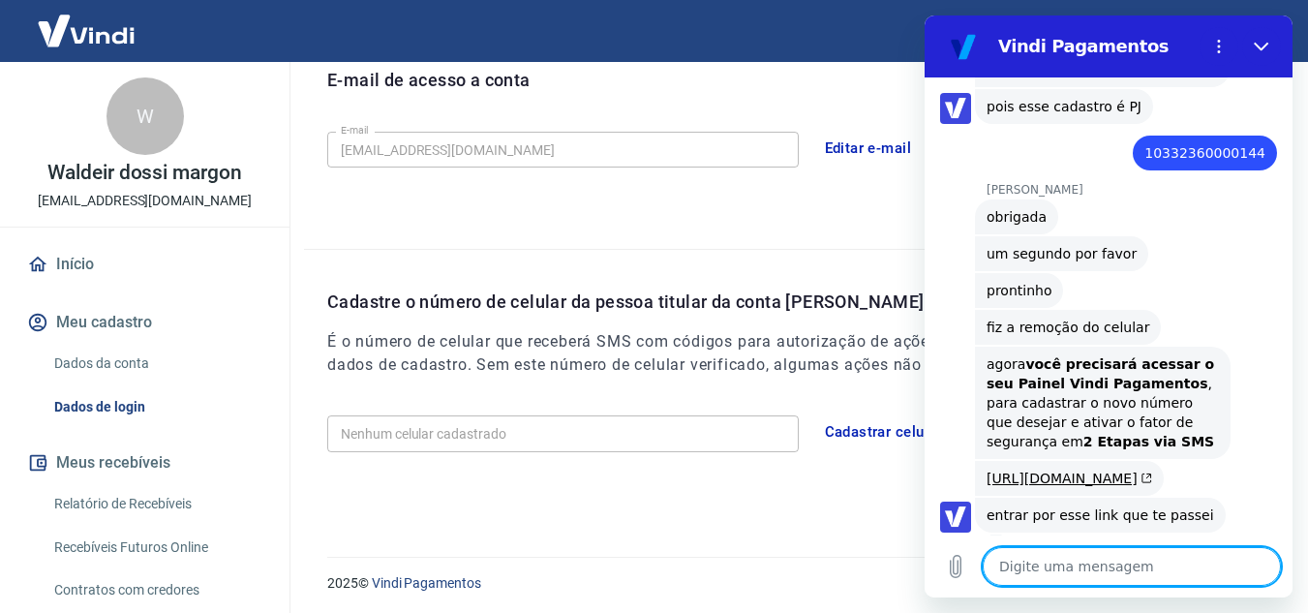
scroll to position [562, 0]
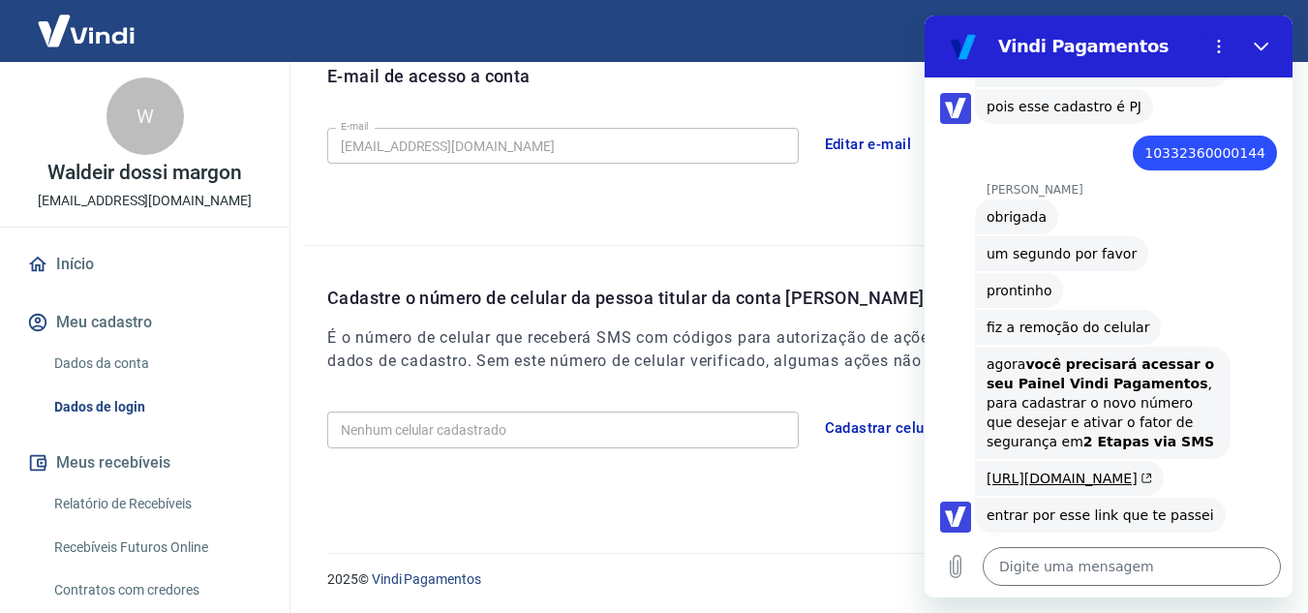
click at [867, 432] on button "Cadastrar celular" at bounding box center [883, 428] width 138 height 41
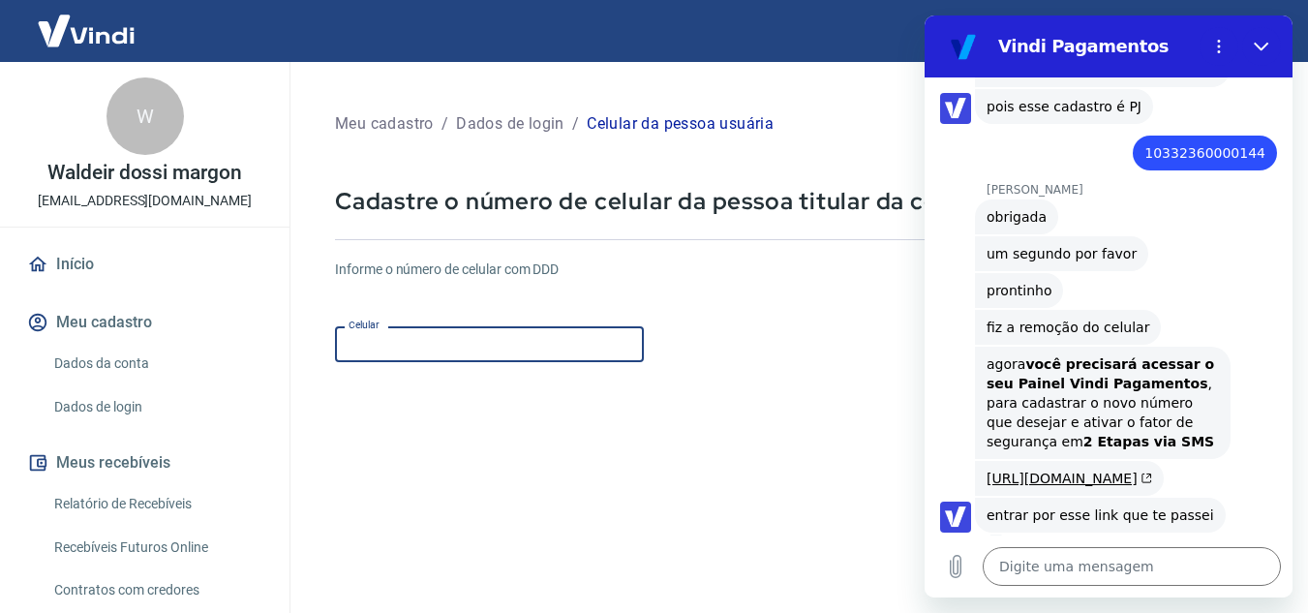
click at [483, 350] on input "Celular" at bounding box center [489, 344] width 309 height 36
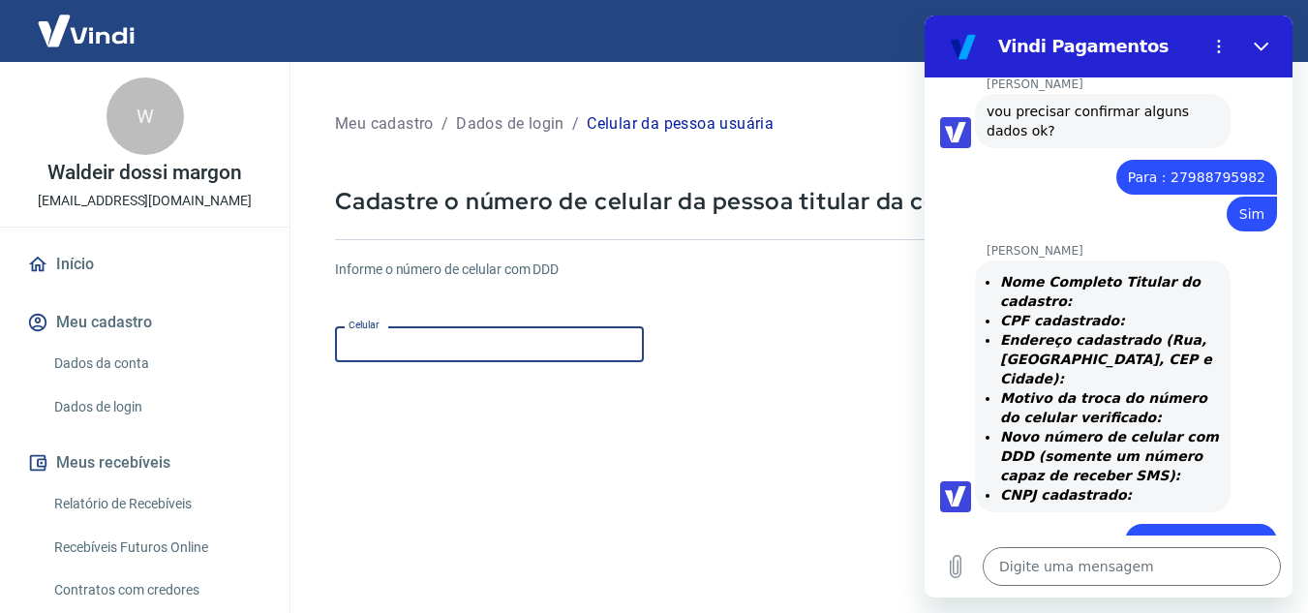
scroll to position [682, 0]
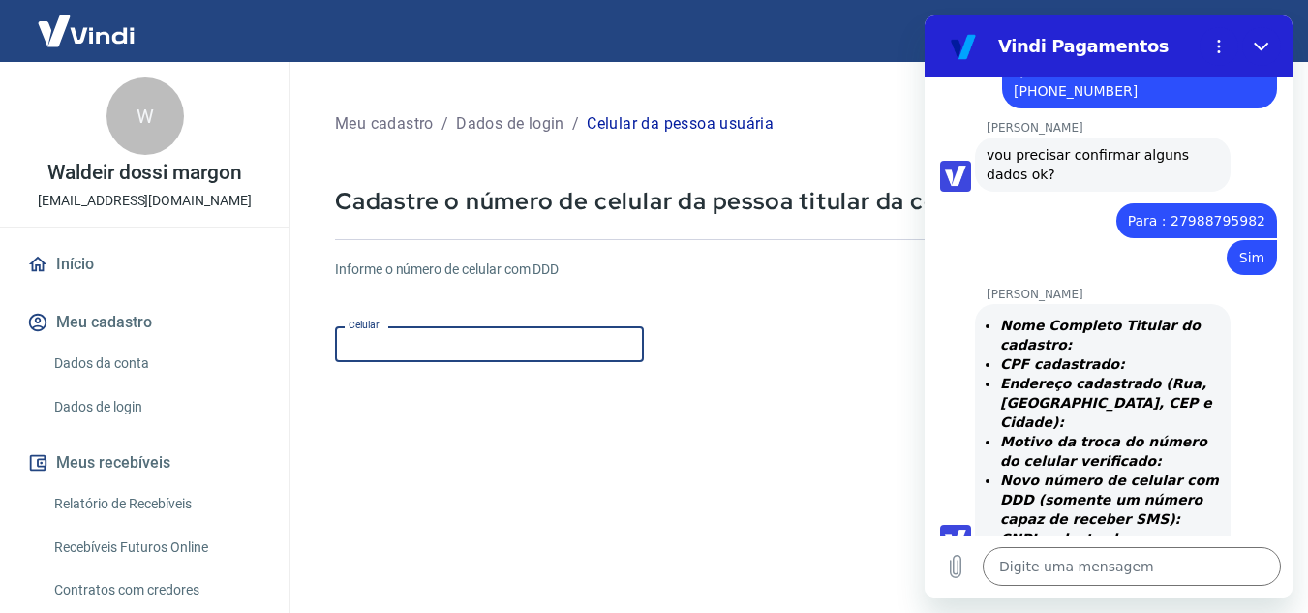
click at [1203, 223] on span "Para : 27988795982" at bounding box center [1197, 220] width 138 height 19
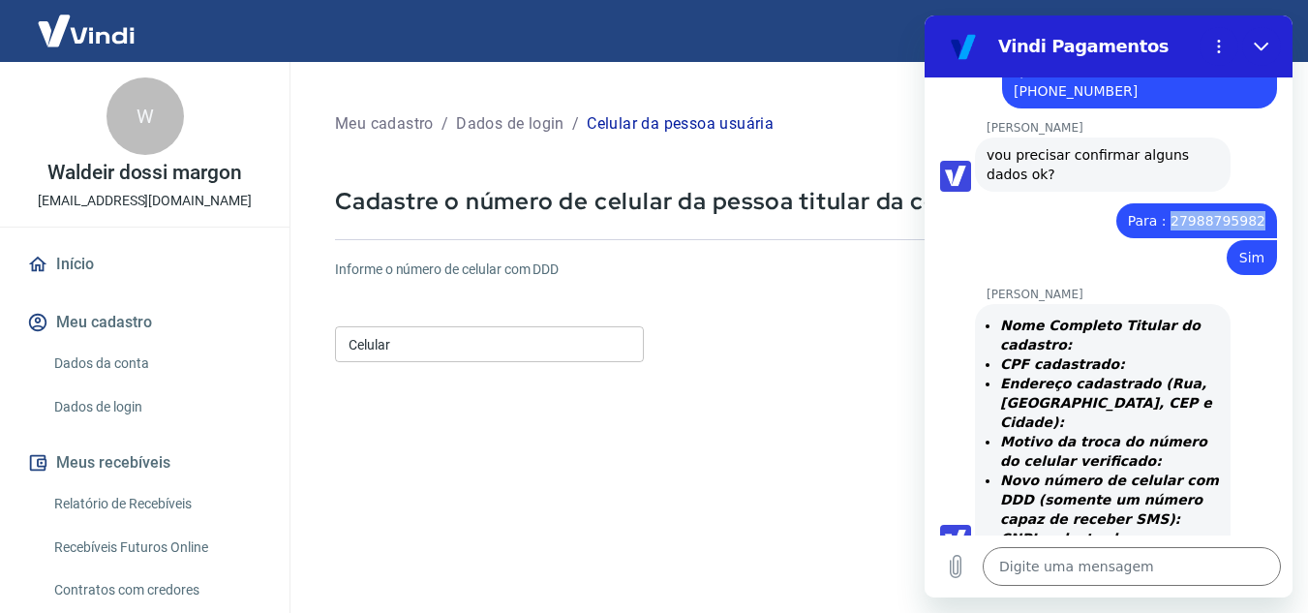
click at [1203, 223] on span "Para : 27988795982" at bounding box center [1197, 220] width 138 height 19
copy span "27988795982"
click at [480, 329] on input "Celular" at bounding box center [489, 344] width 309 height 36
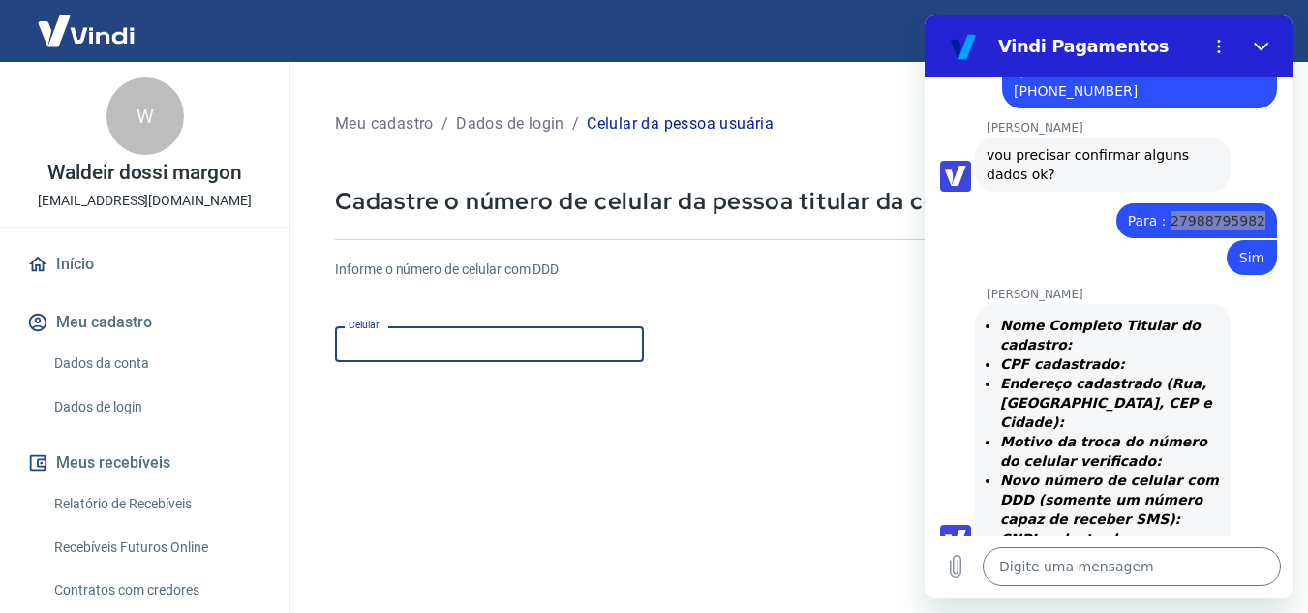
click at [460, 343] on input "Celular" at bounding box center [489, 344] width 309 height 36
paste input "(27) 98879-5982"
type input "(27) 98879-5982"
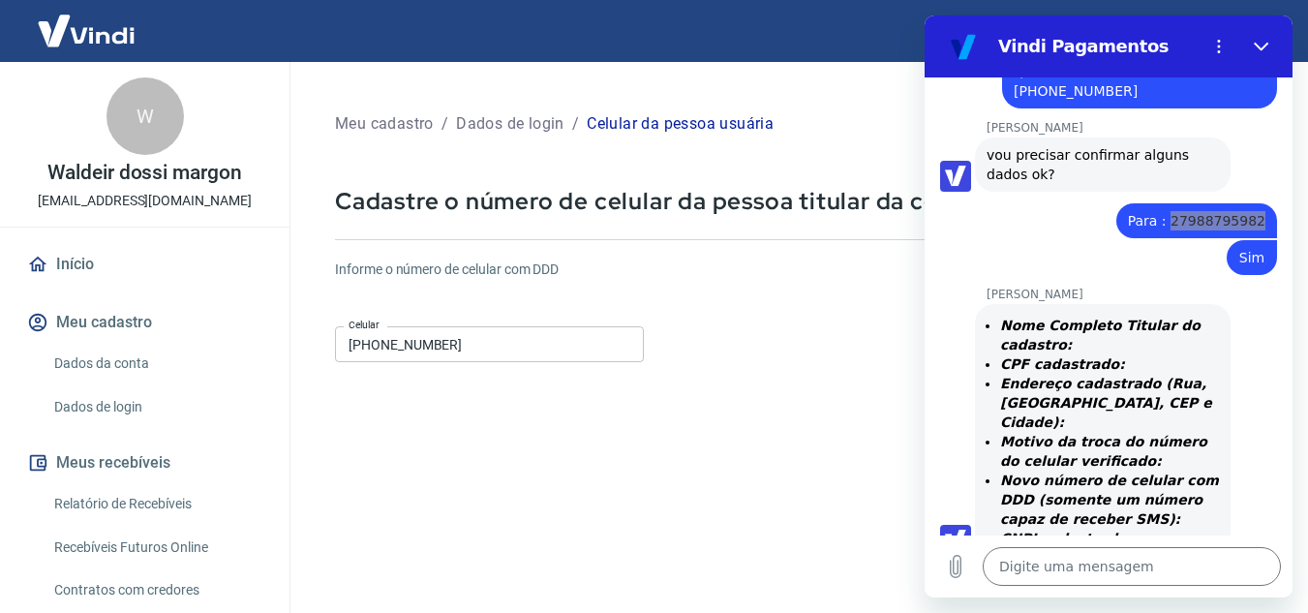
click at [694, 307] on div "Informe o número de celular com DDD Celular (27) 98879-5982 Celular" at bounding box center [798, 313] width 927 height 107
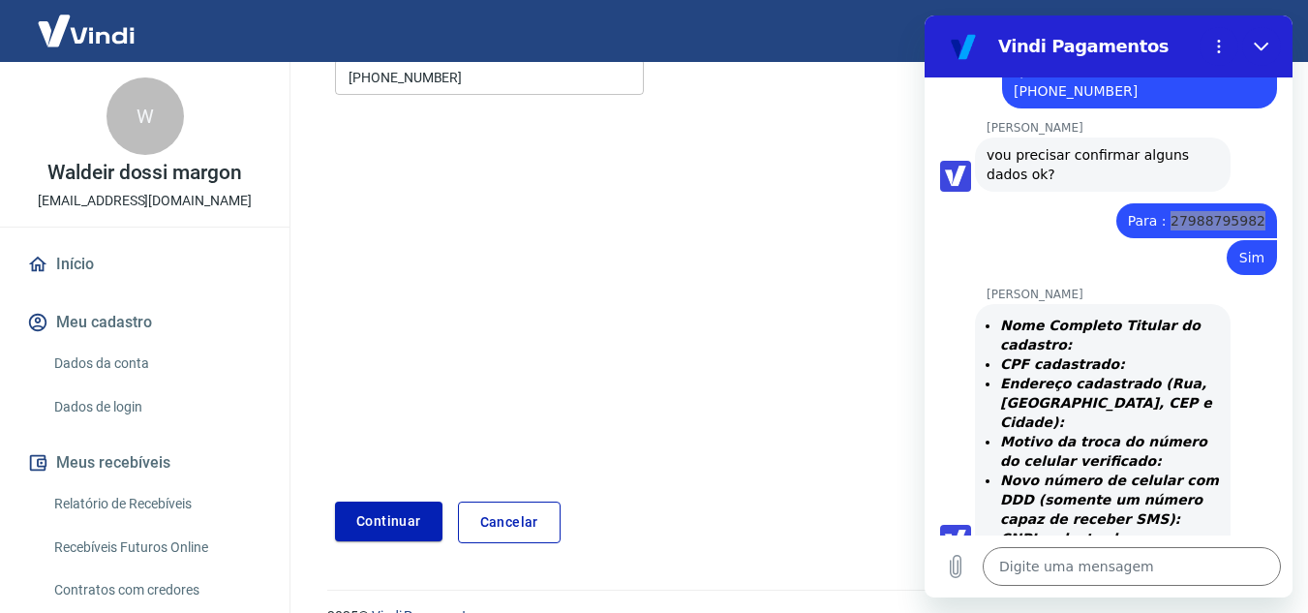
scroll to position [304, 0]
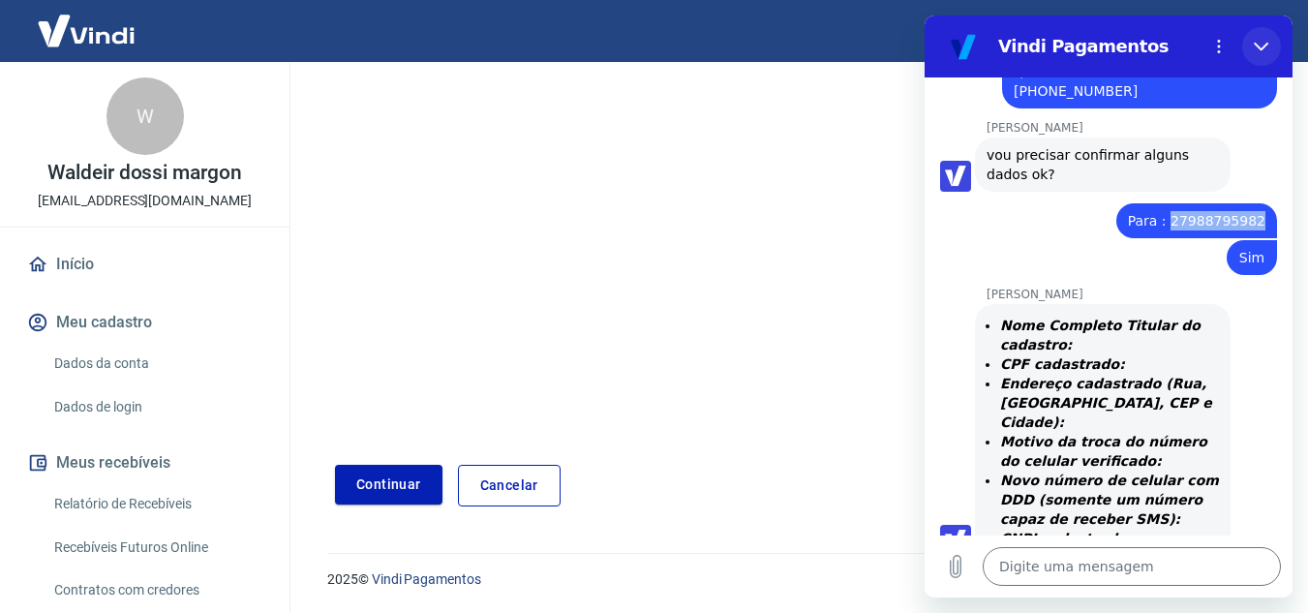
click at [1263, 54] on button "Fechar" at bounding box center [1261, 46] width 39 height 39
type textarea "x"
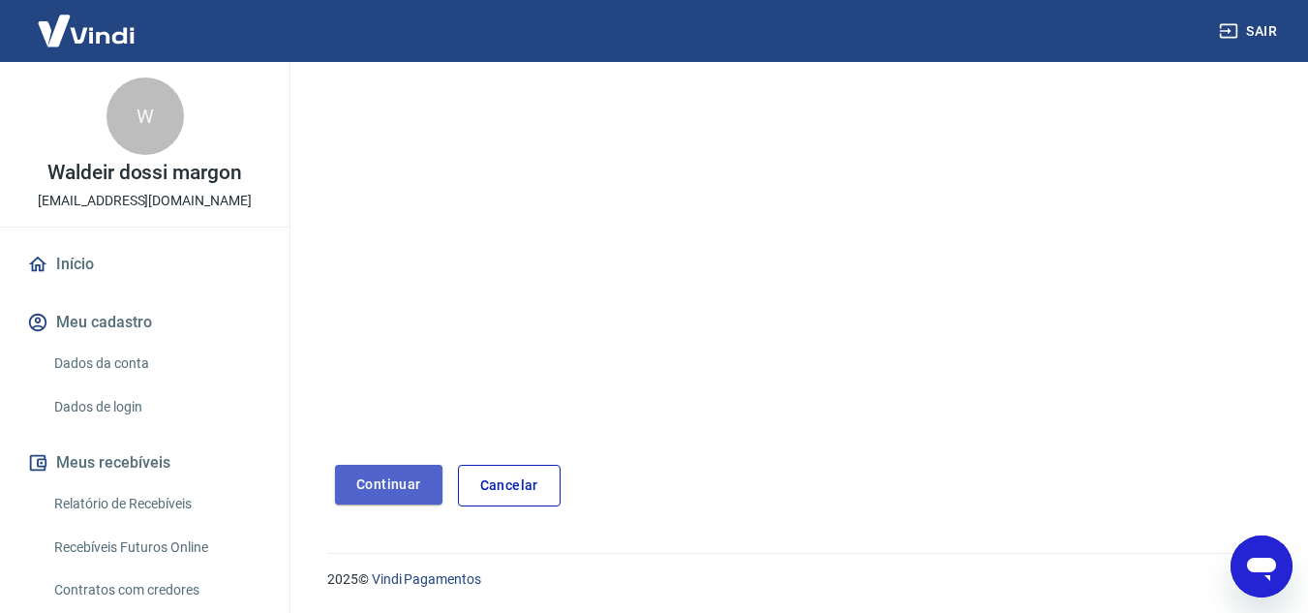
click at [388, 484] on button "Continuar" at bounding box center [388, 485] width 107 height 40
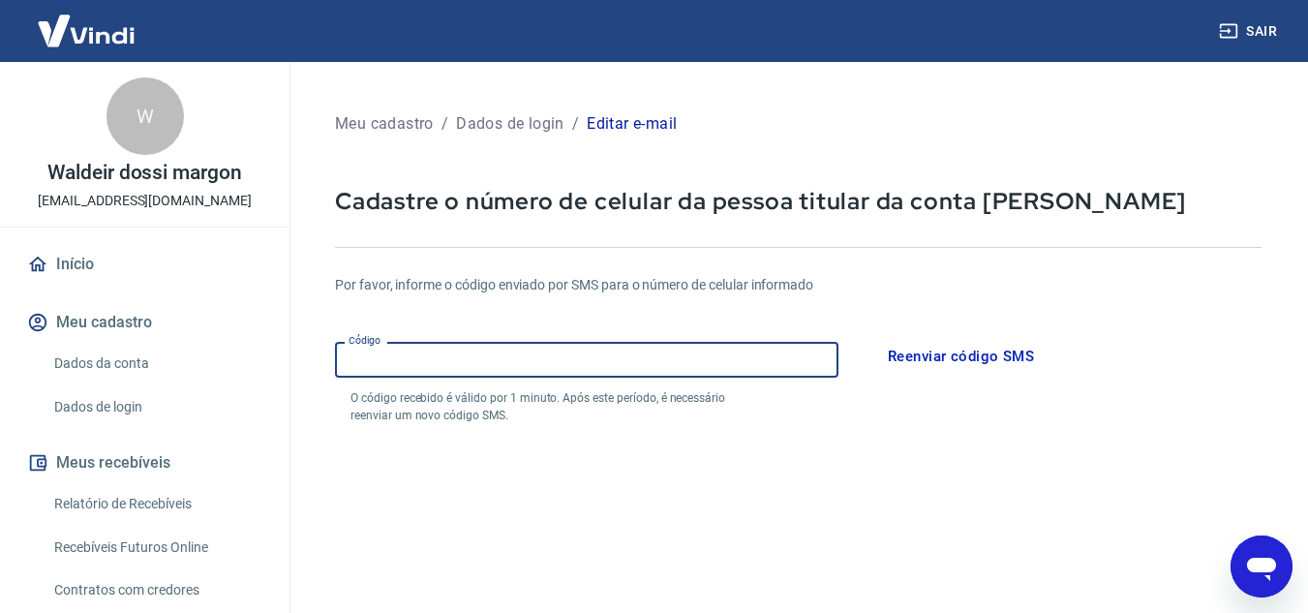
click at [619, 365] on input "Código" at bounding box center [587, 360] width 504 height 36
type input "914058"
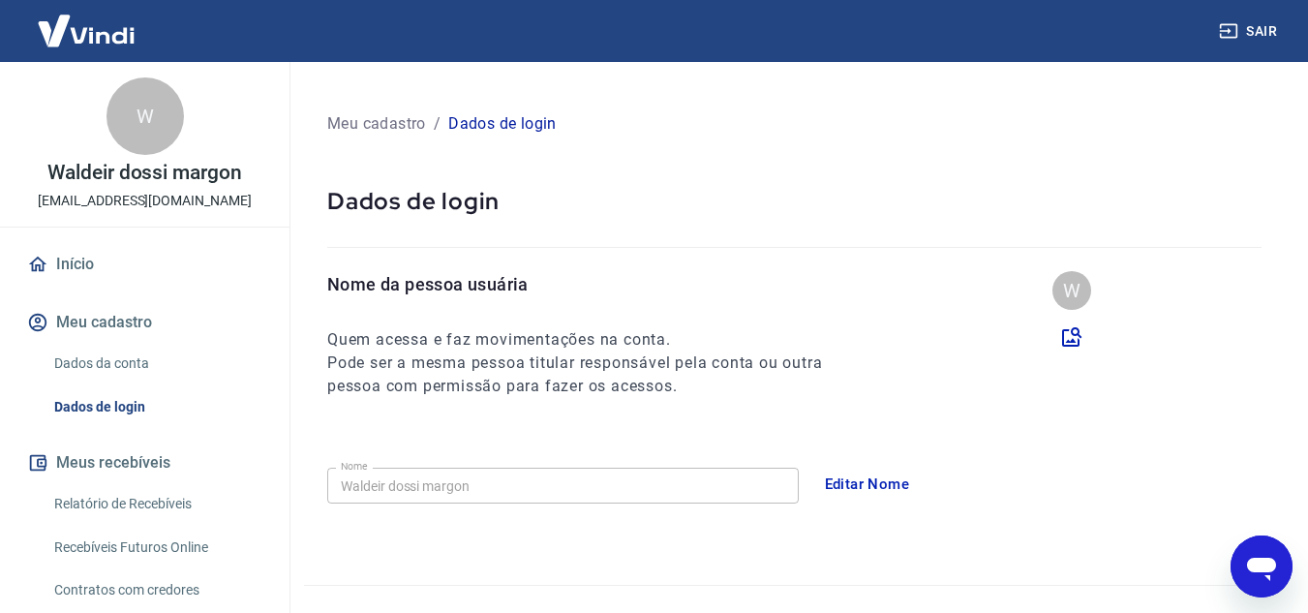
click at [834, 476] on button "Editar Nome" at bounding box center [867, 484] width 107 height 41
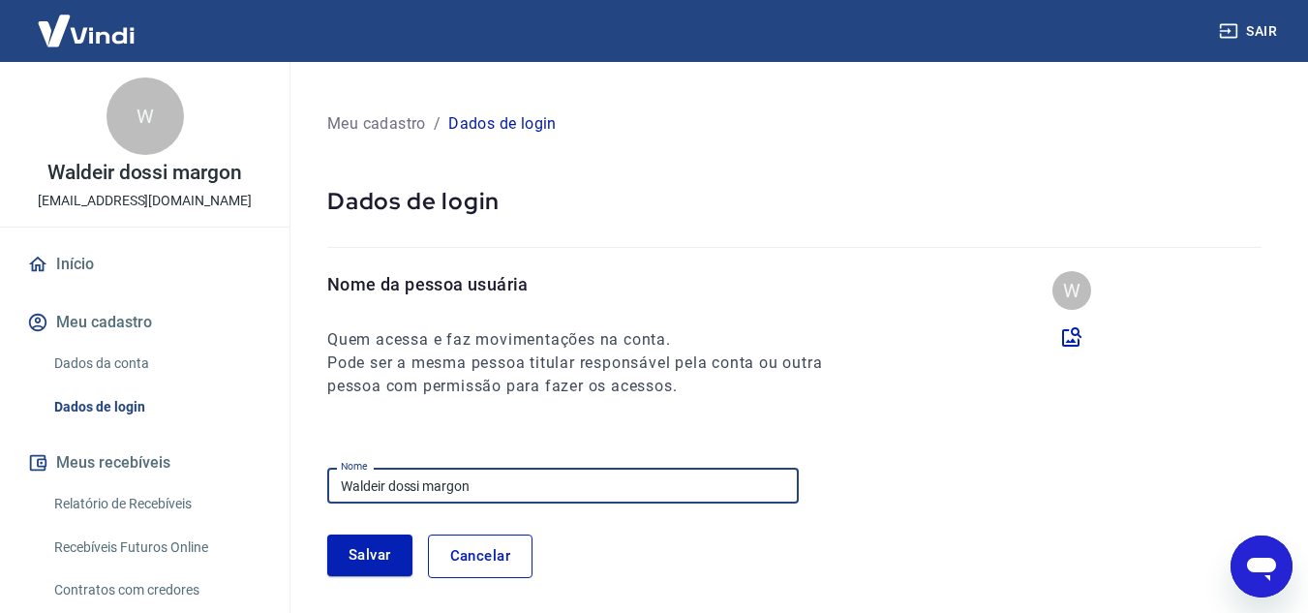
click at [394, 484] on input "Waldeir dossi margon" at bounding box center [563, 486] width 472 height 36
click at [434, 487] on input "Waldeir Dossi margon" at bounding box center [563, 486] width 472 height 36
type input "[PERSON_NAME] Margon"
click at [368, 557] on button "Salvar" at bounding box center [369, 555] width 85 height 41
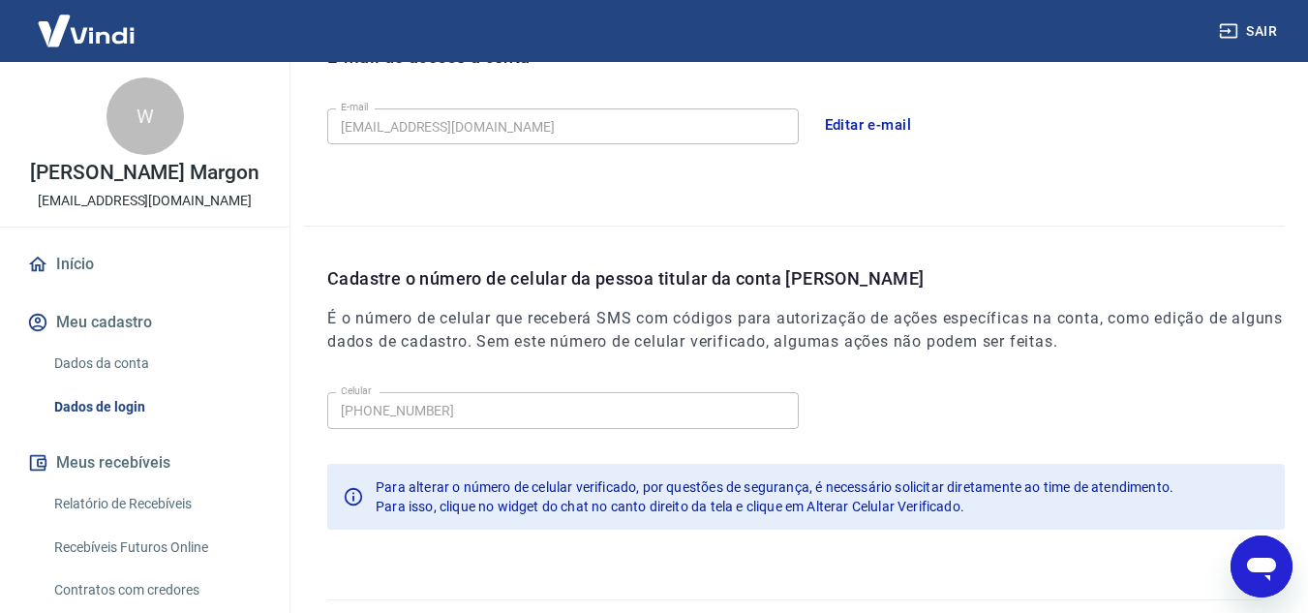
scroll to position [628, 0]
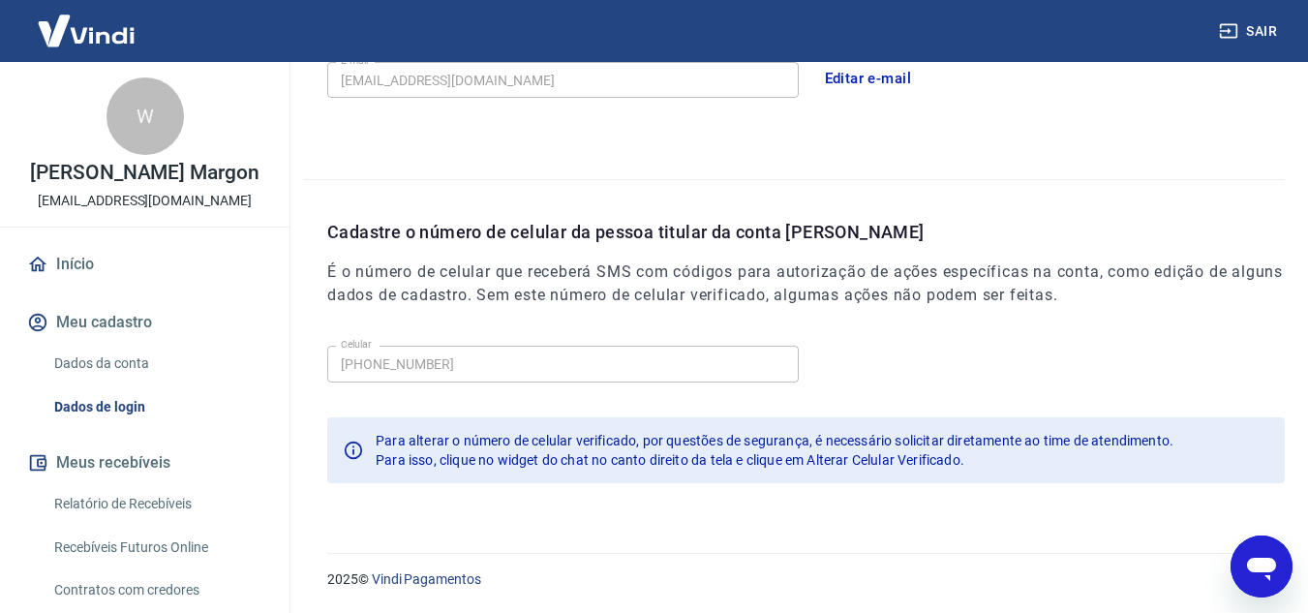
type textarea "x"
